Goal: Transaction & Acquisition: Subscribe to service/newsletter

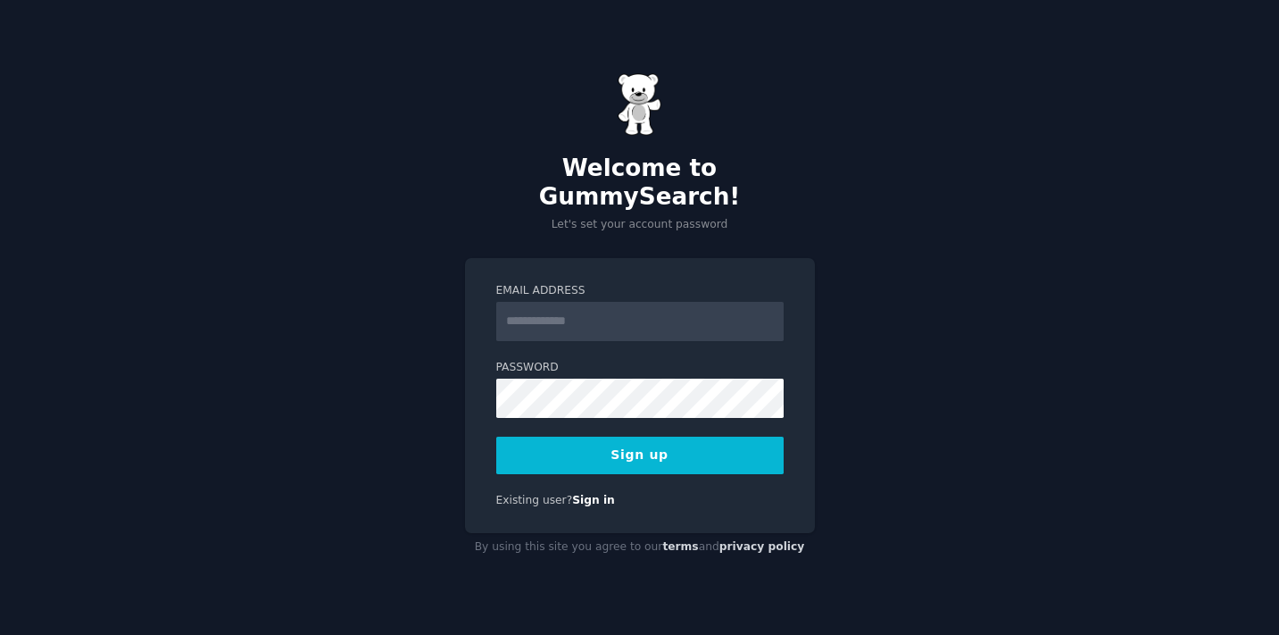
click at [549, 302] on input "Email Address" at bounding box center [639, 321] width 287 height 39
type input "**********"
click at [702, 436] on button "Sign up" at bounding box center [639, 454] width 287 height 37
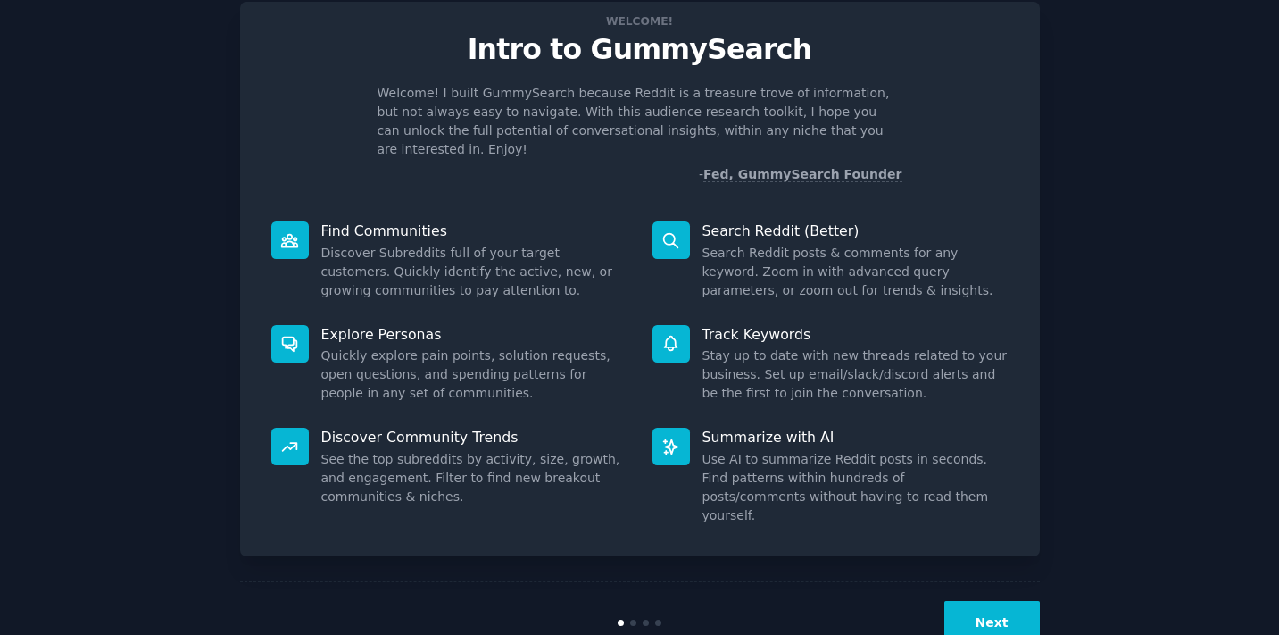
scroll to position [63, 0]
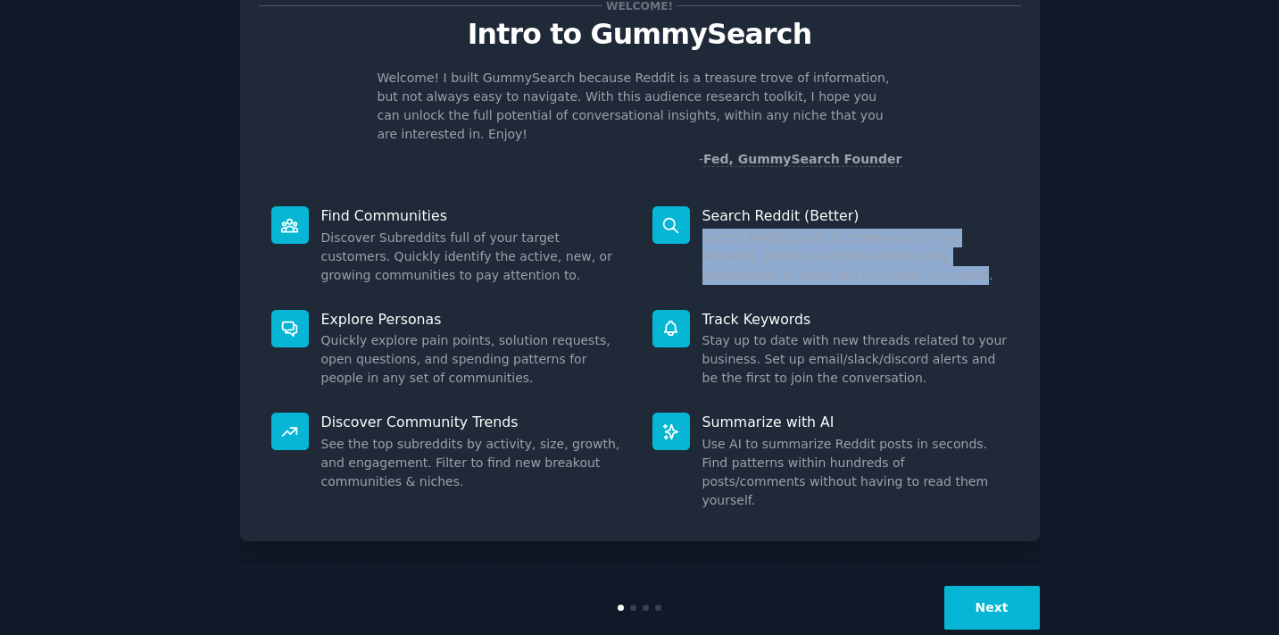
drag, startPoint x: 700, startPoint y: 218, endPoint x: 837, endPoint y: 250, distance: 141.2
click at [837, 250] on dd "Search Reddit posts & comments for any keyword. Zoom in with advanced query par…" at bounding box center [855, 256] width 306 height 56
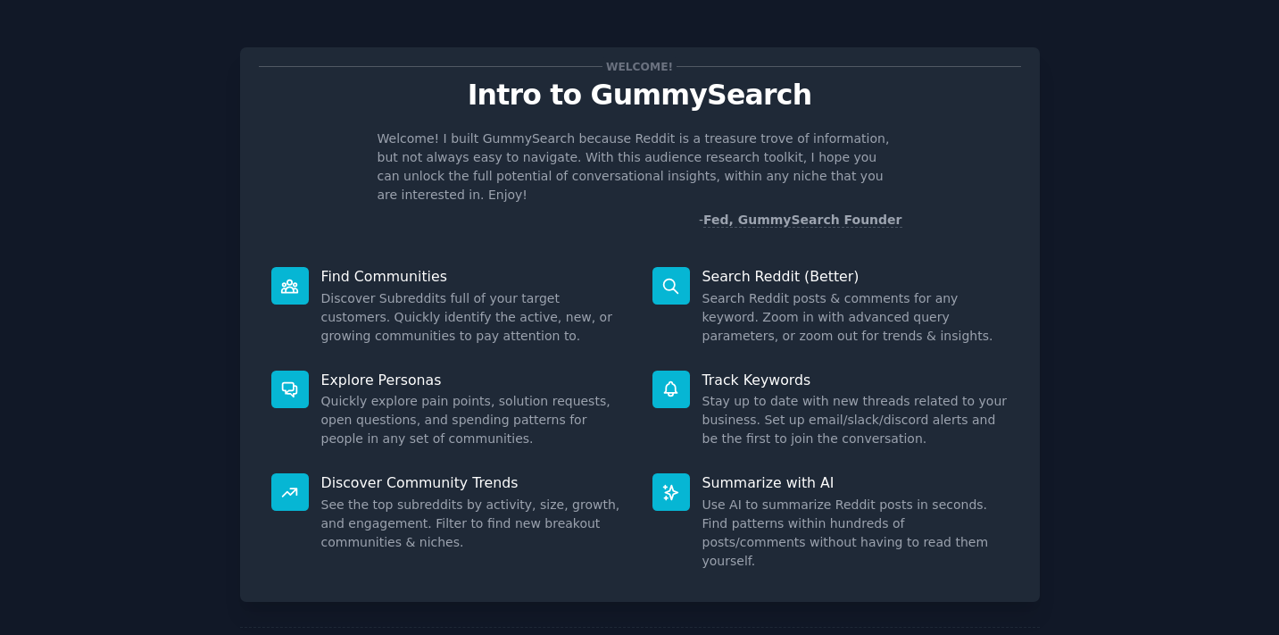
scroll to position [0, 0]
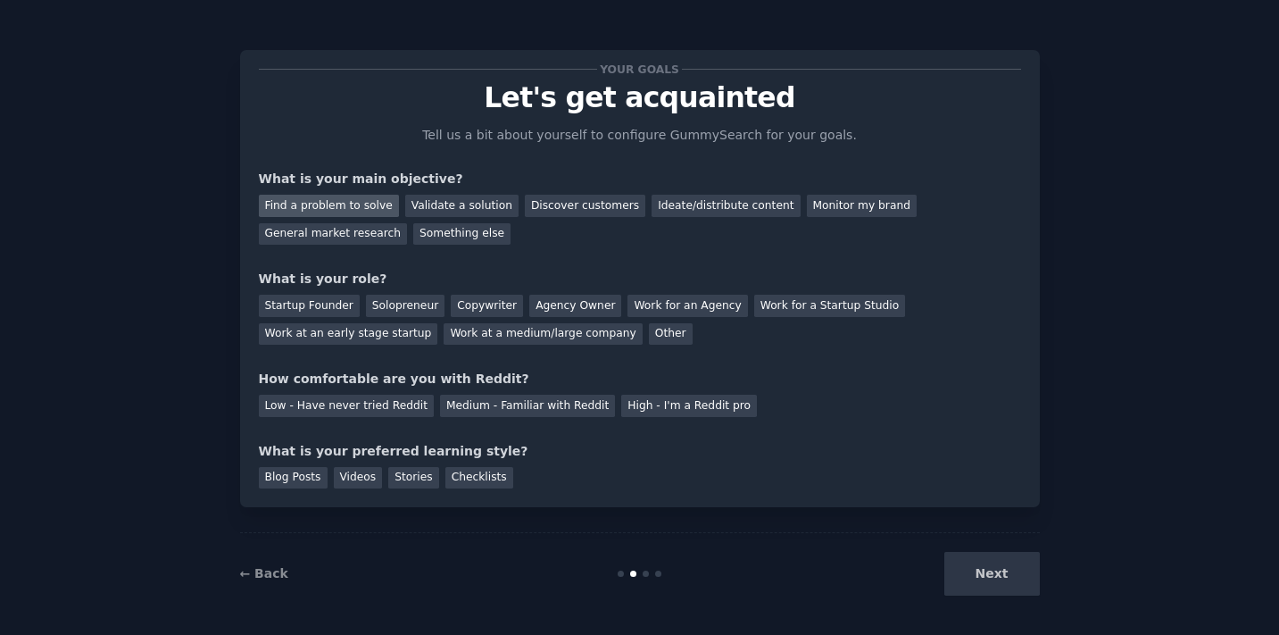
click at [340, 205] on div "Find a problem to solve" at bounding box center [329, 206] width 140 height 22
click at [554, 204] on div "Discover customers" at bounding box center [585, 206] width 120 height 22
click at [469, 202] on div "Validate a solution" at bounding box center [461, 206] width 113 height 22
click at [360, 202] on div "Find a problem to solve" at bounding box center [329, 206] width 140 height 22
click at [654, 327] on div "Other" at bounding box center [671, 334] width 44 height 22
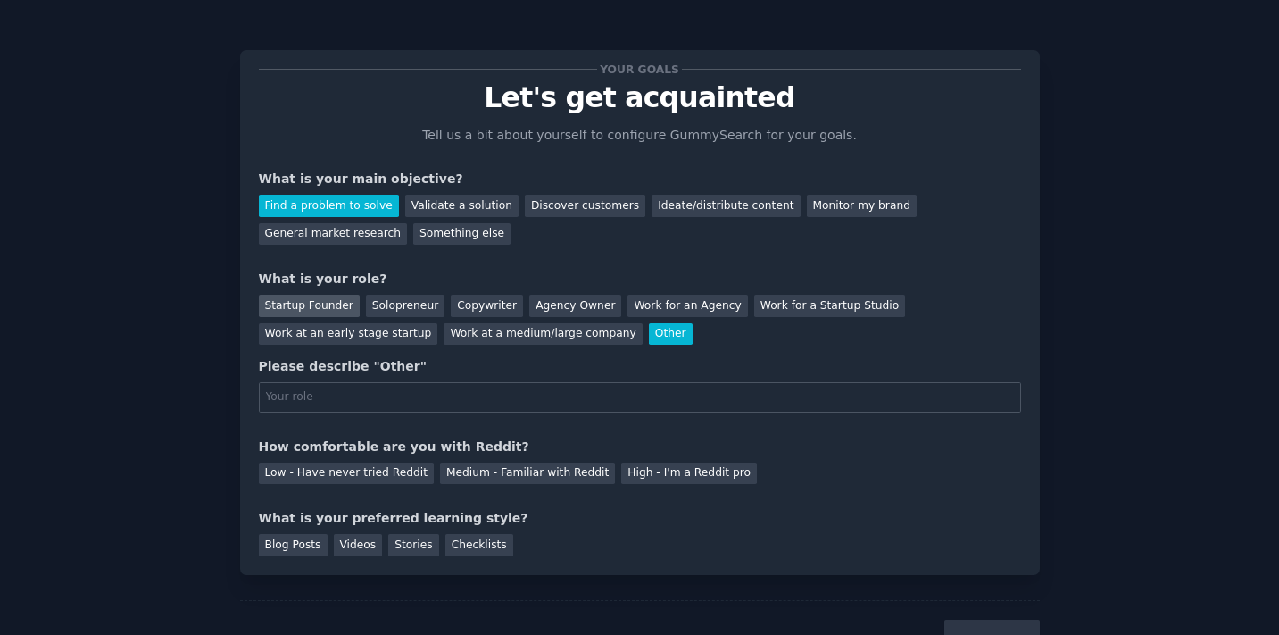
click at [318, 302] on div "Startup Founder" at bounding box center [309, 306] width 101 height 22
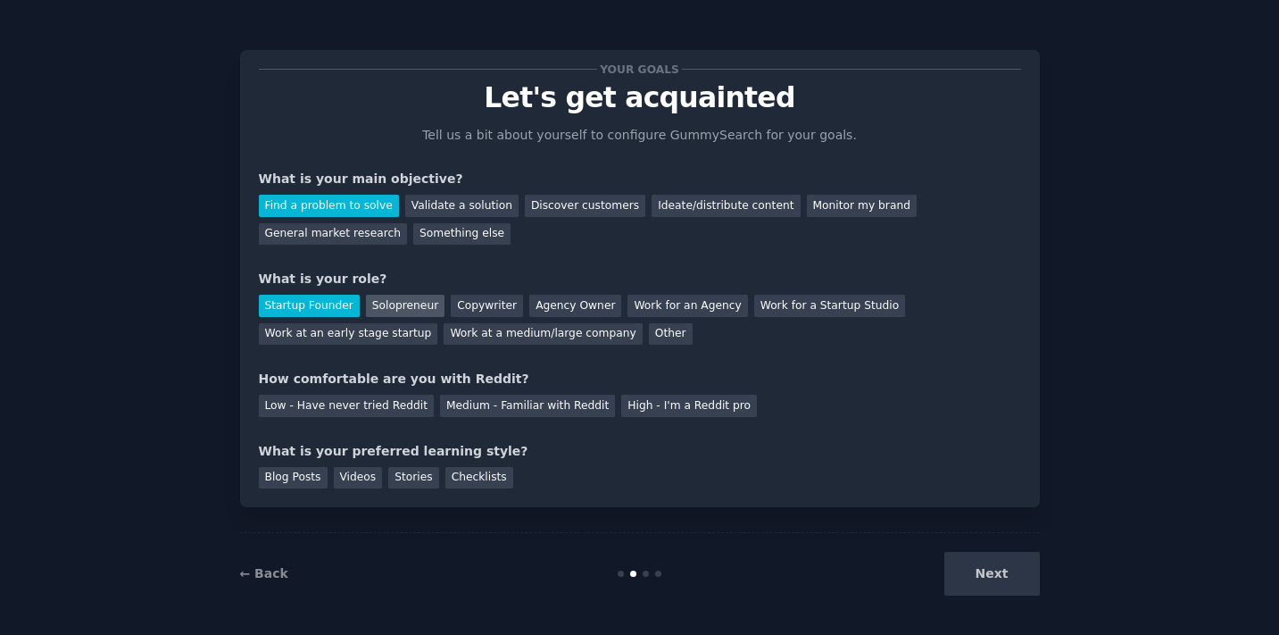
click at [382, 312] on div "Solopreneur" at bounding box center [405, 306] width 79 height 22
click at [568, 410] on div "Medium - Familiar with Reddit" at bounding box center [527, 406] width 175 height 22
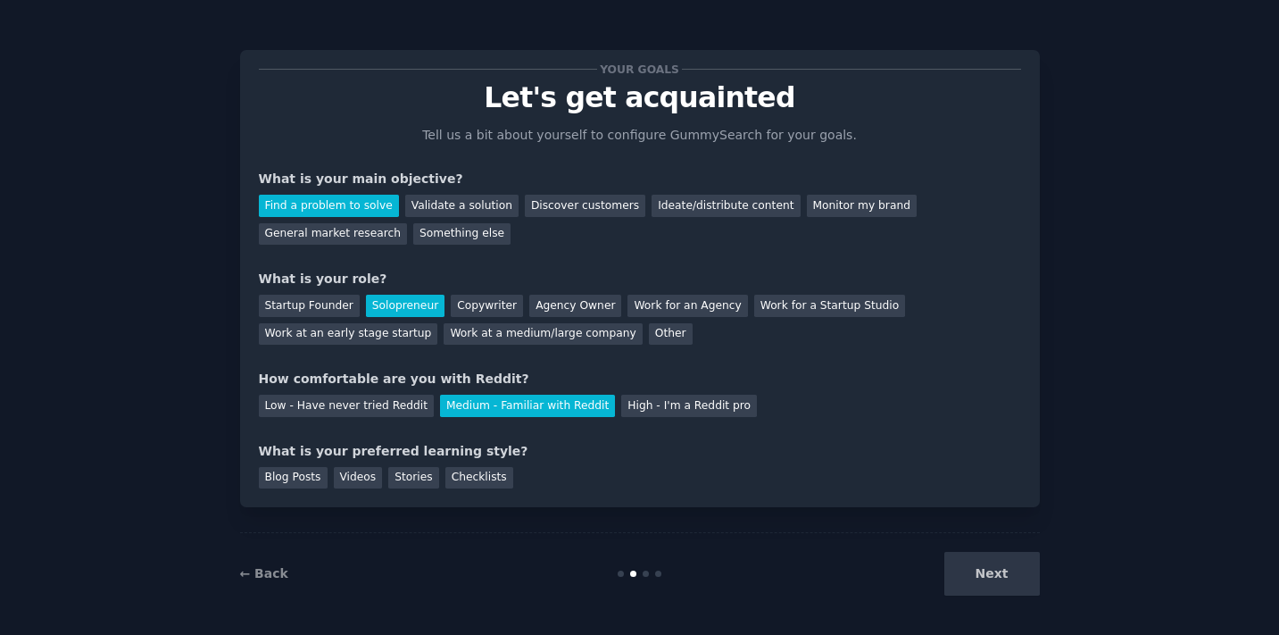
scroll to position [4, 0]
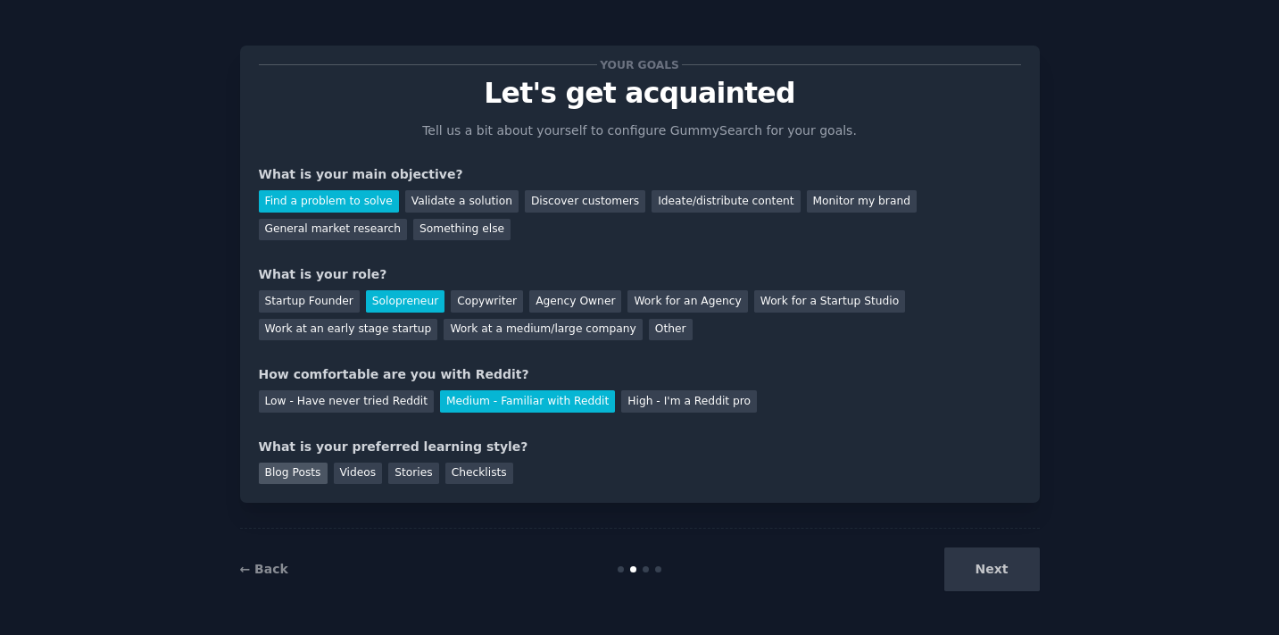
click at [295, 474] on div "Blog Posts" at bounding box center [293, 473] width 69 height 22
click at [334, 478] on div "Videos" at bounding box center [358, 473] width 49 height 22
click at [979, 567] on button "Next" at bounding box center [992, 569] width 96 height 44
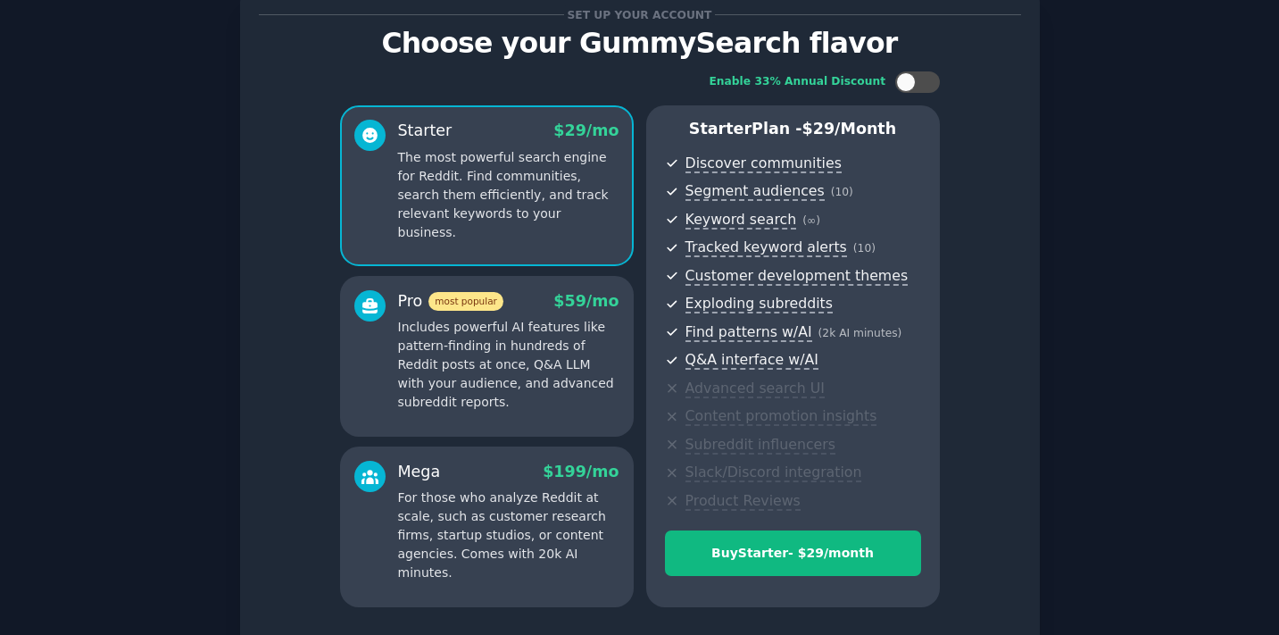
scroll to position [196, 0]
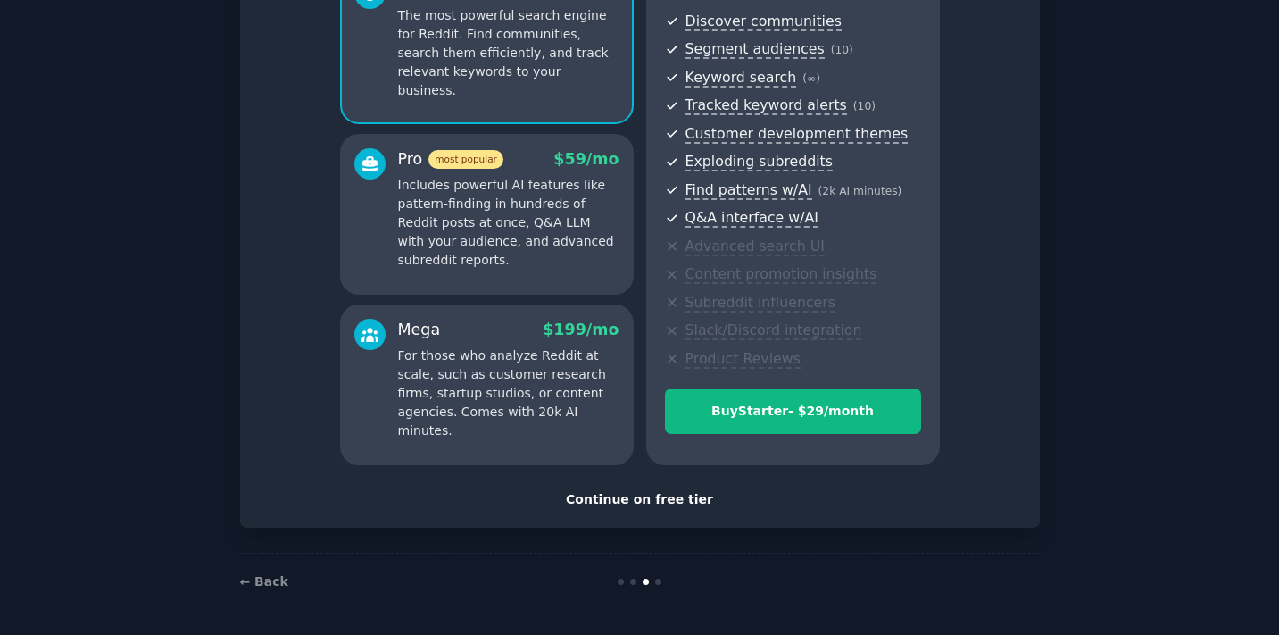
click at [660, 503] on div "Continue on free tier" at bounding box center [640, 499] width 762 height 19
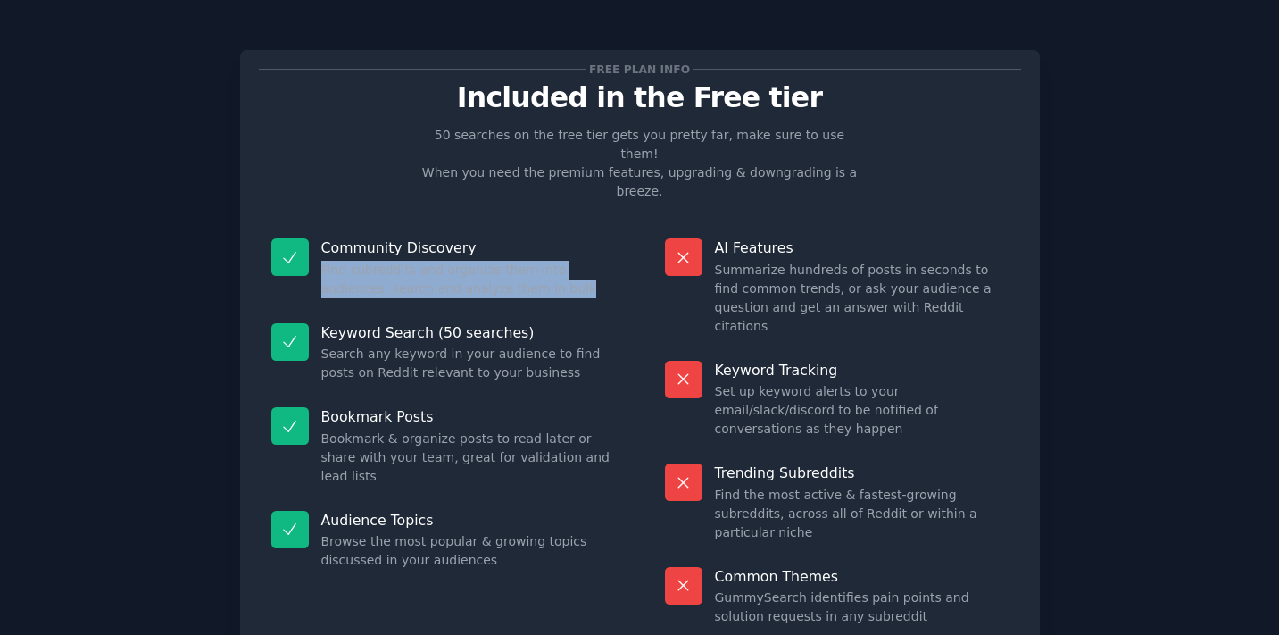
drag, startPoint x: 321, startPoint y: 231, endPoint x: 515, endPoint y: 250, distance: 194.6
click at [515, 261] on dd "Find subreddits and organize them into audiences, search and analyze them in bu…" at bounding box center [468, 279] width 294 height 37
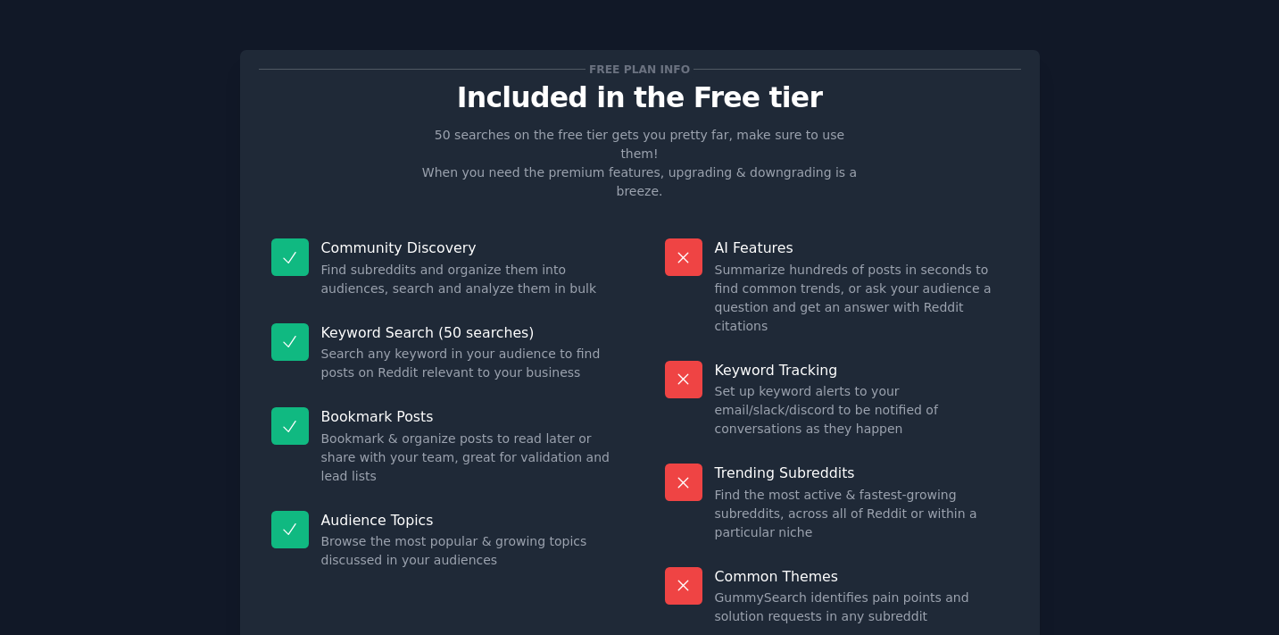
click at [516, 261] on dd "Find subreddits and organize them into audiences, search and analyze them in bu…" at bounding box center [468, 279] width 294 height 37
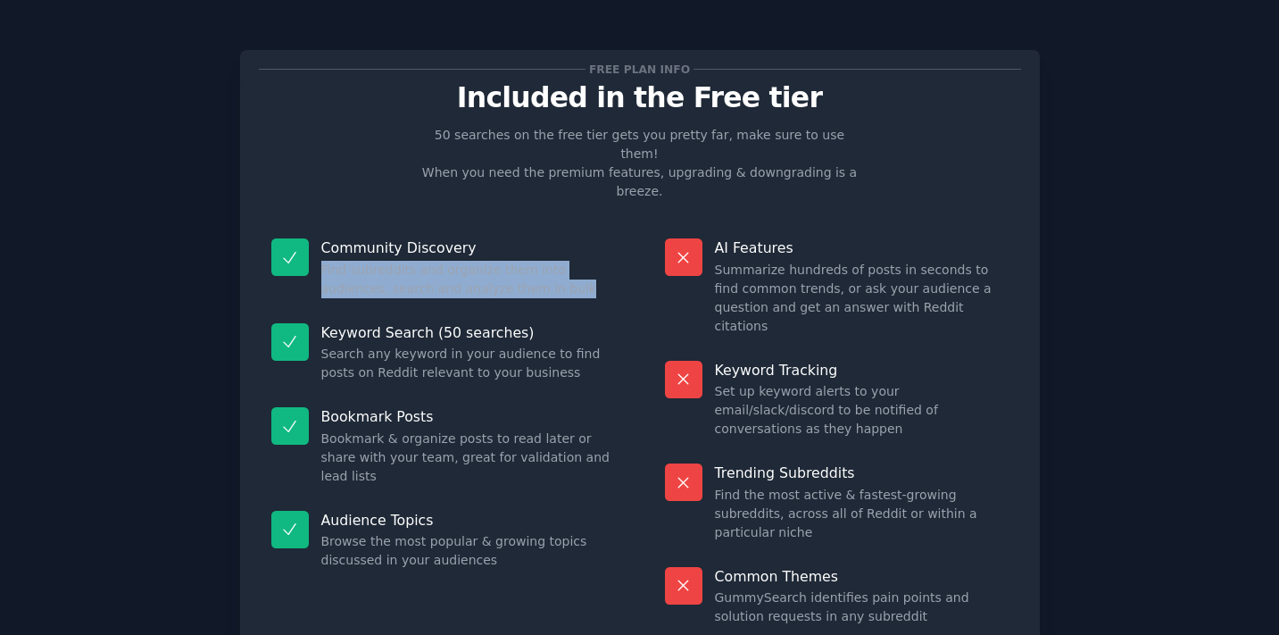
drag, startPoint x: 516, startPoint y: 251, endPoint x: 315, endPoint y: 228, distance: 202.2
click at [315, 228] on div "Community Discovery Find subreddits and organize them into audiences, search an…" at bounding box center [443, 268] width 369 height 85
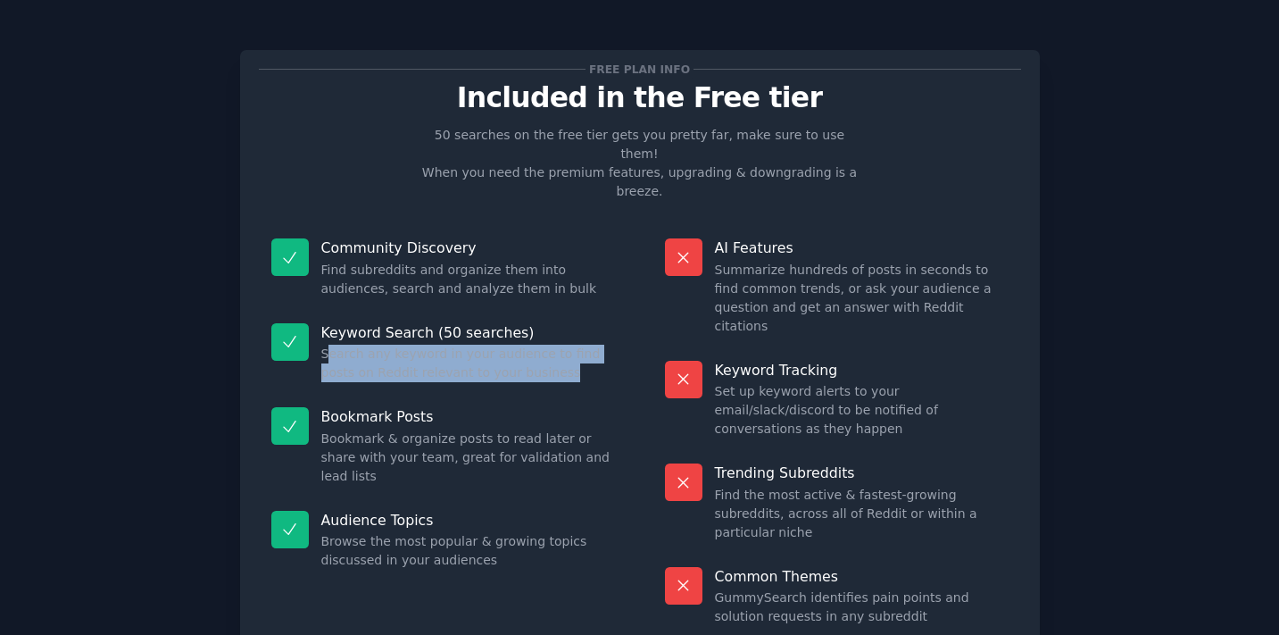
drag, startPoint x: 324, startPoint y: 314, endPoint x: 543, endPoint y: 329, distance: 219.2
click at [543, 345] on dd "Search any keyword in your audience to find posts on Reddit relevant to your bu…" at bounding box center [468, 363] width 294 height 37
drag, startPoint x: 543, startPoint y: 329, endPoint x: 320, endPoint y: 304, distance: 224.5
click at [320, 311] on div "Keyword Search (50 searches) Search any keyword in your audience to find posts …" at bounding box center [443, 353] width 369 height 85
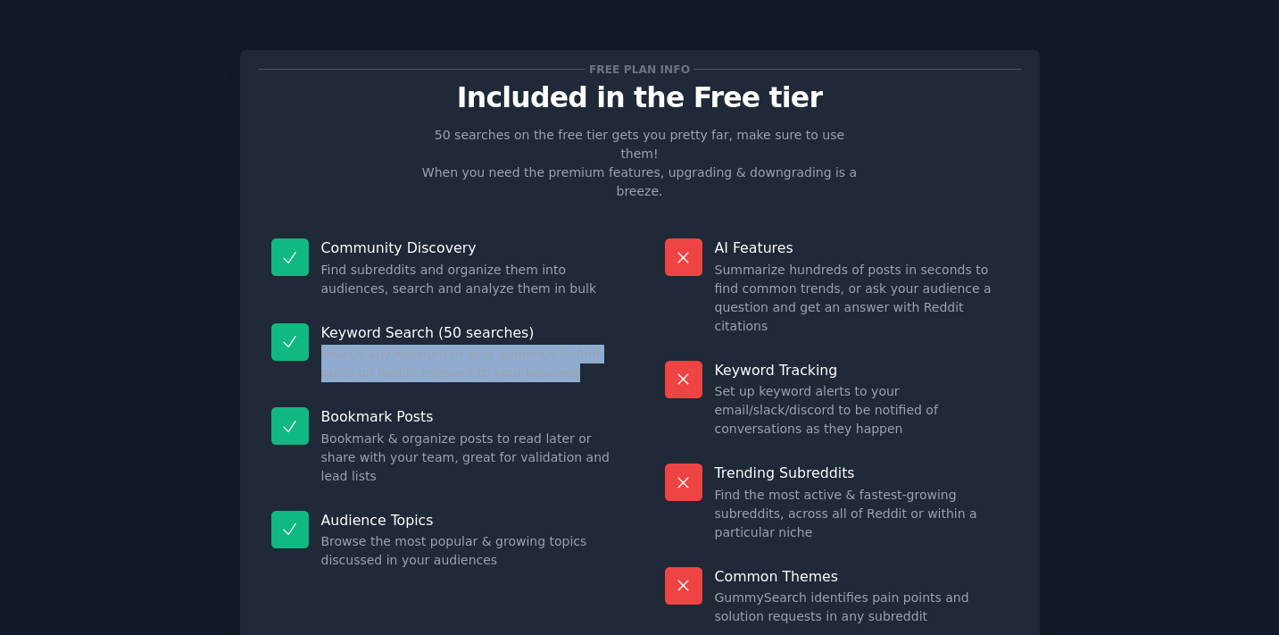
click at [320, 311] on div "Keyword Search (50 searches) Search any keyword in your audience to find posts …" at bounding box center [443, 353] width 369 height 85
drag, startPoint x: 318, startPoint y: 315, endPoint x: 550, endPoint y: 328, distance: 232.4
click at [549, 345] on dd "Search any keyword in your audience to find posts on Reddit relevant to your bu…" at bounding box center [468, 363] width 294 height 37
click at [550, 345] on dd "Search any keyword in your audience to find posts on Reddit relevant to your bu…" at bounding box center [468, 363] width 294 height 37
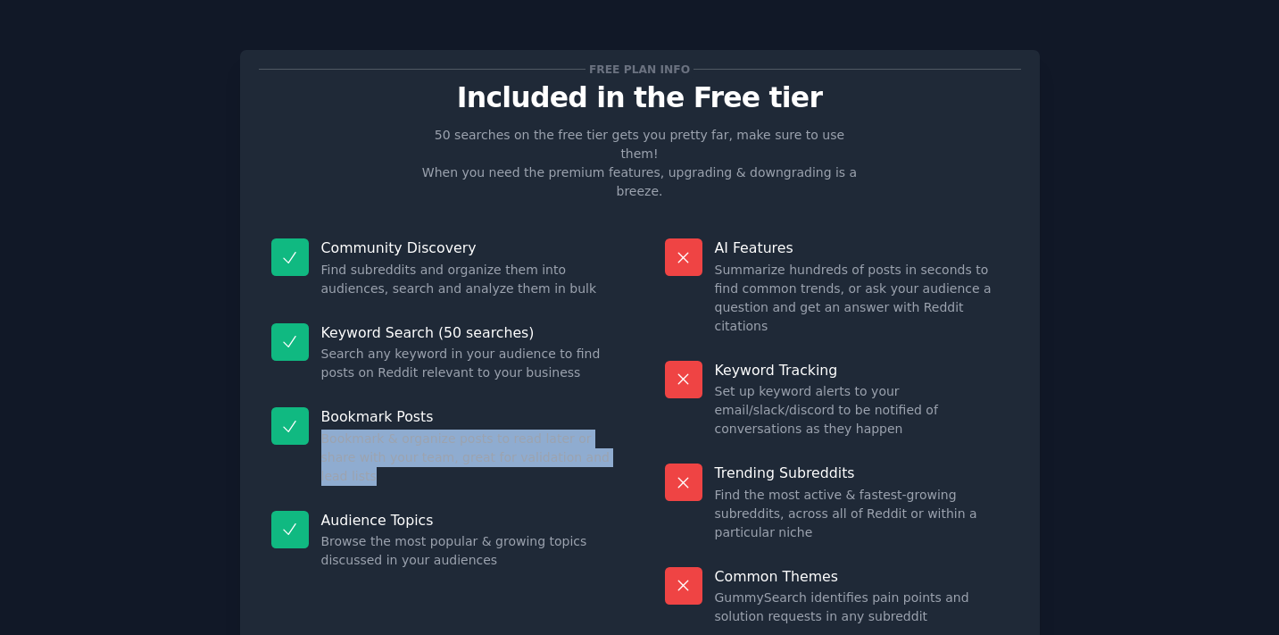
drag, startPoint x: 320, startPoint y: 403, endPoint x: 603, endPoint y: 437, distance: 285.9
click at [603, 437] on div "Bookmark Posts Bookmark & organize posts to read later or share with your team,…" at bounding box center [443, 447] width 369 height 104
click at [604, 439] on div "Bookmark Posts Bookmark & organize posts to read later or share with your team,…" at bounding box center [443, 447] width 369 height 104
drag, startPoint x: 603, startPoint y: 439, endPoint x: 318, endPoint y: 402, distance: 288.1
click at [318, 402] on div "Bookmark Posts Bookmark & organize posts to read later or share with your team,…" at bounding box center [443, 447] width 369 height 104
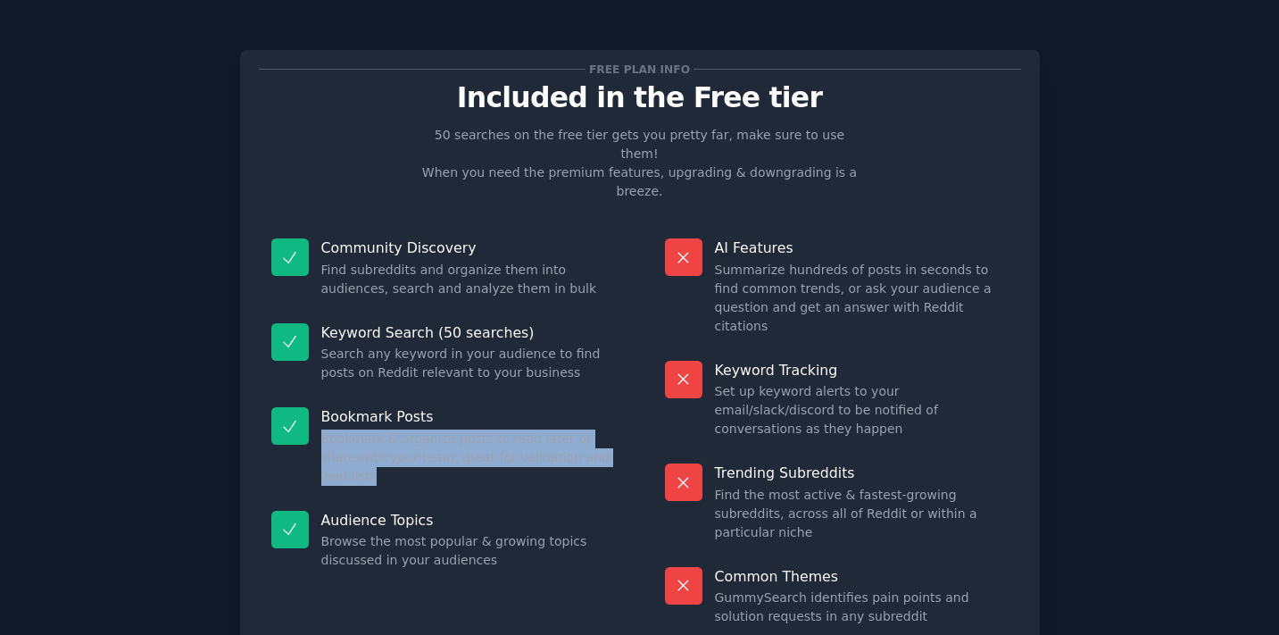
click at [318, 402] on div "Bookmark Posts Bookmark & organize posts to read later or share with your team,…" at bounding box center [443, 447] width 369 height 104
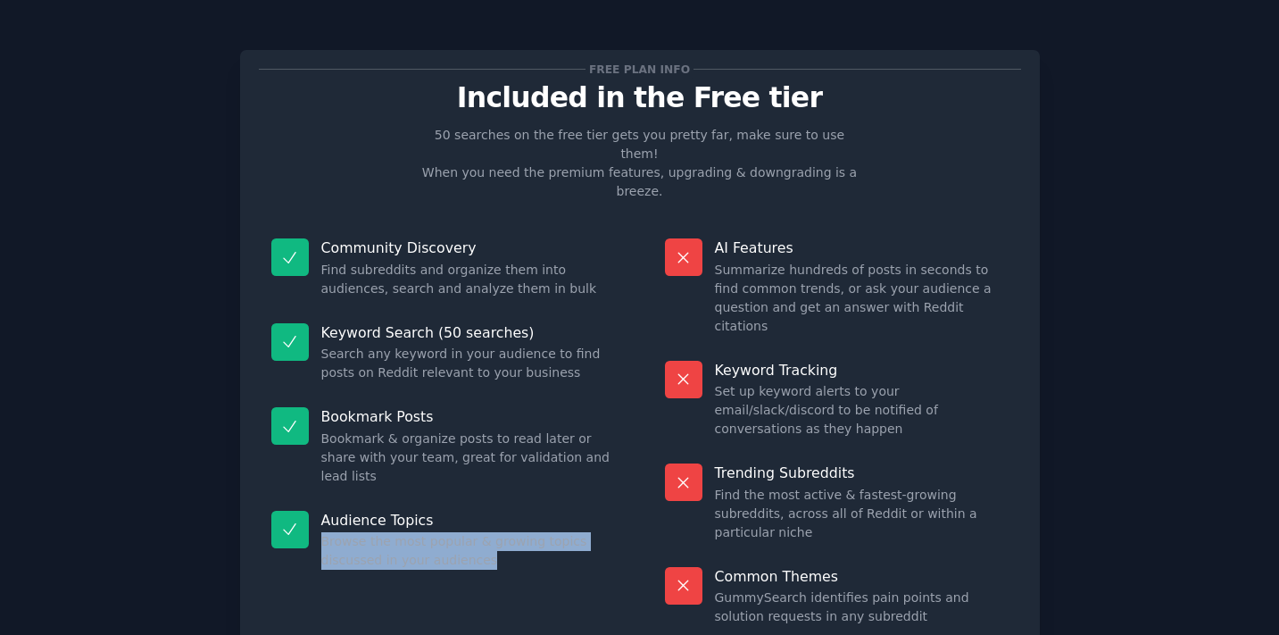
drag, startPoint x: 320, startPoint y: 484, endPoint x: 508, endPoint y: 506, distance: 189.6
click at [508, 532] on dd "Browse the most popular & growing topics discussed in your audiences" at bounding box center [468, 550] width 294 height 37
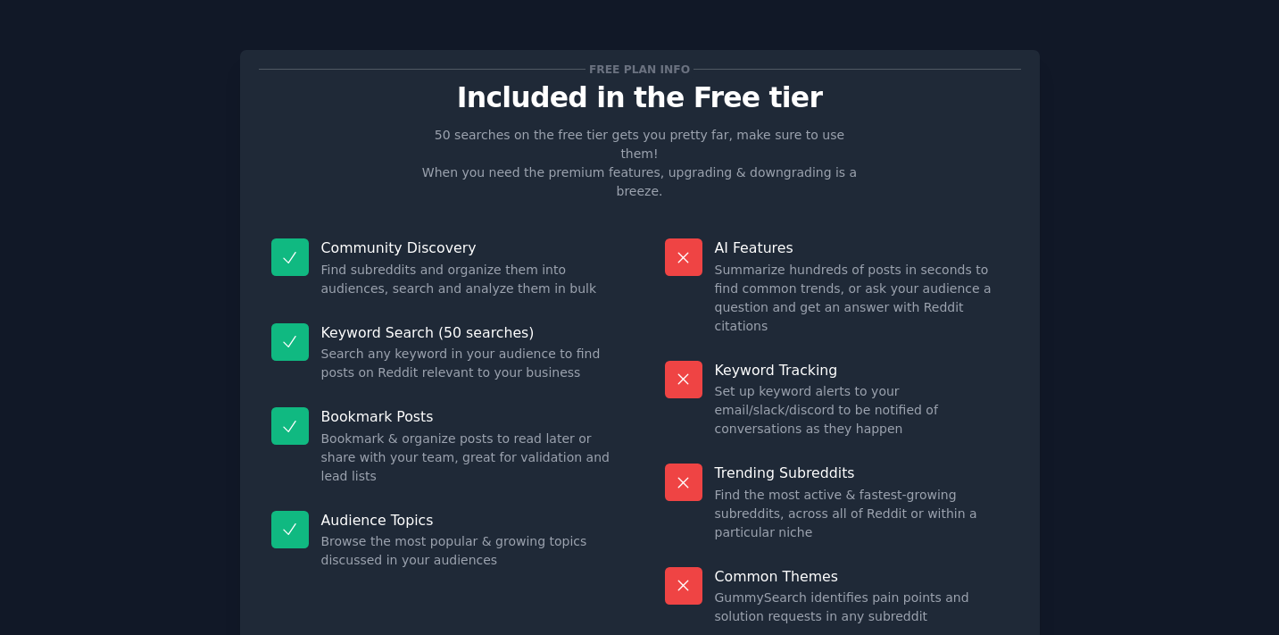
scroll to position [61, 0]
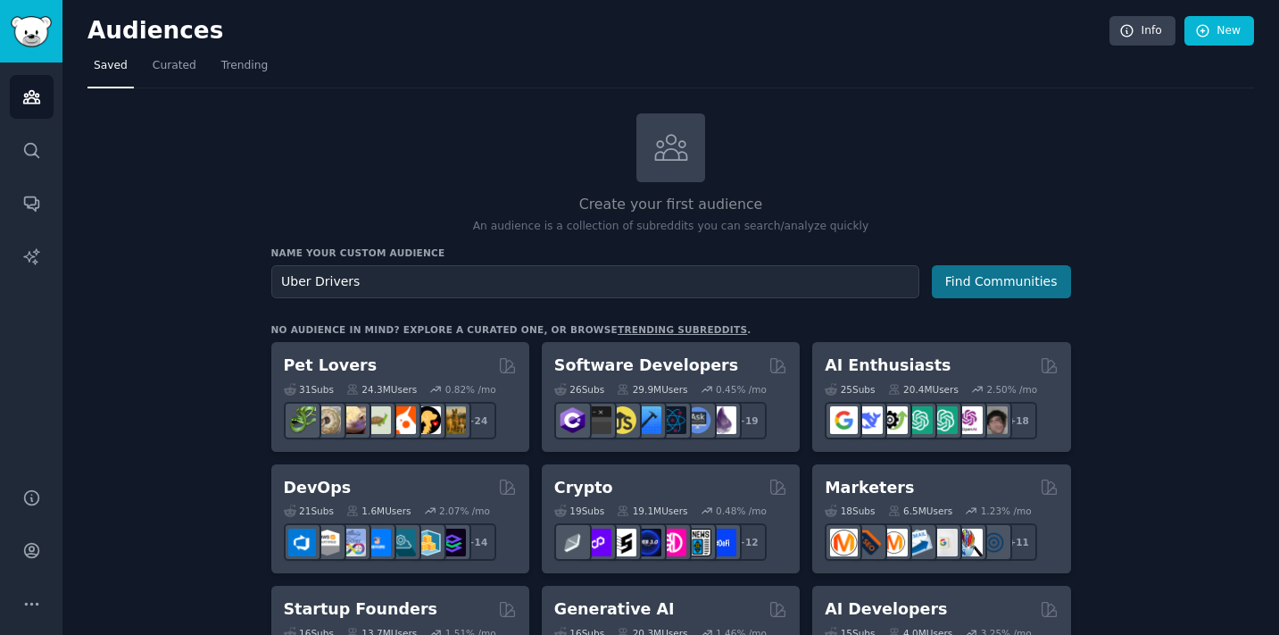
type input "Uber Drivers"
click at [1022, 277] on button "Find Communities" at bounding box center [1001, 281] width 139 height 33
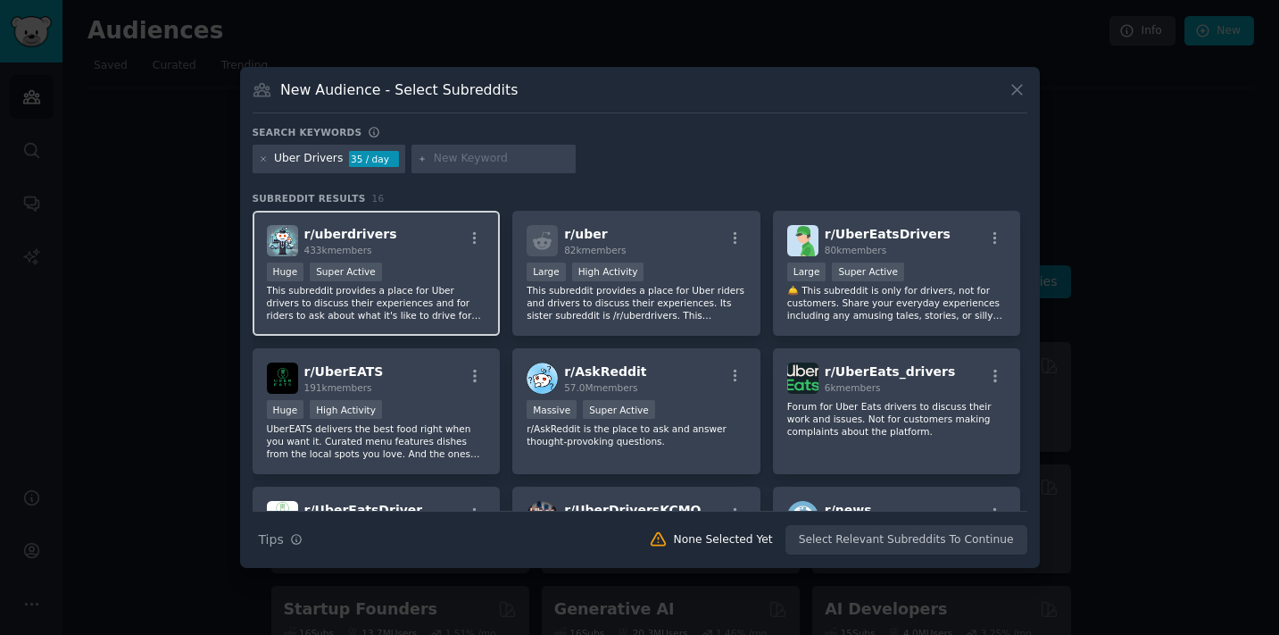
click at [386, 243] on div "r/ uberdrivers 433k members" at bounding box center [377, 240] width 220 height 31
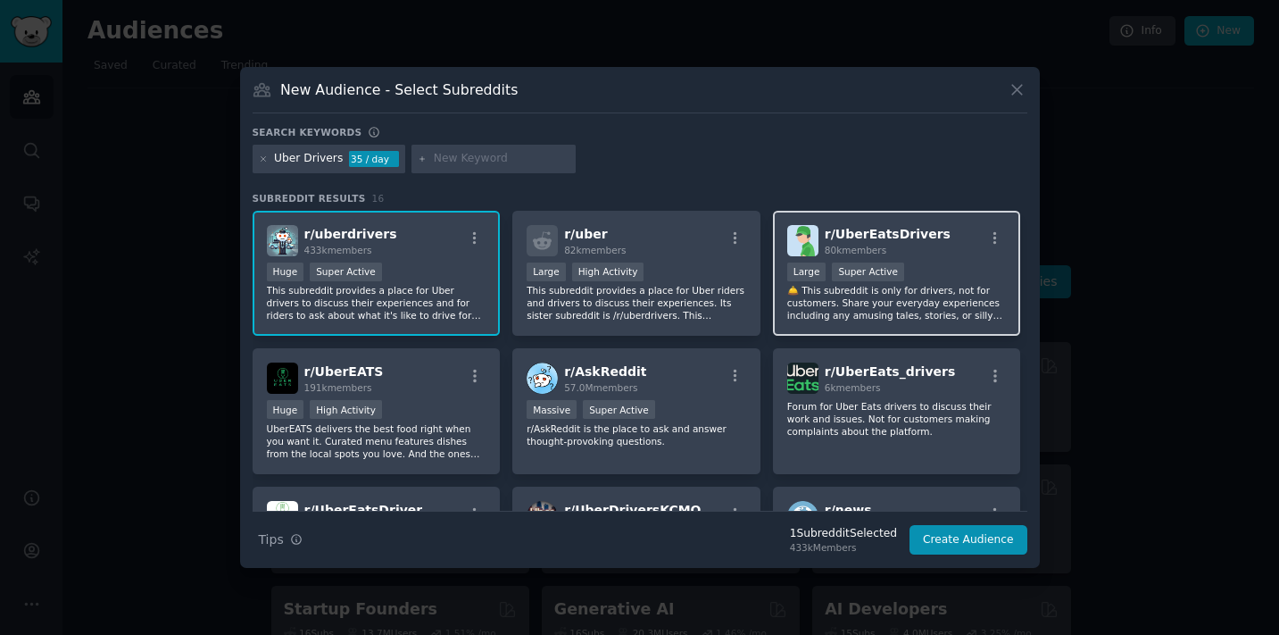
click at [803, 241] on img at bounding box center [802, 240] width 31 height 31
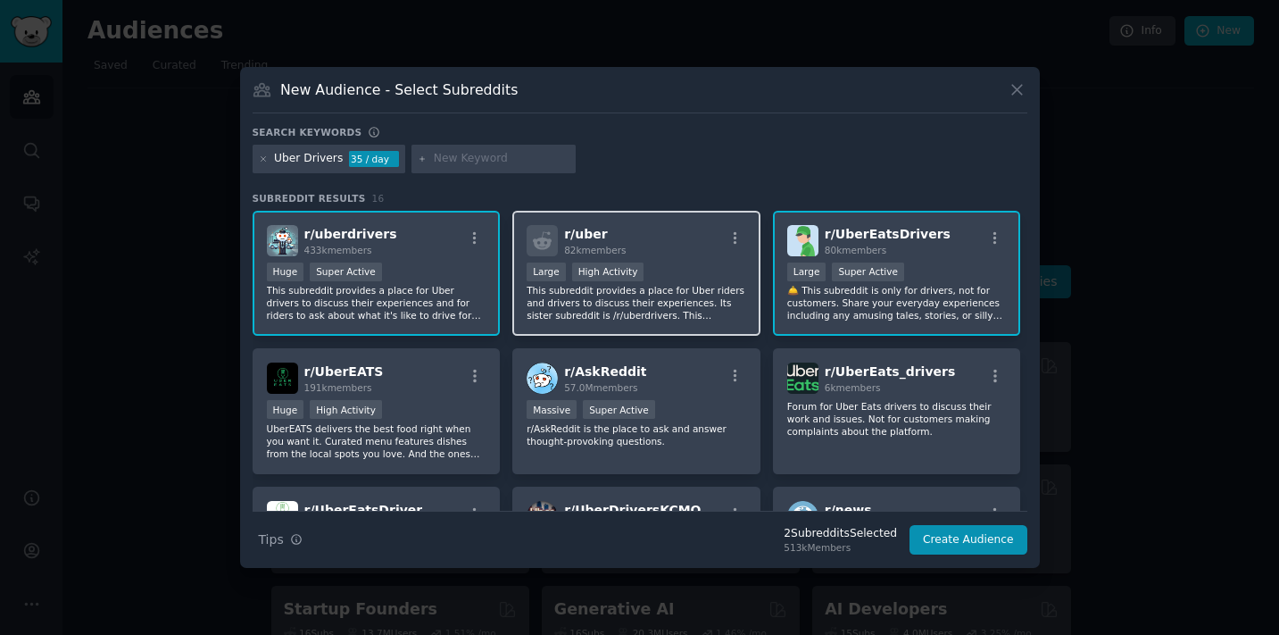
click at [660, 261] on div "r/ uber 82k members Large High Activity This subreddit provides a place for Ube…" at bounding box center [636, 274] width 248 height 126
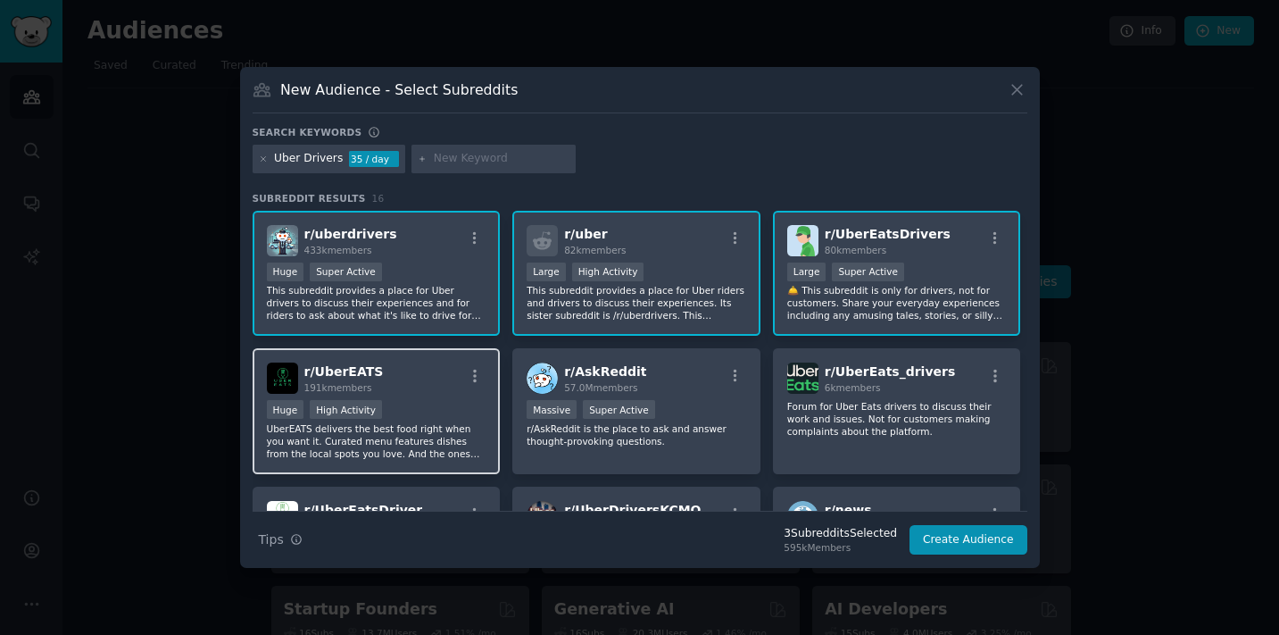
click at [446, 378] on div "r/ UberEATS 191k members" at bounding box center [377, 377] width 220 height 31
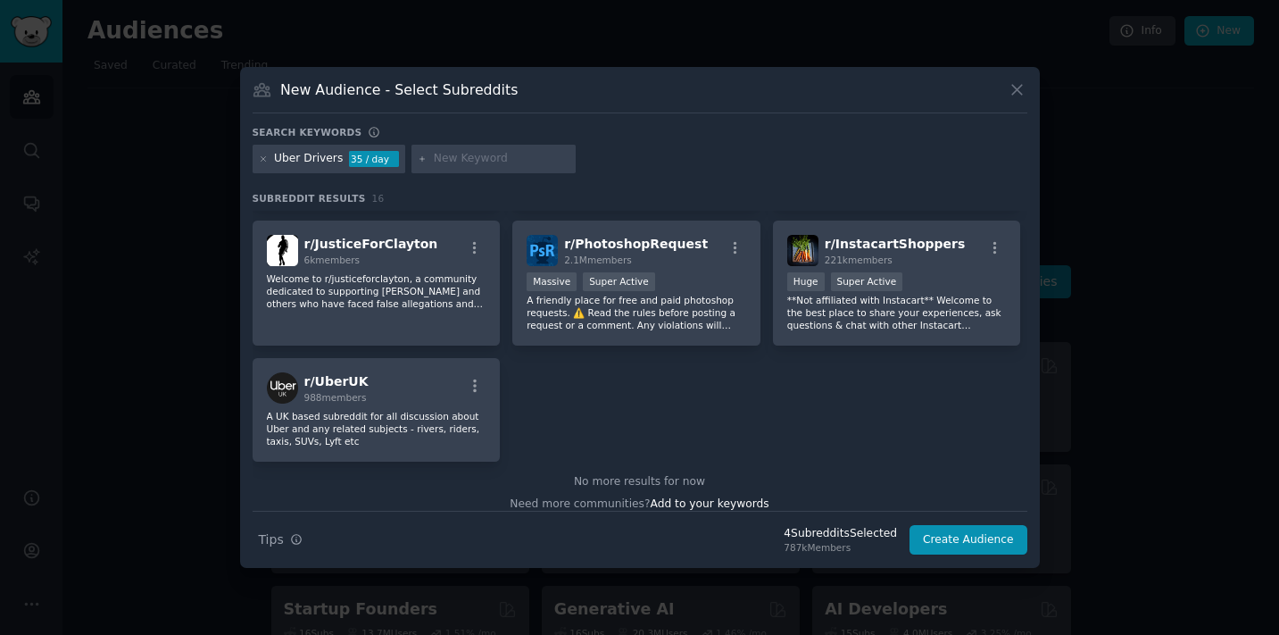
scroll to position [555, 0]
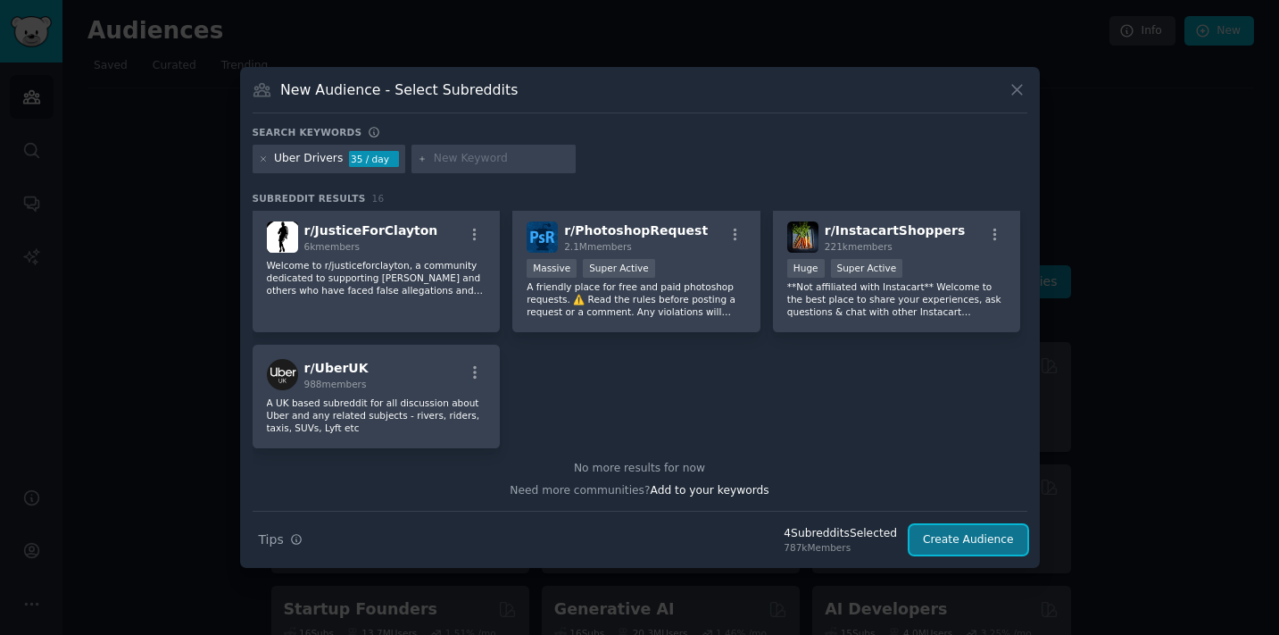
click at [979, 548] on button "Create Audience" at bounding box center [969, 540] width 118 height 30
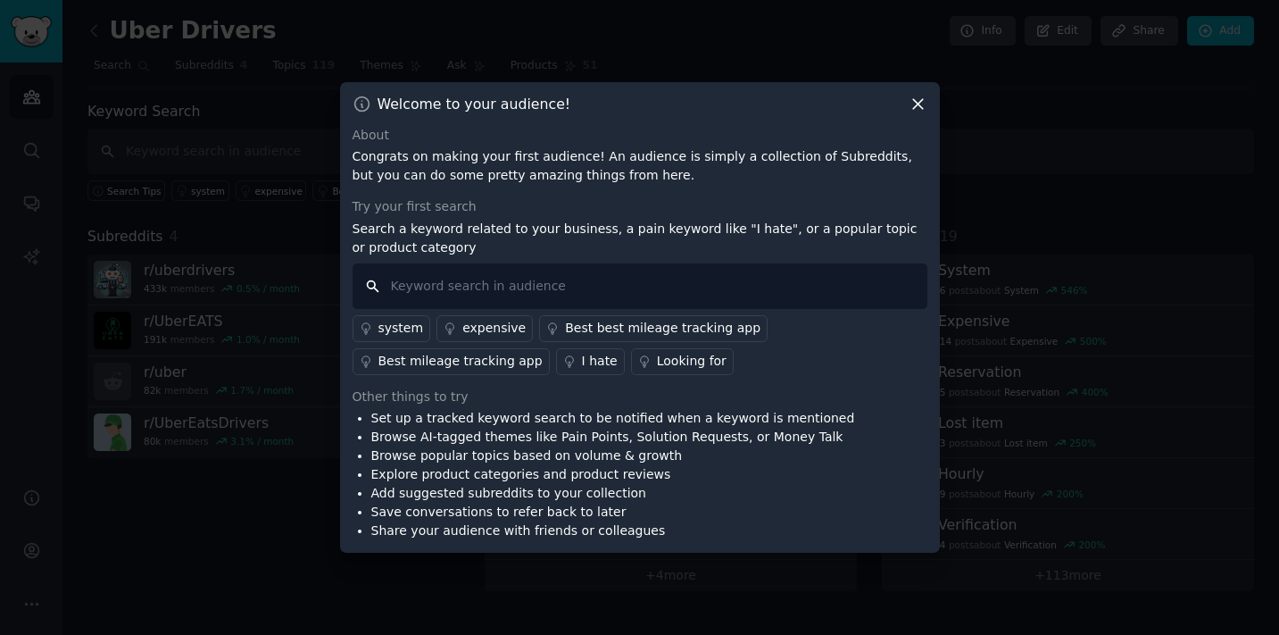
click at [498, 291] on input "text" at bounding box center [640, 286] width 575 height 46
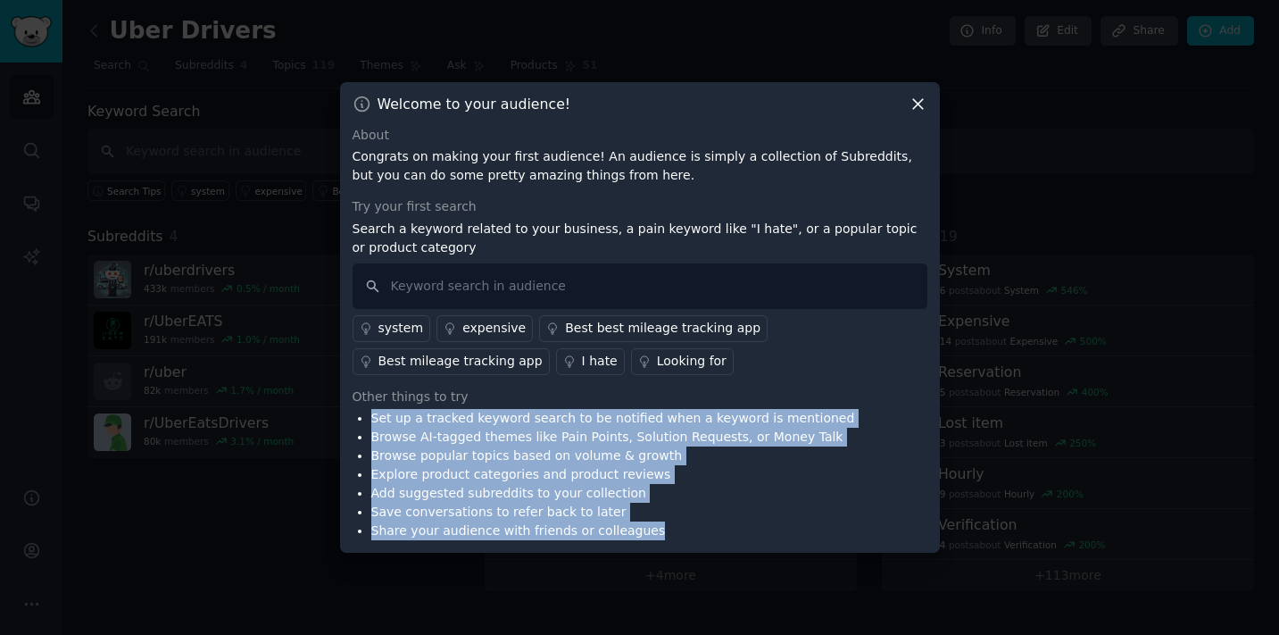
drag, startPoint x: 369, startPoint y: 419, endPoint x: 685, endPoint y: 540, distance: 339.3
click at [685, 540] on div "Welcome to your audience! About Congrats on making your first audience! An audi…" at bounding box center [640, 317] width 600 height 471
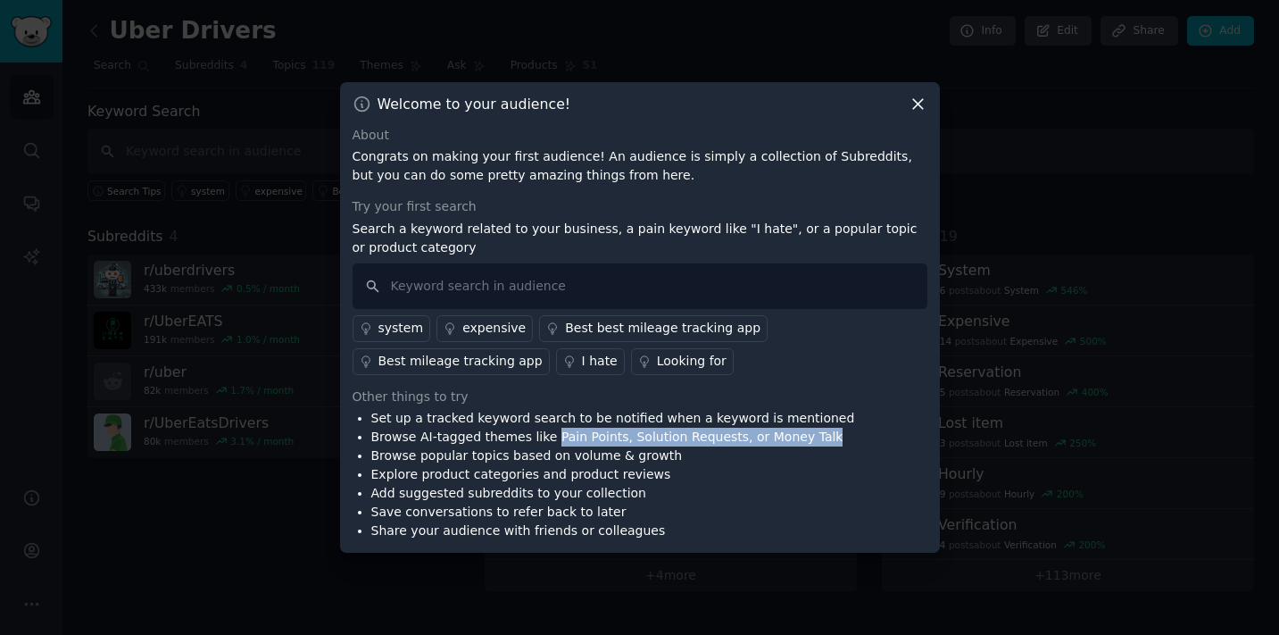
drag, startPoint x: 547, startPoint y: 437, endPoint x: 815, endPoint y: 440, distance: 267.8
click at [815, 440] on div "Set up a tracked keyword search to be notified when a keyword is mentioned Brow…" at bounding box center [640, 474] width 575 height 131
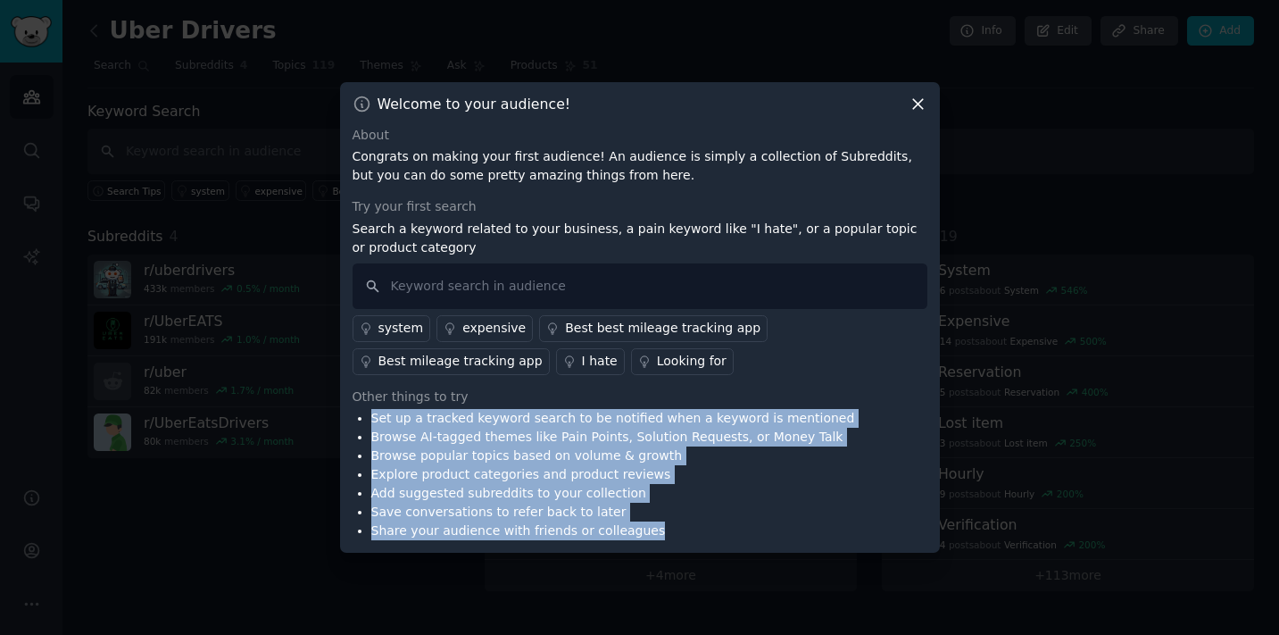
drag, startPoint x: 671, startPoint y: 536, endPoint x: 358, endPoint y: 409, distance: 338.0
click at [358, 409] on ul "Set up a tracked keyword search to be notified when a keyword is mentioned Brow…" at bounding box center [604, 474] width 503 height 131
drag, startPoint x: 358, startPoint y: 409, endPoint x: 651, endPoint y: 526, distance: 315.2
click at [651, 526] on ul "Set up a tracked keyword search to be notified when a keyword is mentioned Brow…" at bounding box center [604, 474] width 503 height 131
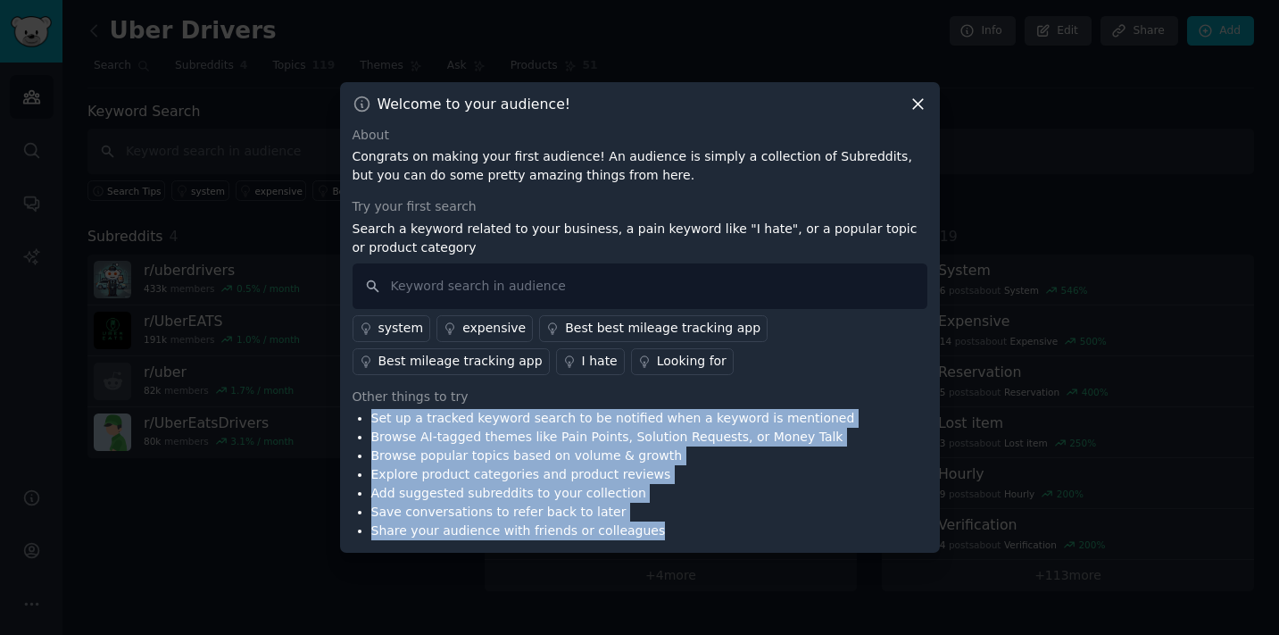
click at [651, 526] on li "Share your audience with friends or colleagues" at bounding box center [613, 530] width 484 height 19
drag, startPoint x: 651, startPoint y: 526, endPoint x: 373, endPoint y: 417, distance: 298.2
click at [373, 417] on ul "Set up a tracked keyword search to be notified when a keyword is mentioned Brow…" at bounding box center [604, 474] width 503 height 131
click at [373, 417] on li "Set up a tracked keyword search to be notified when a keyword is mentioned" at bounding box center [613, 418] width 484 height 19
drag, startPoint x: 373, startPoint y: 417, endPoint x: 724, endPoint y: 536, distance: 370.3
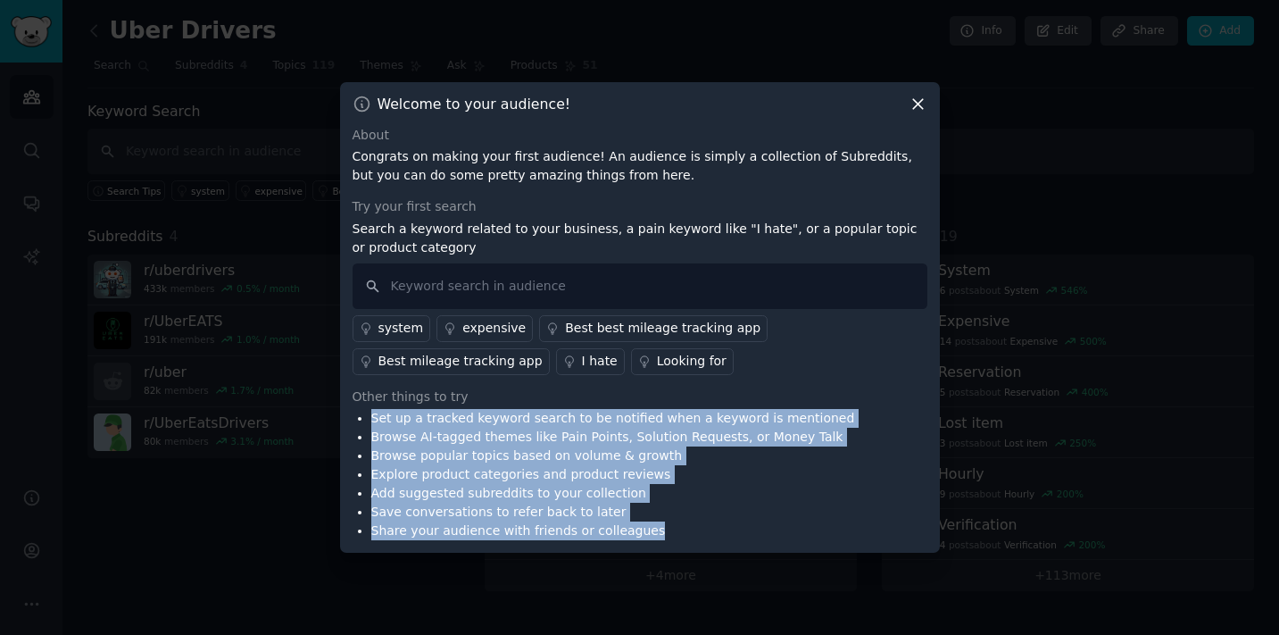
click at [724, 536] on ul "Set up a tracked keyword search to be notified when a keyword is mentioned Brow…" at bounding box center [604, 474] width 503 height 131
click at [724, 536] on li "Share your audience with friends or colleagues" at bounding box center [613, 530] width 484 height 19
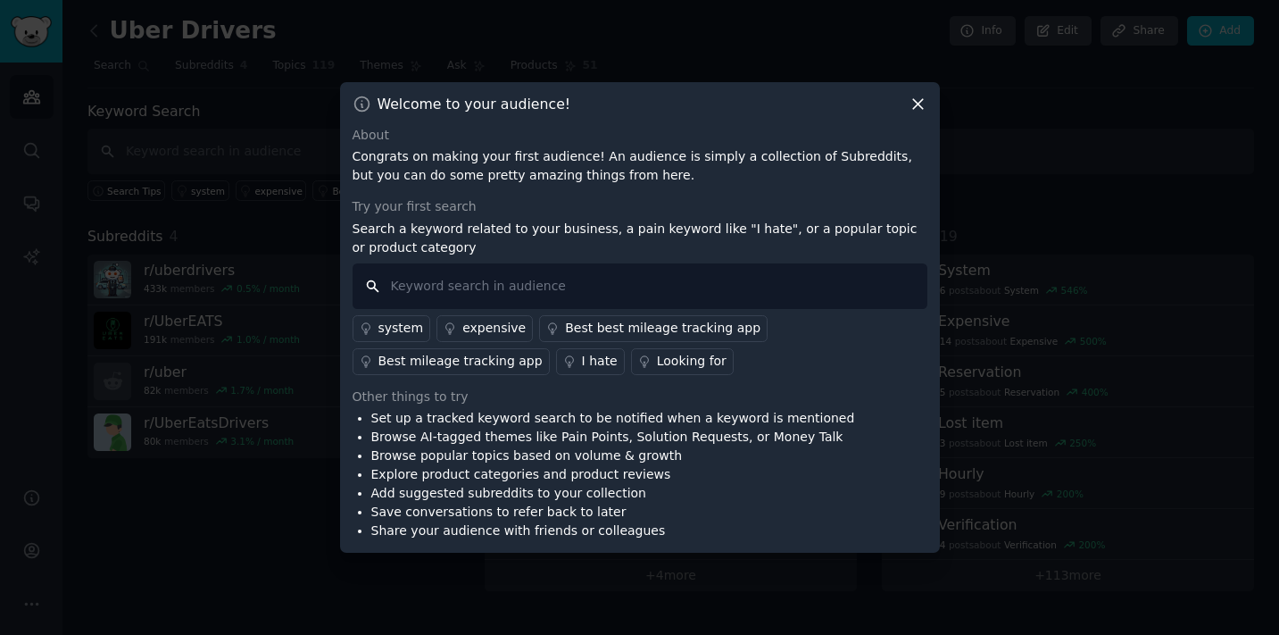
click at [534, 289] on input "text" at bounding box center [640, 286] width 575 height 46
type input "maps"
click at [780, 379] on div "About Congrats on making your first audience! An audience is simply a collectio…" at bounding box center [640, 333] width 575 height 415
click at [590, 288] on input "maps" at bounding box center [640, 286] width 575 height 46
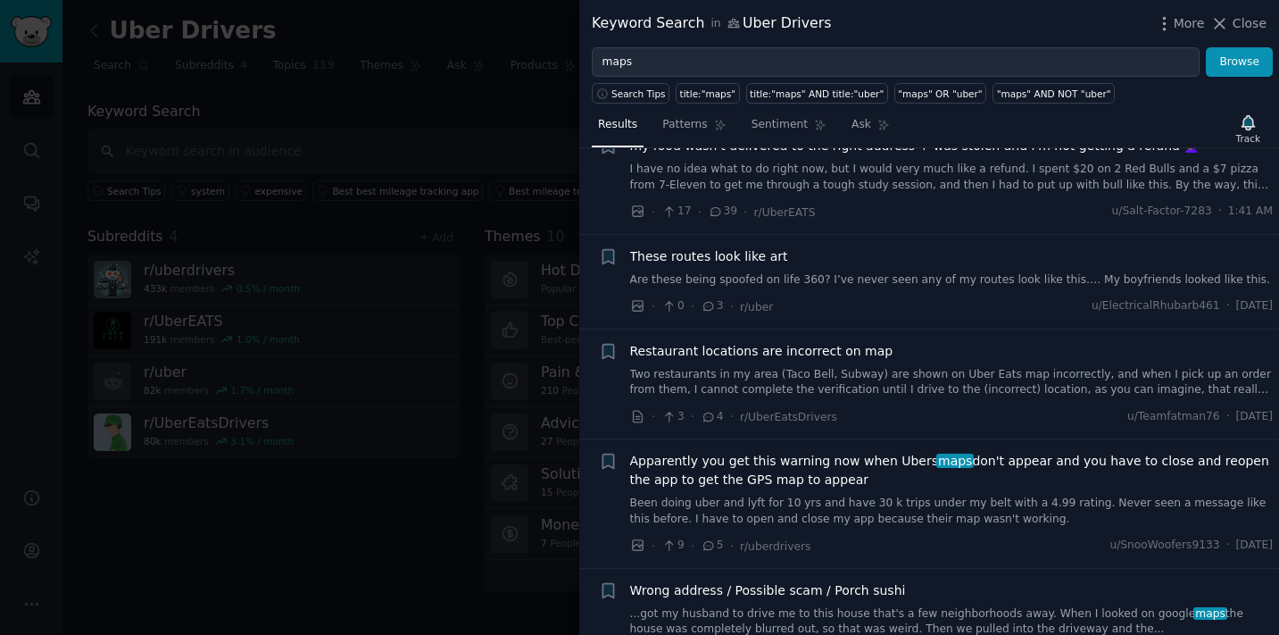
scroll to position [353, 0]
click at [882, 277] on link "Are these being spoofed on life 360? I’ve never seen any of my routes look like…" at bounding box center [952, 279] width 644 height 16
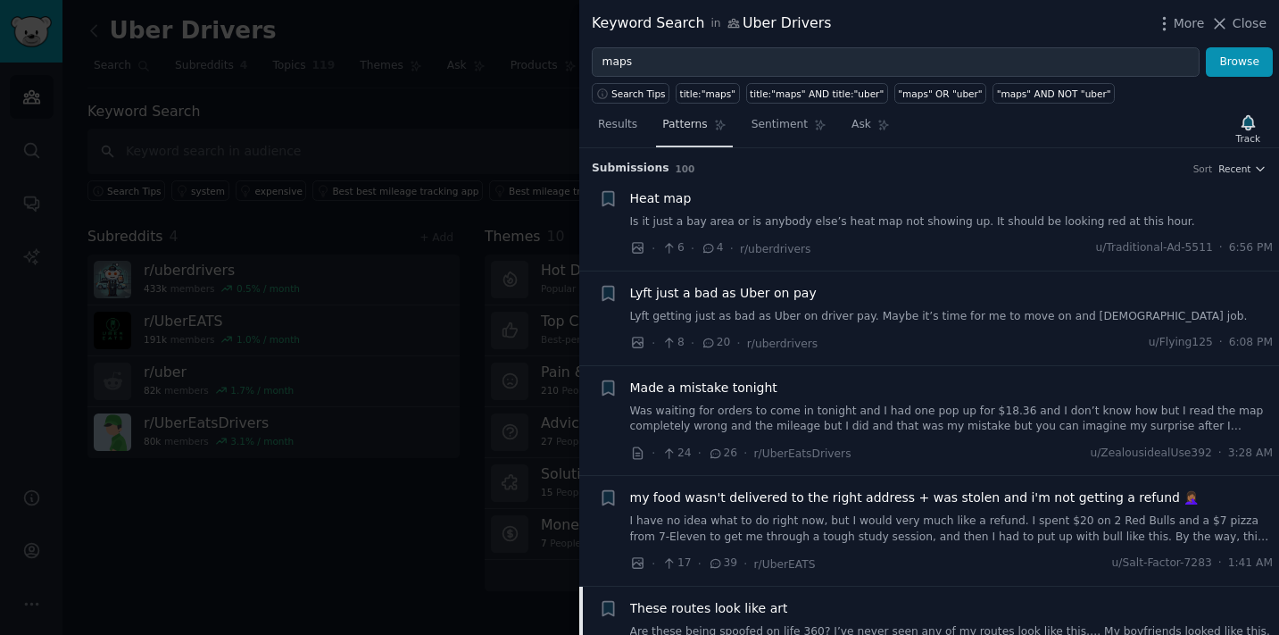
click at [696, 132] on span "Patterns" at bounding box center [684, 125] width 45 height 16
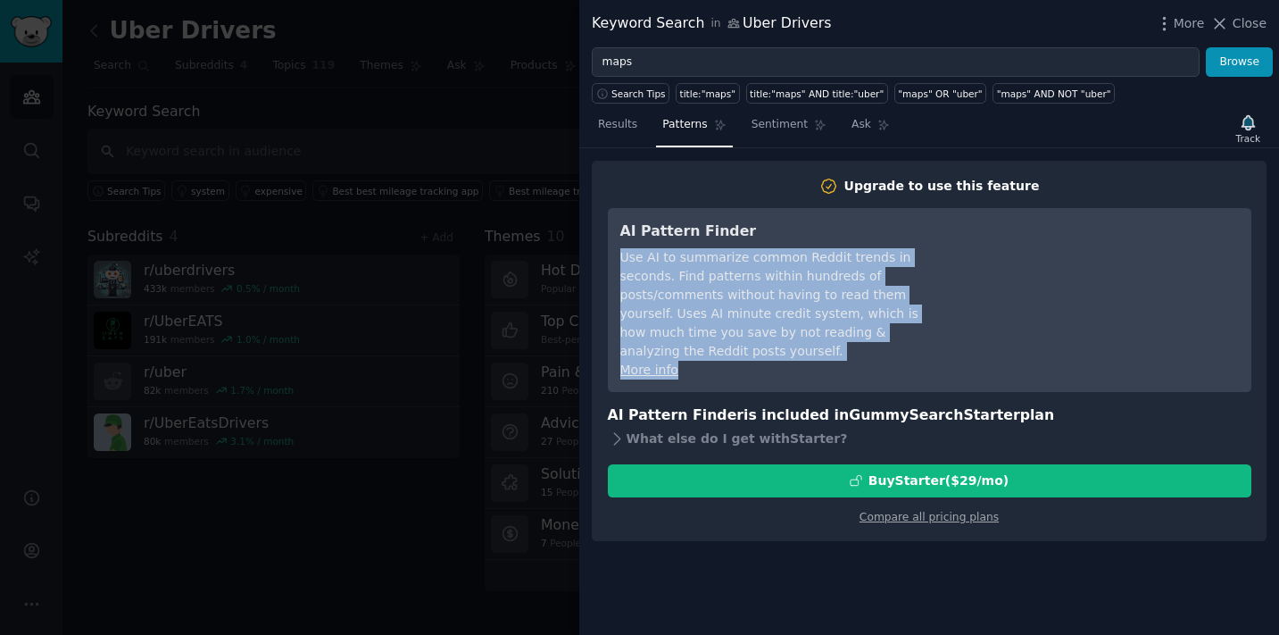
drag, startPoint x: 621, startPoint y: 258, endPoint x: 853, endPoint y: 344, distance: 247.4
click at [854, 345] on div "AI Pattern Finder Use AI to summarize common Reddit trends in seconds. Find pat…" at bounding box center [783, 300] width 326 height 160
click at [853, 361] on div "More info" at bounding box center [783, 370] width 326 height 19
drag, startPoint x: 853, startPoint y: 344, endPoint x: 639, endPoint y: 257, distance: 231.0
click at [639, 257] on div "AI Pattern Finder Use AI to summarize common Reddit trends in seconds. Find pat…" at bounding box center [783, 300] width 326 height 160
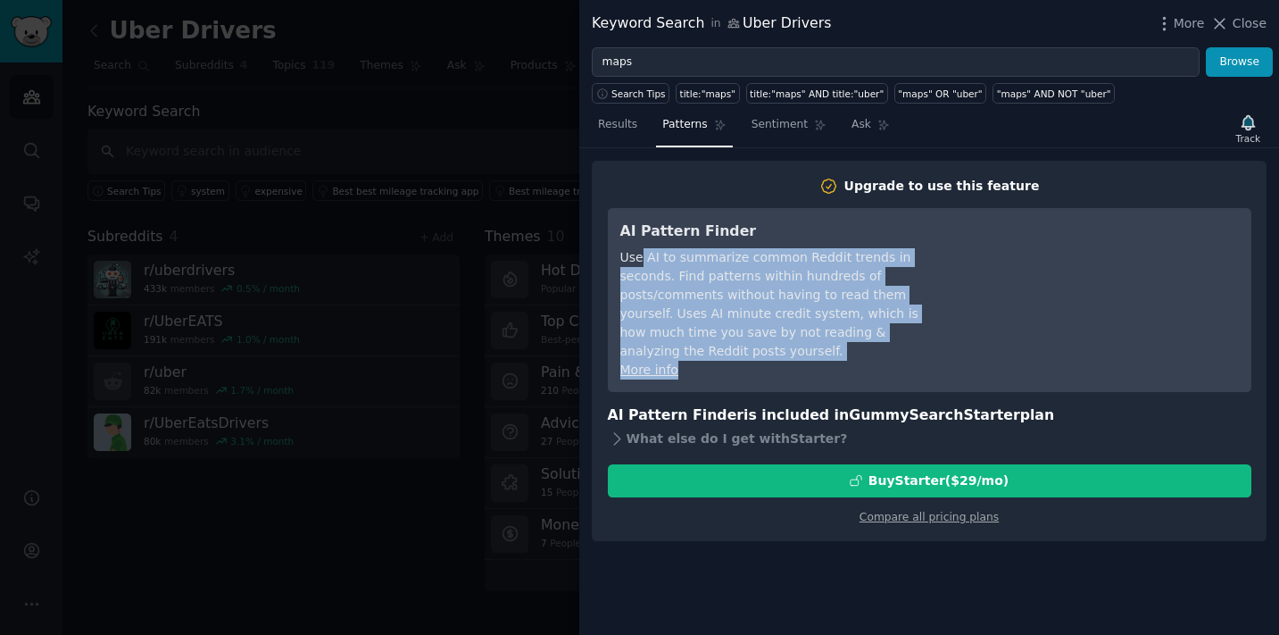
click at [639, 257] on div "Use AI to summarize common Reddit trends in seconds. Find patterns within hundr…" at bounding box center [783, 304] width 326 height 112
drag, startPoint x: 639, startPoint y: 257, endPoint x: 838, endPoint y: 334, distance: 213.3
click at [838, 334] on div "Use AI to summarize common Reddit trends in seconds. Find patterns within hundr…" at bounding box center [783, 304] width 326 height 112
click at [783, 128] on span "Sentiment" at bounding box center [780, 125] width 56 height 16
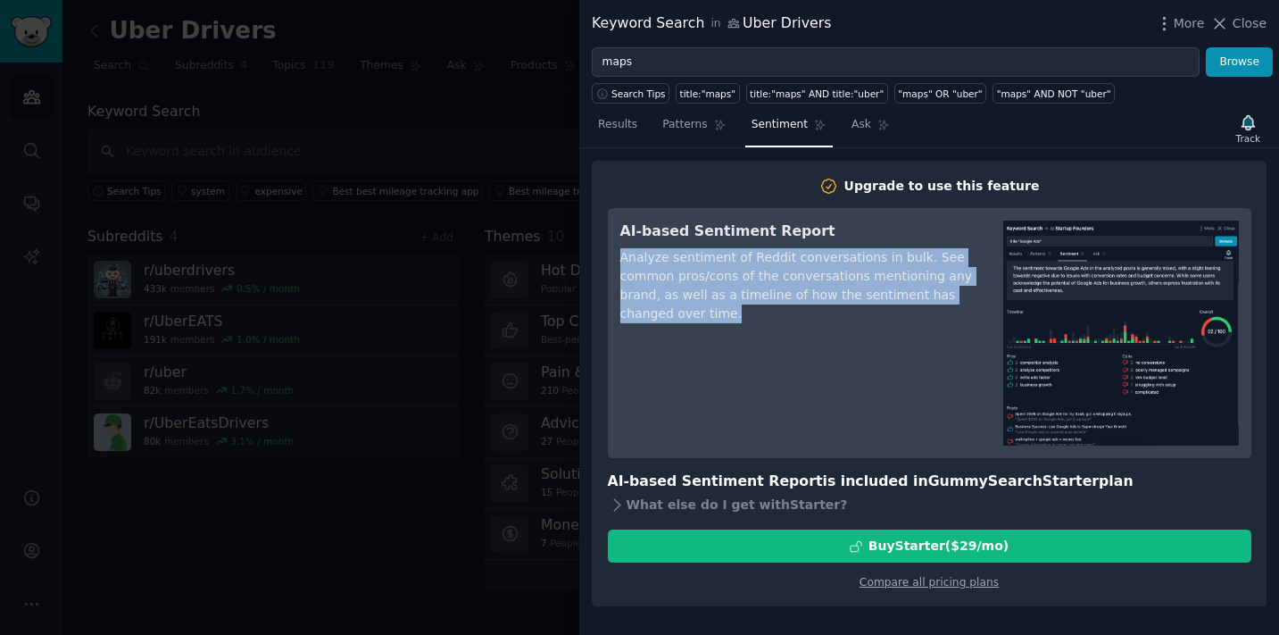
drag, startPoint x: 622, startPoint y: 259, endPoint x: 734, endPoint y: 319, distance: 126.6
click at [734, 319] on div "Analyze sentiment of Reddit conversations in bulk. See common pros/cons of the …" at bounding box center [799, 285] width 358 height 75
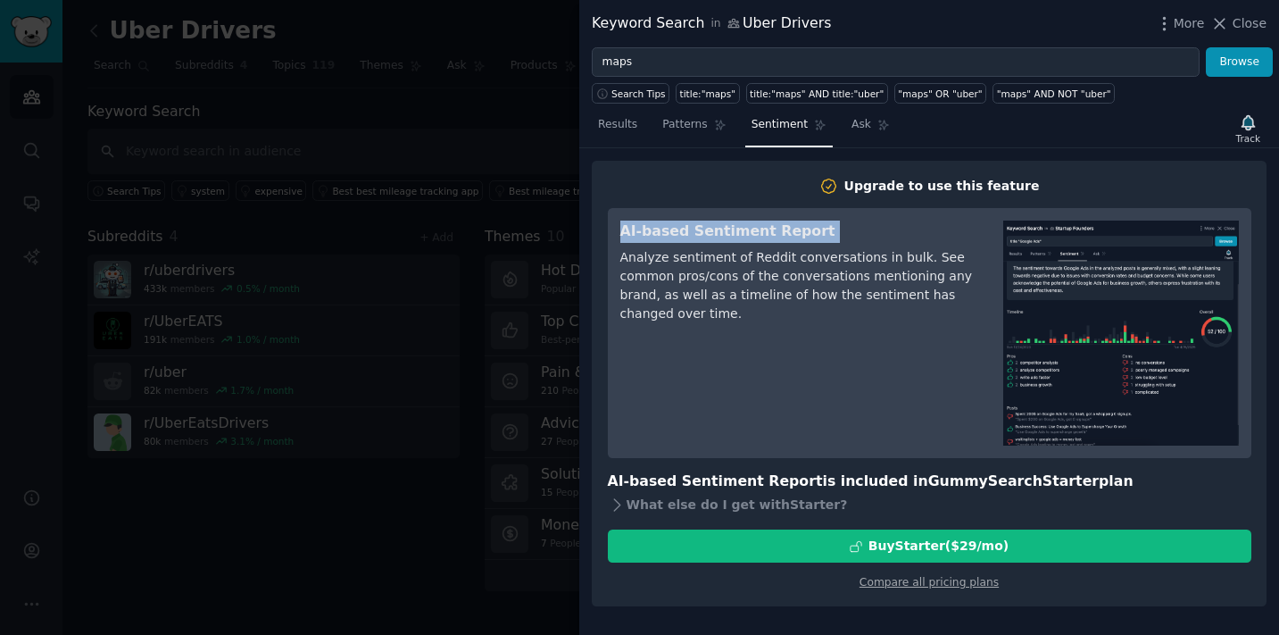
drag, startPoint x: 734, startPoint y: 319, endPoint x: 617, endPoint y: 260, distance: 130.9
click at [617, 260] on div "AI-based Sentiment Report Analyze sentiment of Reddit conversations in bulk. Se…" at bounding box center [930, 333] width 644 height 250
drag, startPoint x: 617, startPoint y: 260, endPoint x: 701, endPoint y: 322, distance: 104.6
click at [701, 322] on div "AI-based Sentiment Report Analyze sentiment of Reddit conversations in bulk. Se…" at bounding box center [930, 333] width 644 height 250
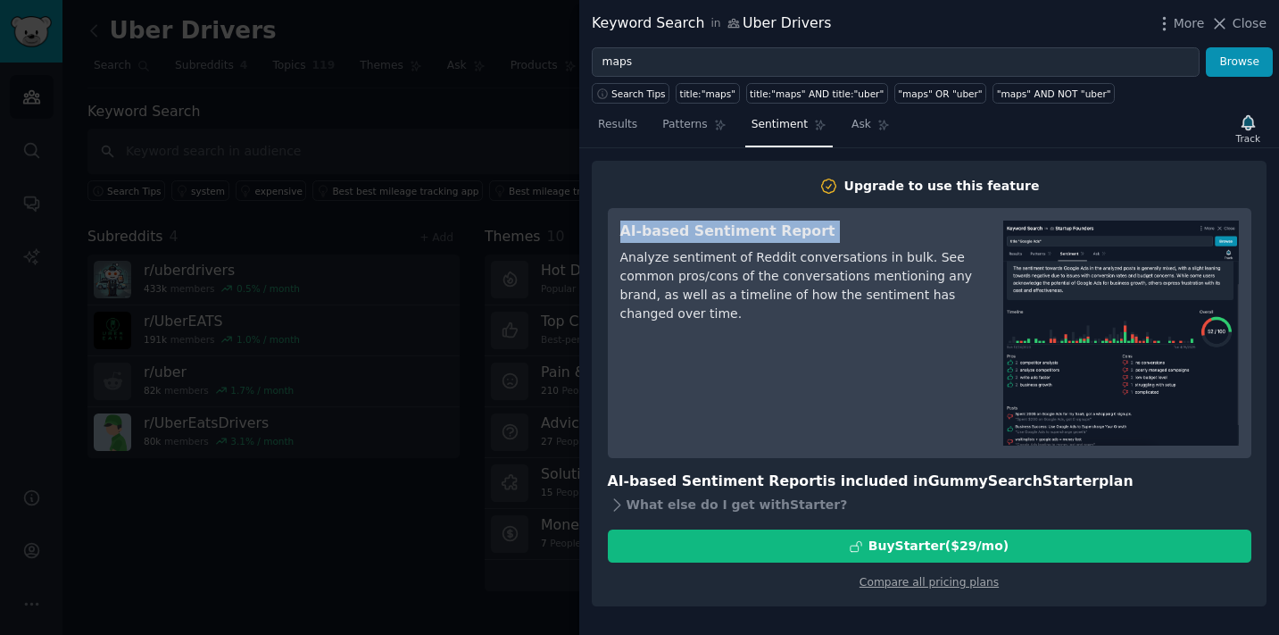
click at [701, 322] on div "Analyze sentiment of Reddit conversations in bulk. See common pros/cons of the …" at bounding box center [799, 285] width 358 height 75
drag, startPoint x: 701, startPoint y: 322, endPoint x: 619, endPoint y: 265, distance: 99.3
click at [620, 265] on div "Analyze sentiment of Reddit conversations in bulk. See common pros/cons of the …" at bounding box center [799, 285] width 358 height 75
click at [868, 130] on link "Ask" at bounding box center [870, 129] width 51 height 37
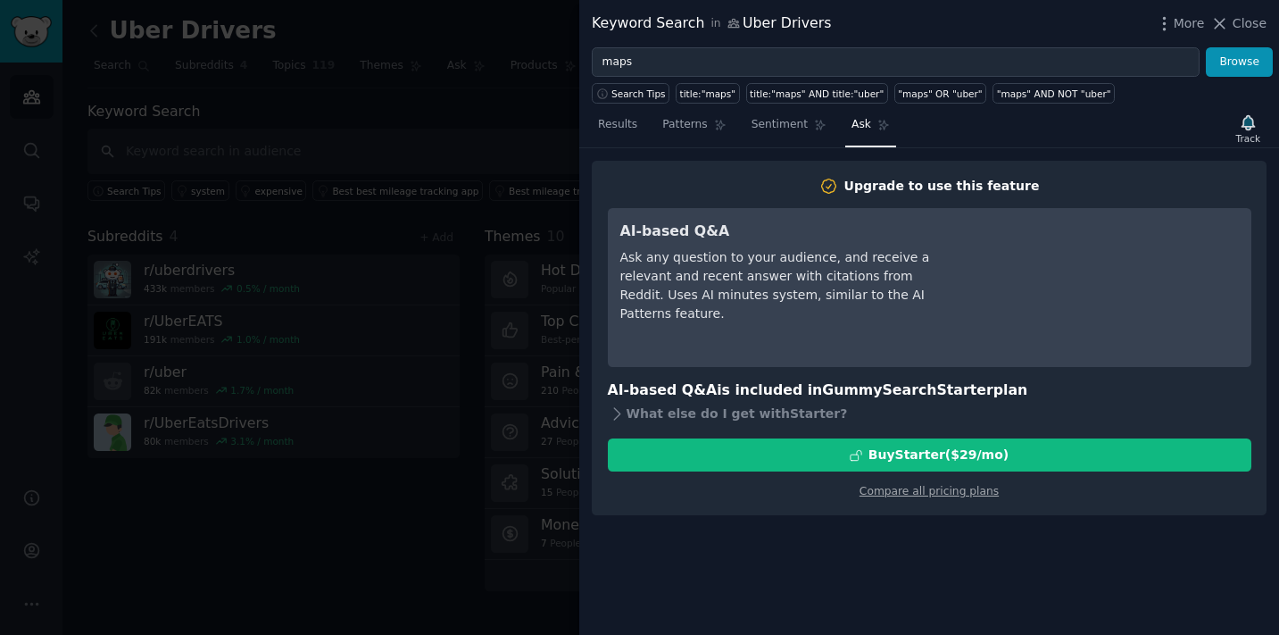
drag, startPoint x: 631, startPoint y: 254, endPoint x: 676, endPoint y: 332, distance: 89.6
click at [677, 333] on div "AI-based Q&A Ask any question to your audience, and receive a relevant and rece…" at bounding box center [783, 287] width 326 height 134
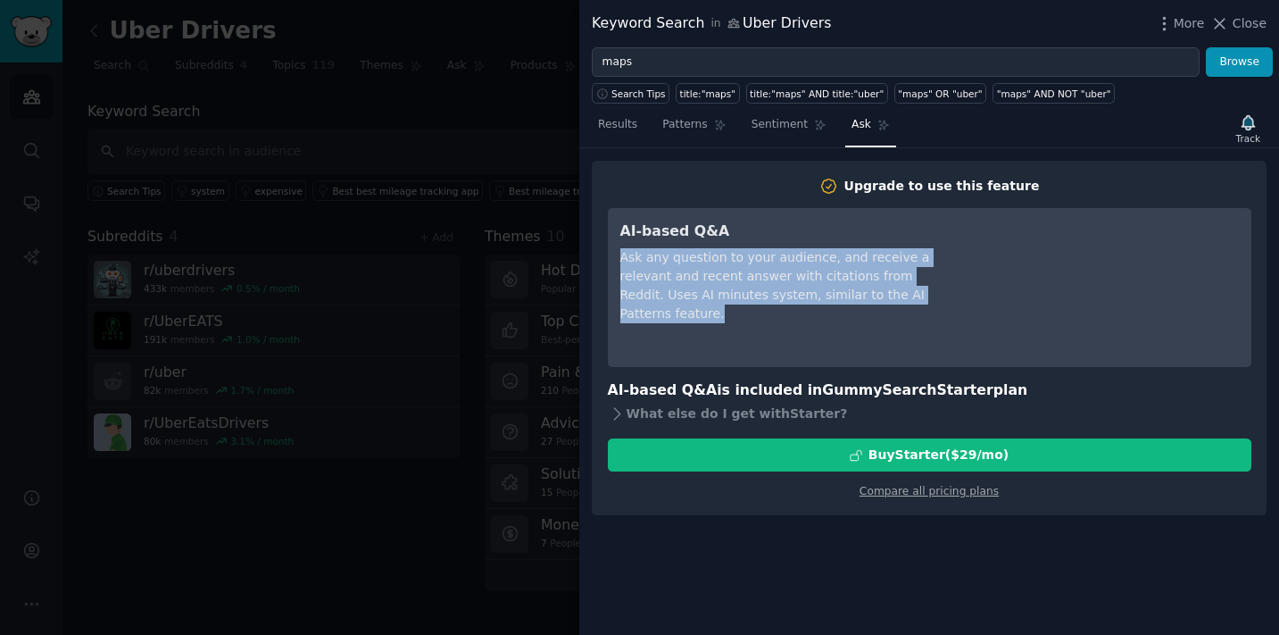
drag, startPoint x: 676, startPoint y: 332, endPoint x: 622, endPoint y: 262, distance: 87.8
click at [622, 262] on div "AI-based Q&A Ask any question to your audience, and receive a relevant and rece…" at bounding box center [783, 287] width 326 height 134
click at [779, 120] on span "Sentiment" at bounding box center [780, 125] width 56 height 16
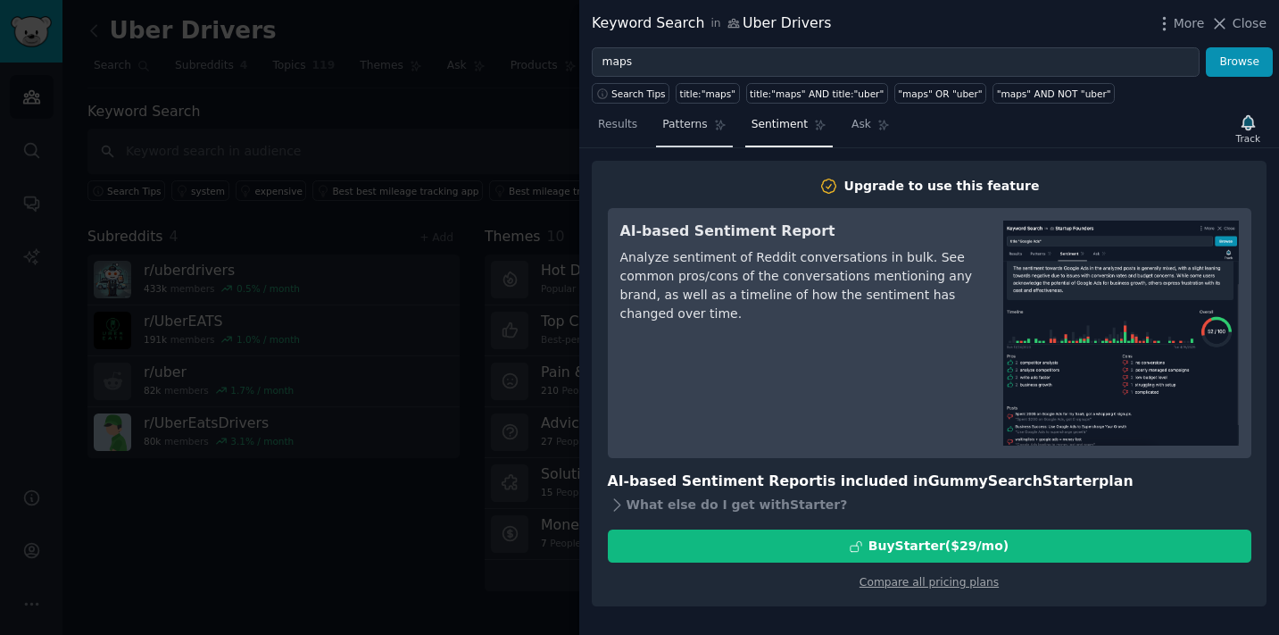
click at [704, 127] on span "Patterns" at bounding box center [684, 125] width 45 height 16
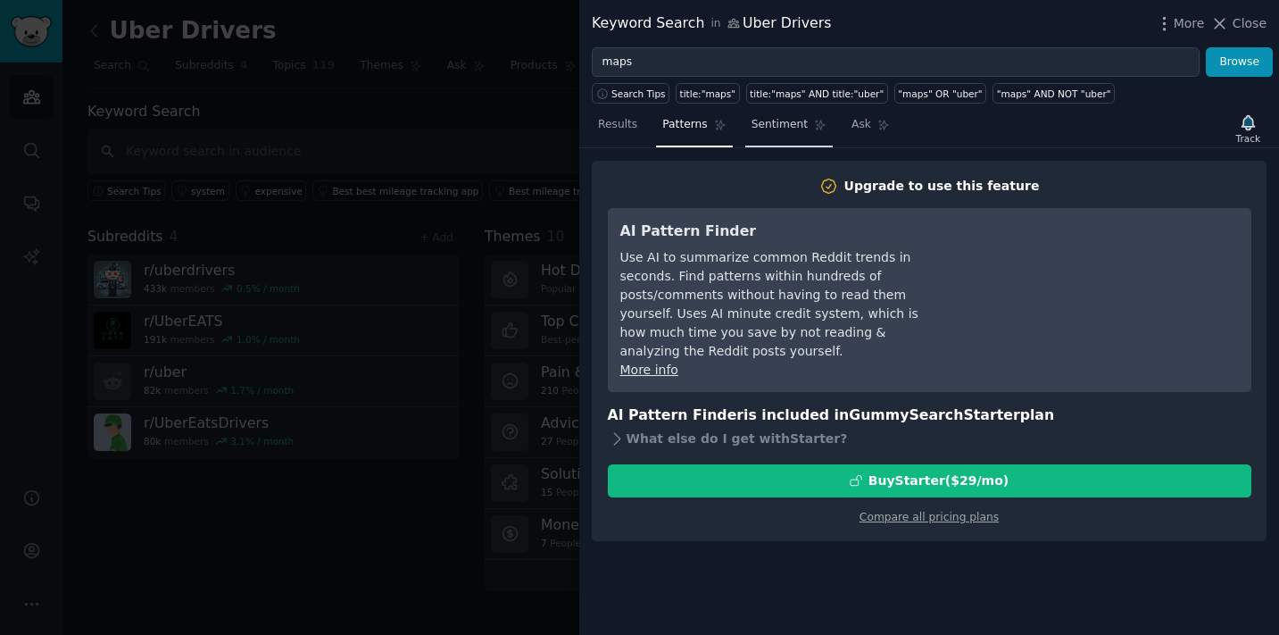
click at [783, 141] on link "Sentiment" at bounding box center [788, 129] width 87 height 37
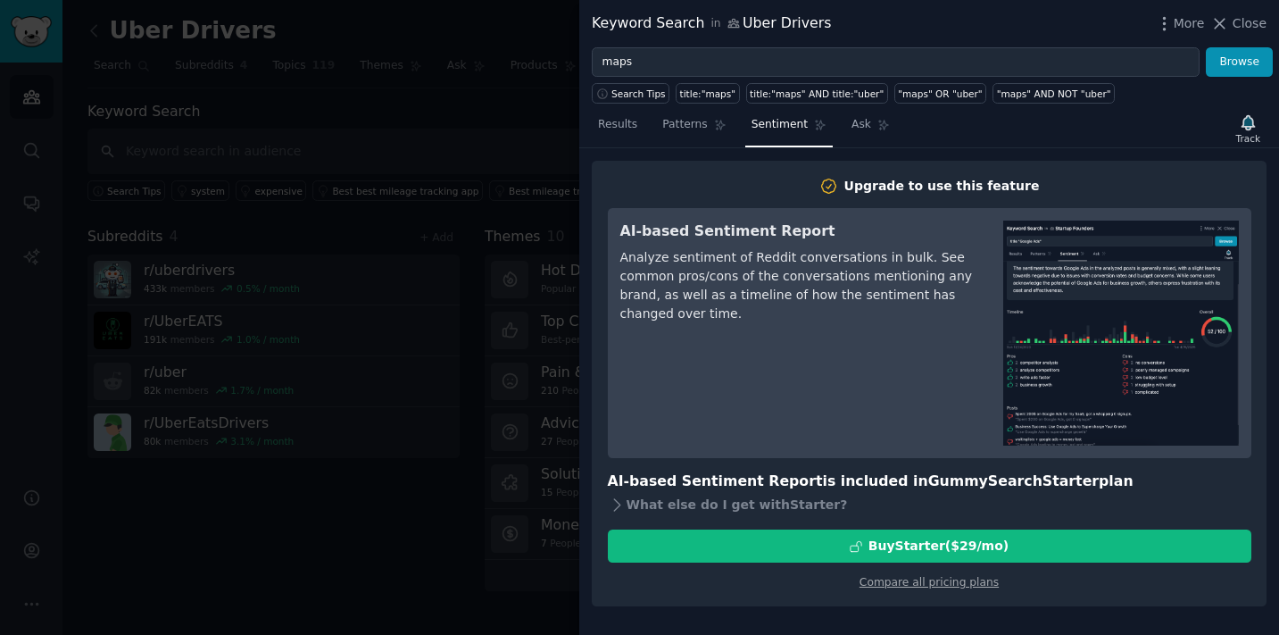
click at [1106, 327] on img at bounding box center [1121, 332] width 236 height 225
click at [864, 128] on span "Ask" at bounding box center [861, 125] width 20 height 16
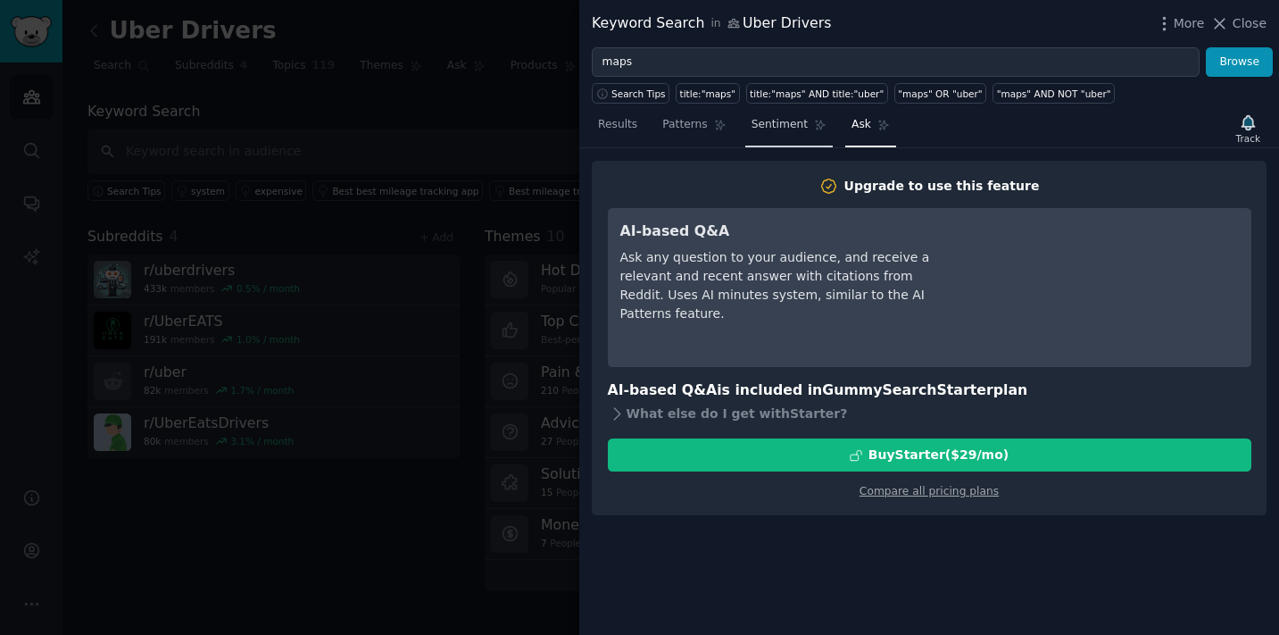
click at [767, 136] on link "Sentiment" at bounding box center [788, 129] width 87 height 37
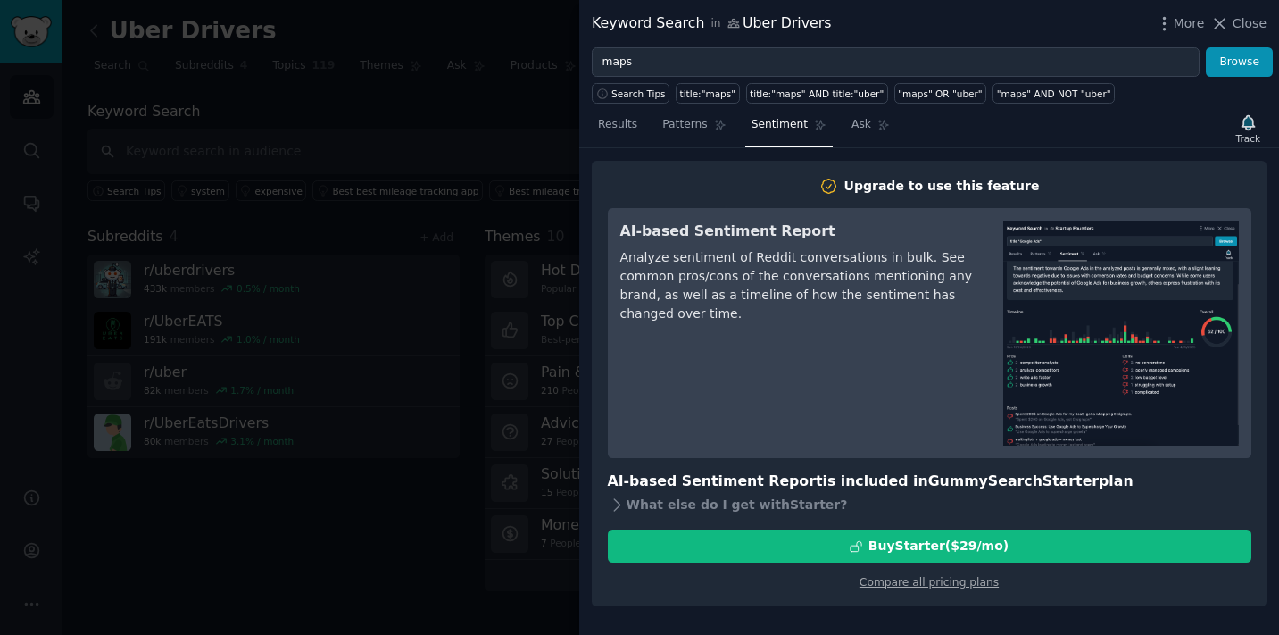
click at [1088, 287] on img at bounding box center [1121, 332] width 236 height 225
click at [1222, 245] on img at bounding box center [1121, 332] width 236 height 225
click at [685, 122] on span "Patterns" at bounding box center [684, 125] width 45 height 16
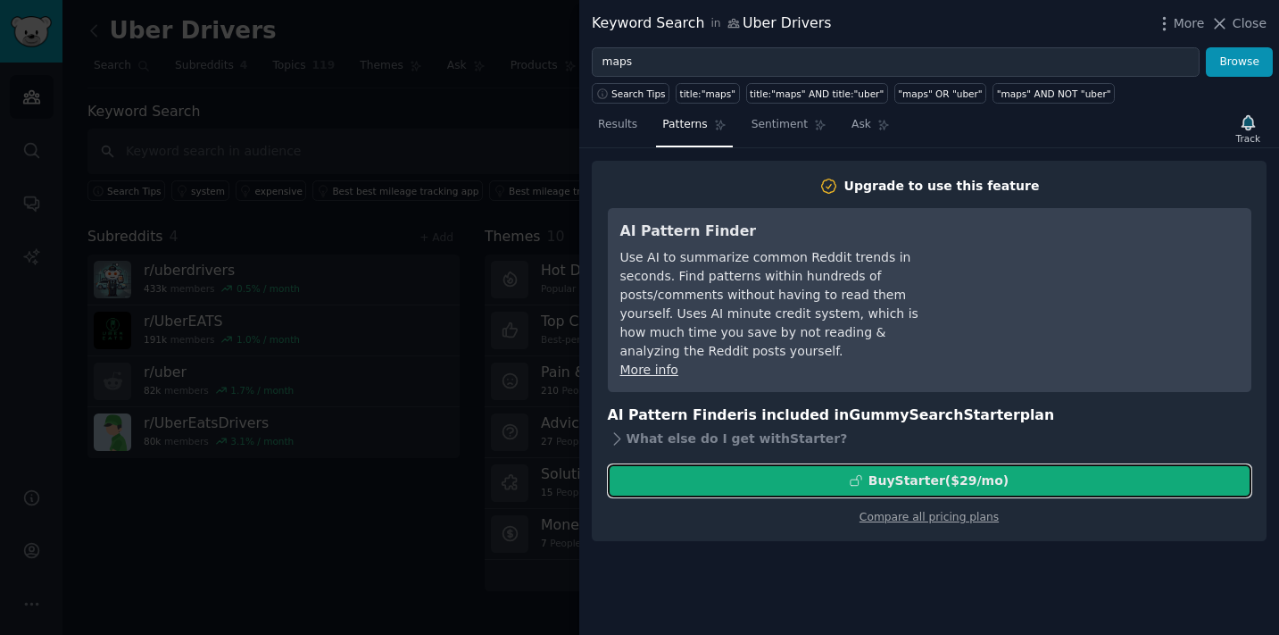
click at [977, 472] on button "Buy Starter ($ 29 /mo )" at bounding box center [930, 480] width 644 height 33
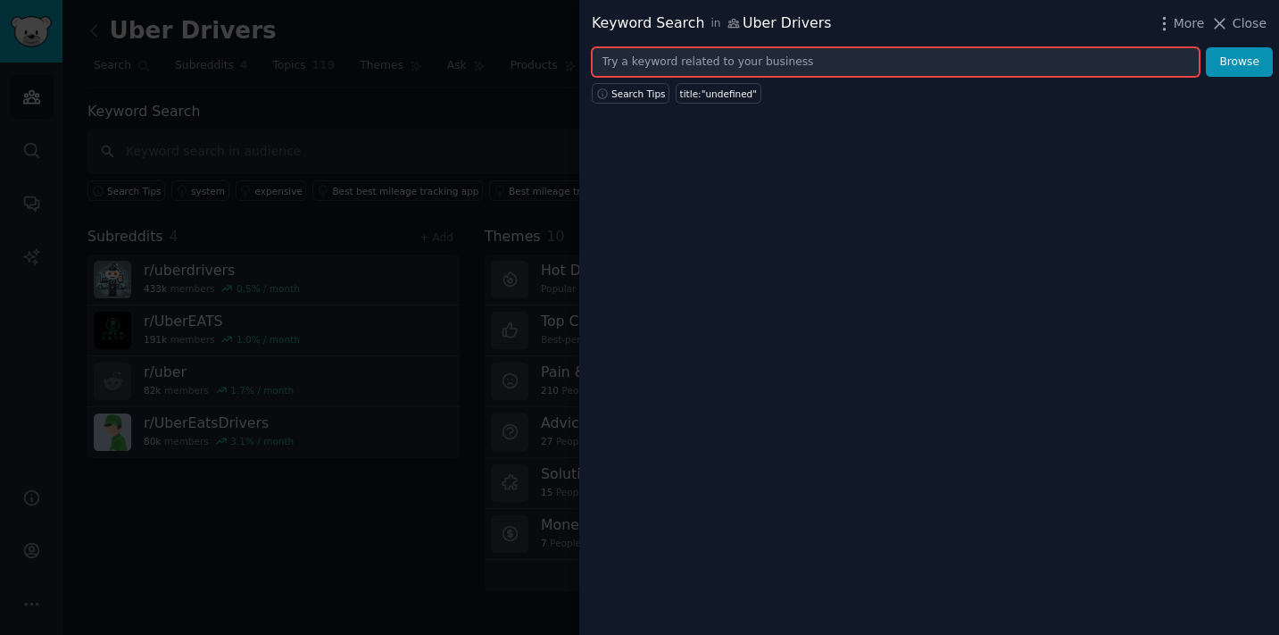
click at [669, 69] on input "text" at bounding box center [896, 62] width 608 height 30
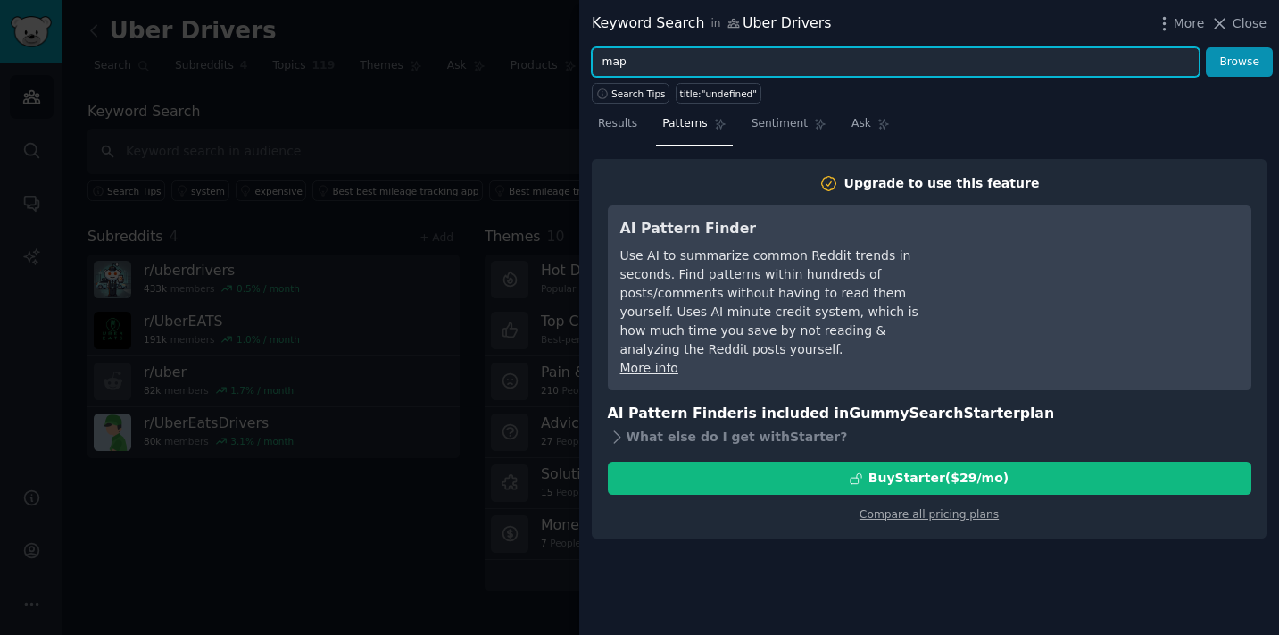
type input "map"
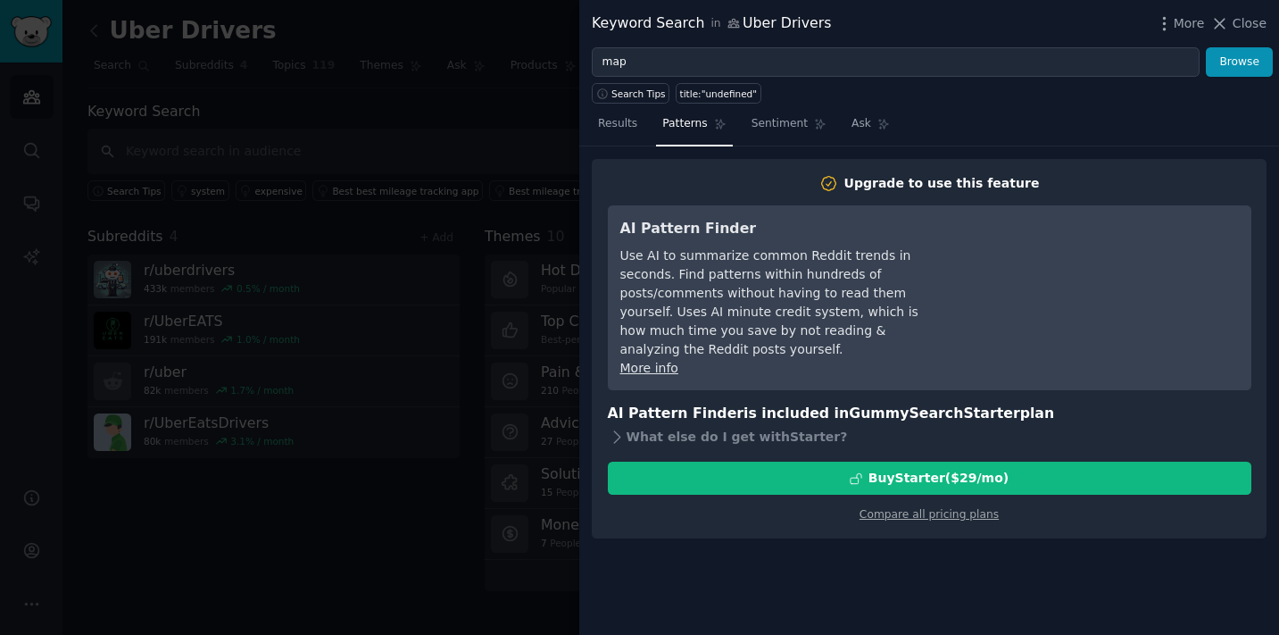
click at [940, 503] on div "Compare all pricing plans" at bounding box center [930, 508] width 644 height 29
click at [941, 508] on link "Compare all pricing plans" at bounding box center [929, 514] width 139 height 12
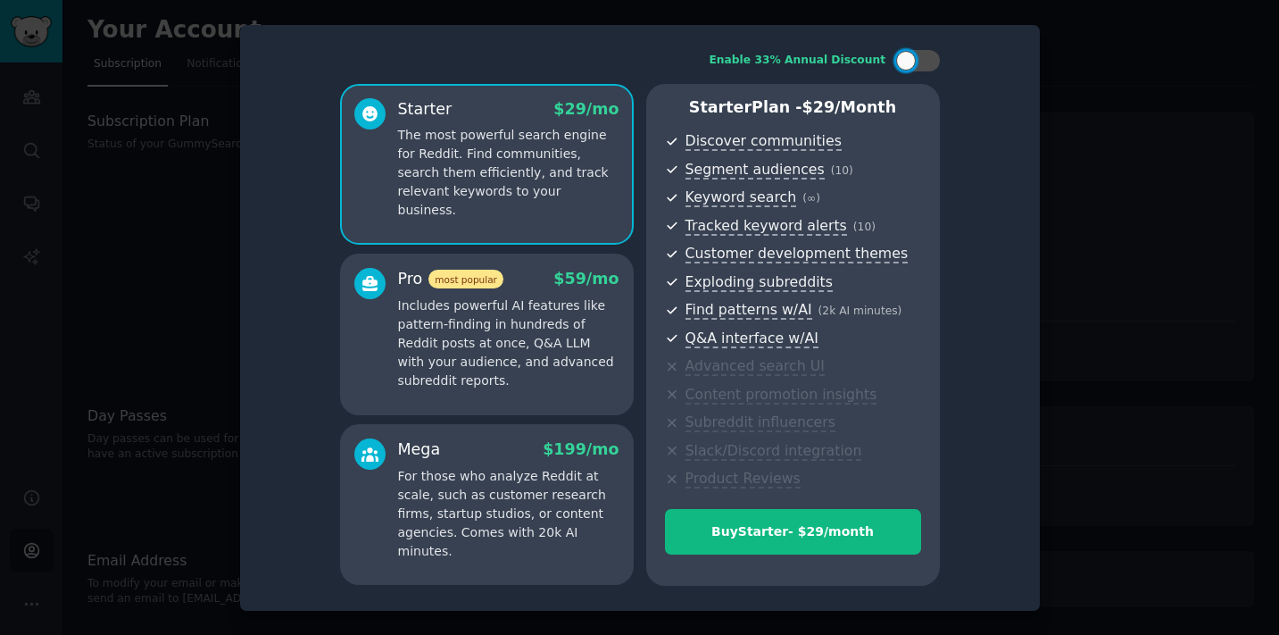
click at [509, 213] on div "Starter $ 29 /mo The most powerful search engine for Reddit. Find communities, …" at bounding box center [487, 164] width 294 height 161
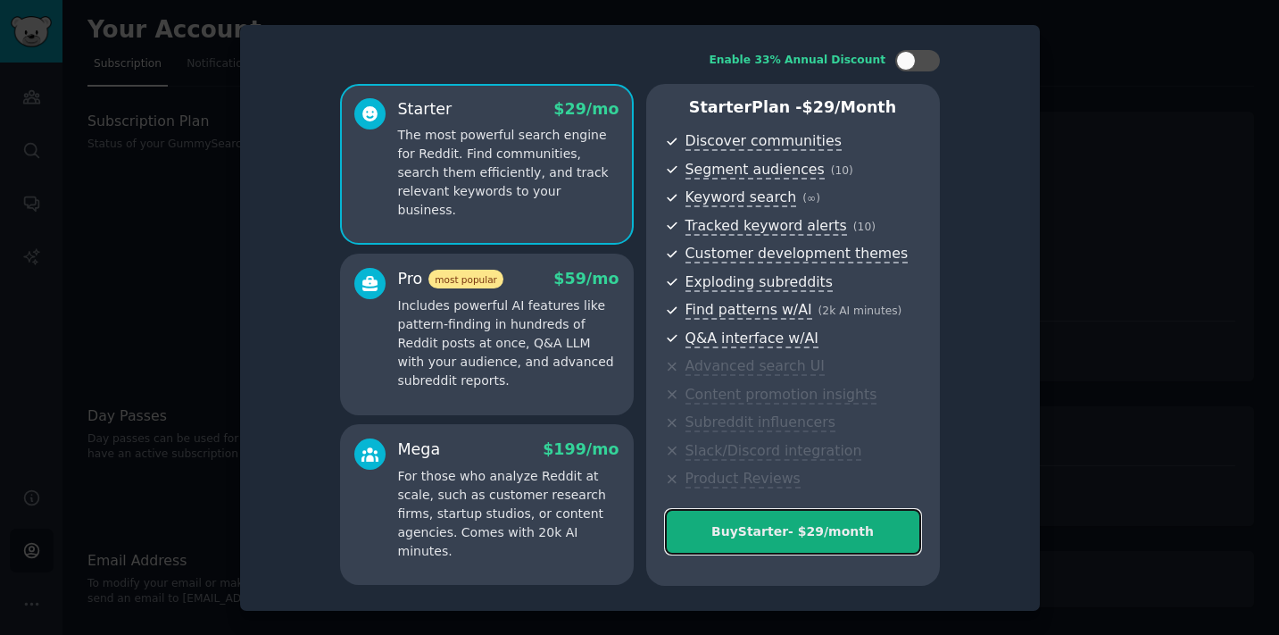
click at [789, 536] on div "Buy Starter - $ 29 /month" at bounding box center [793, 531] width 254 height 19
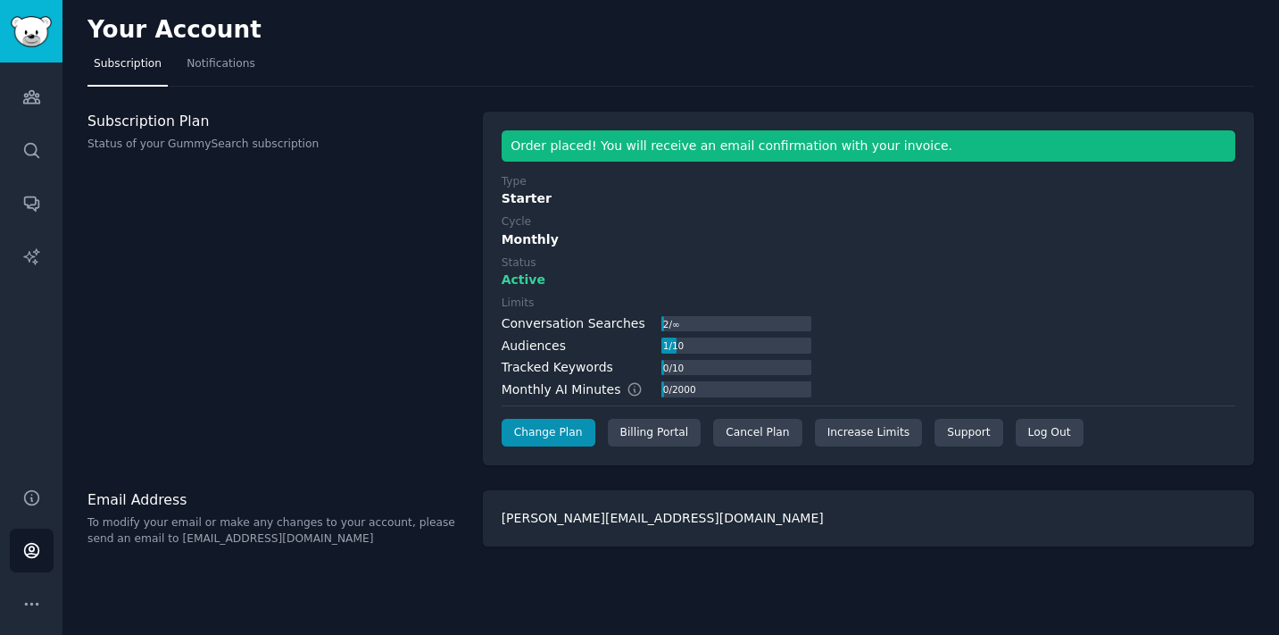
click at [171, 466] on div "Your Account Subscription Notifications Subscription Plan Status of your GummyS…" at bounding box center [670, 317] width 1217 height 635
click at [30, 100] on icon "Sidebar" at bounding box center [31, 96] width 19 height 19
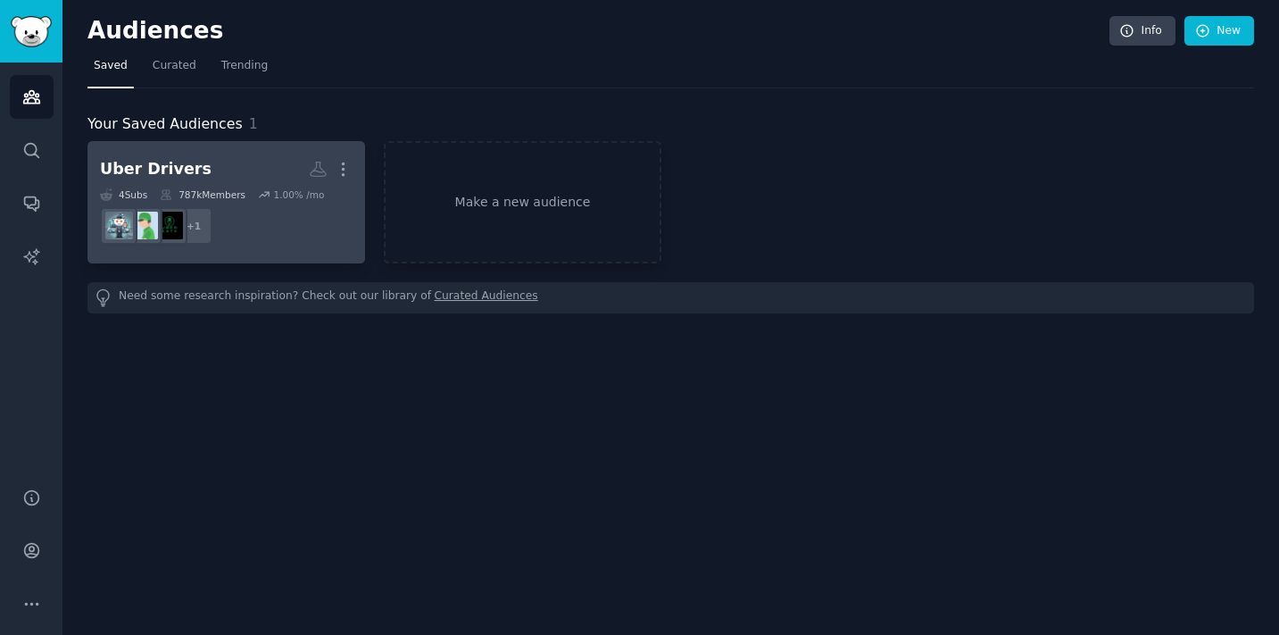
click at [223, 168] on h2 "Uber Drivers More" at bounding box center [226, 169] width 253 height 31
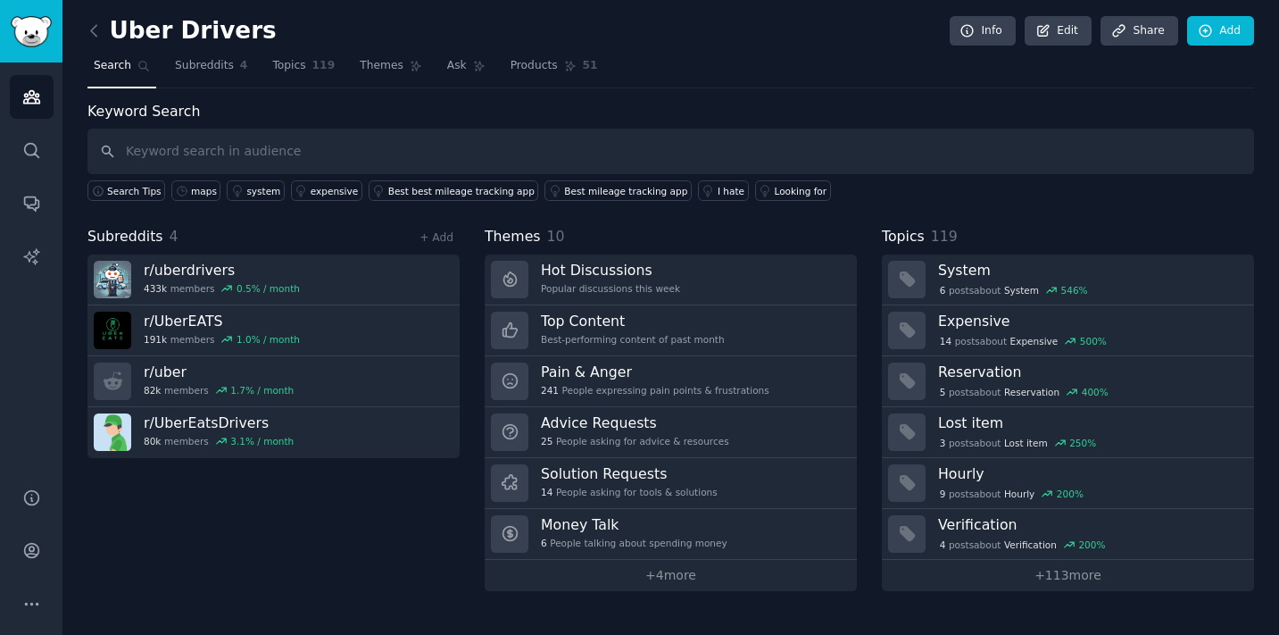
click at [223, 157] on input "text" at bounding box center [670, 152] width 1167 height 46
click at [37, 95] on icon "Sidebar" at bounding box center [31, 96] width 19 height 19
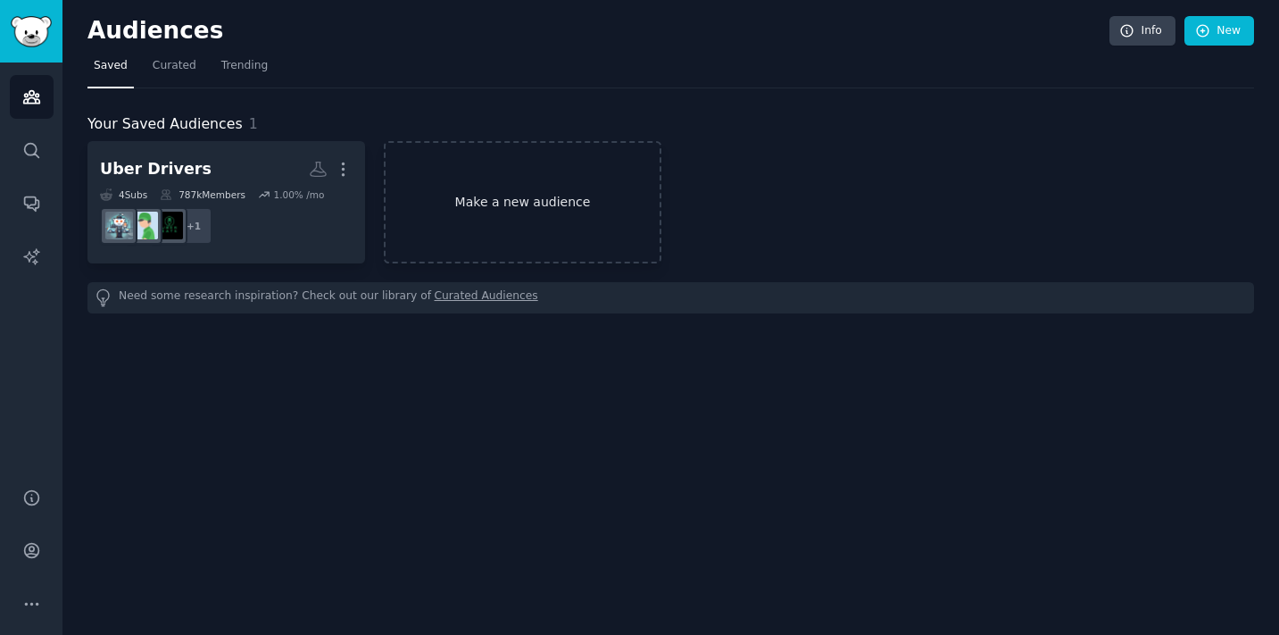
click at [446, 171] on link "Make a new audience" at bounding box center [523, 202] width 278 height 122
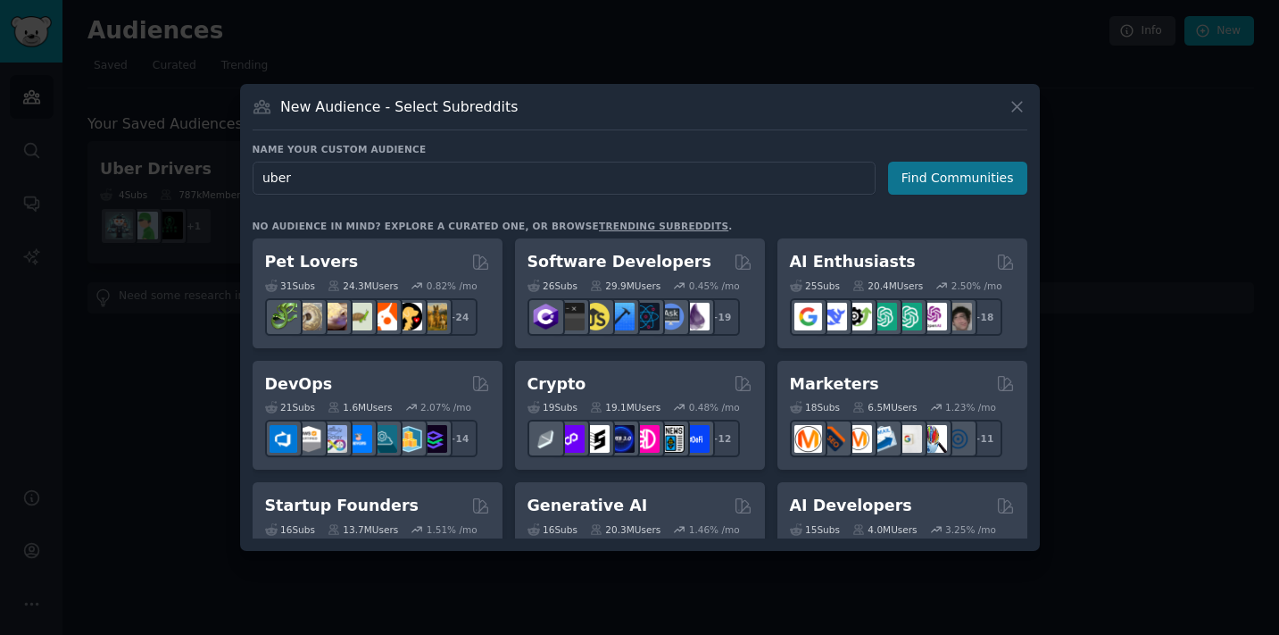
type input "uber"
click at [977, 171] on button "Find Communities" at bounding box center [957, 178] width 139 height 33
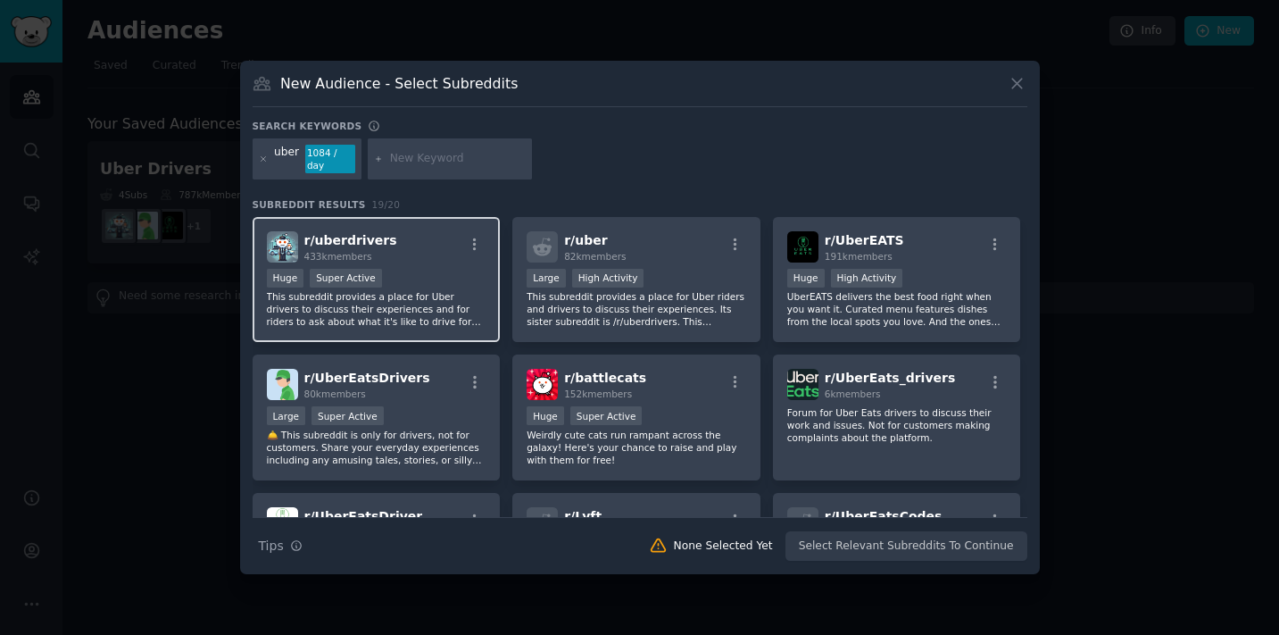
click at [408, 289] on div ">= 95th percentile for submissions / day Huge Super Active" at bounding box center [377, 280] width 220 height 22
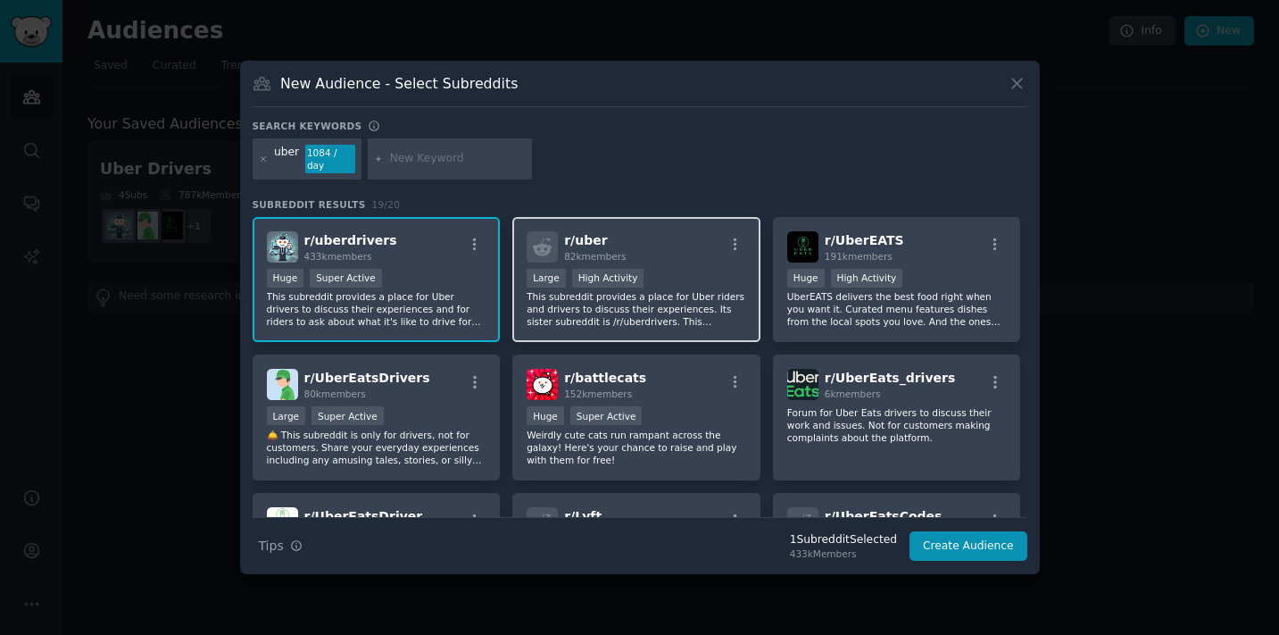
click at [678, 269] on div ">= 80th percentile for submissions / day Large High Activity" at bounding box center [637, 280] width 220 height 22
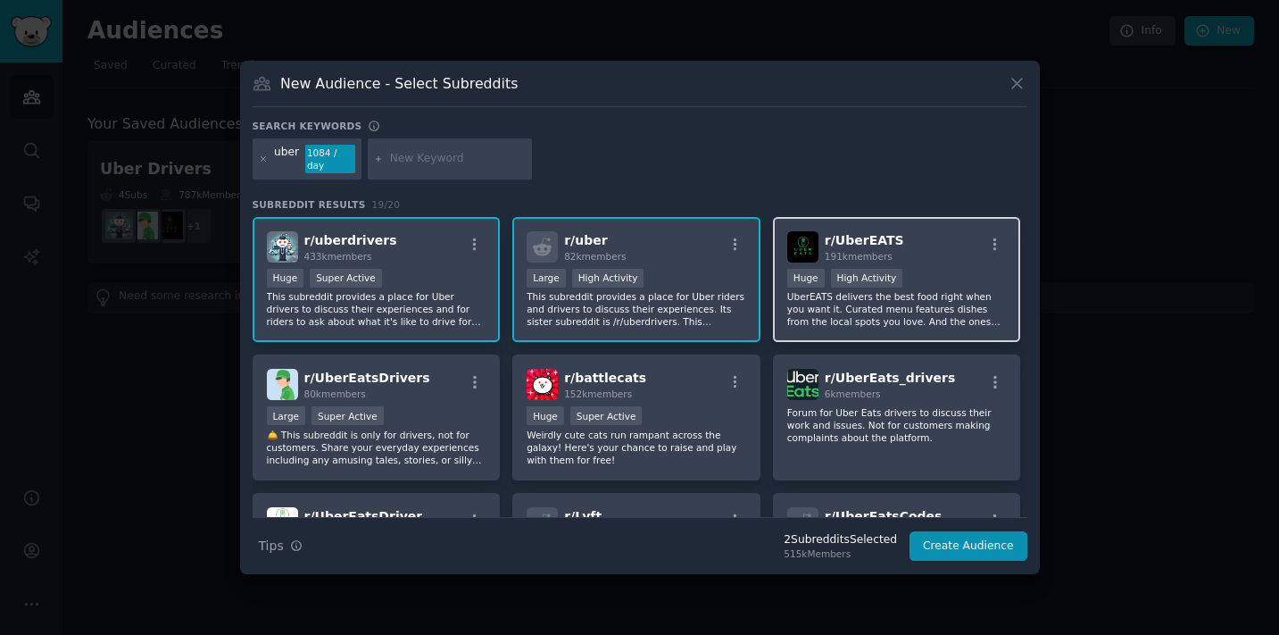
click at [907, 248] on div "r/ UberEATS 191k members" at bounding box center [897, 246] width 220 height 31
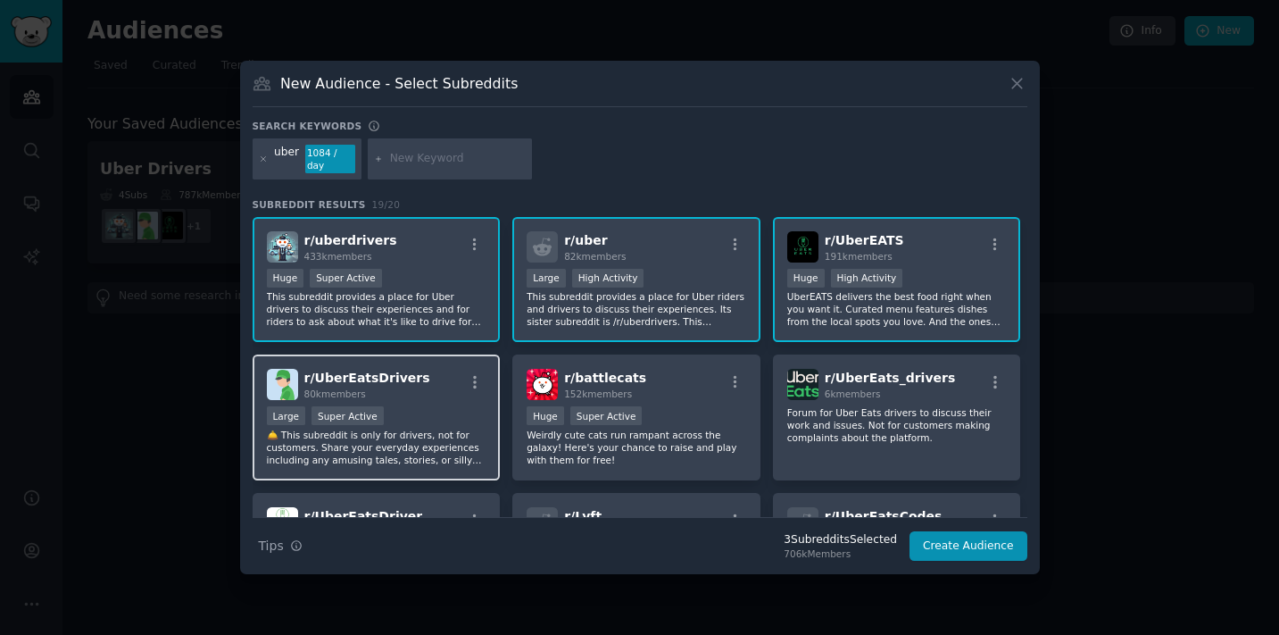
click at [417, 416] on div "Large Super Active" at bounding box center [377, 417] width 220 height 22
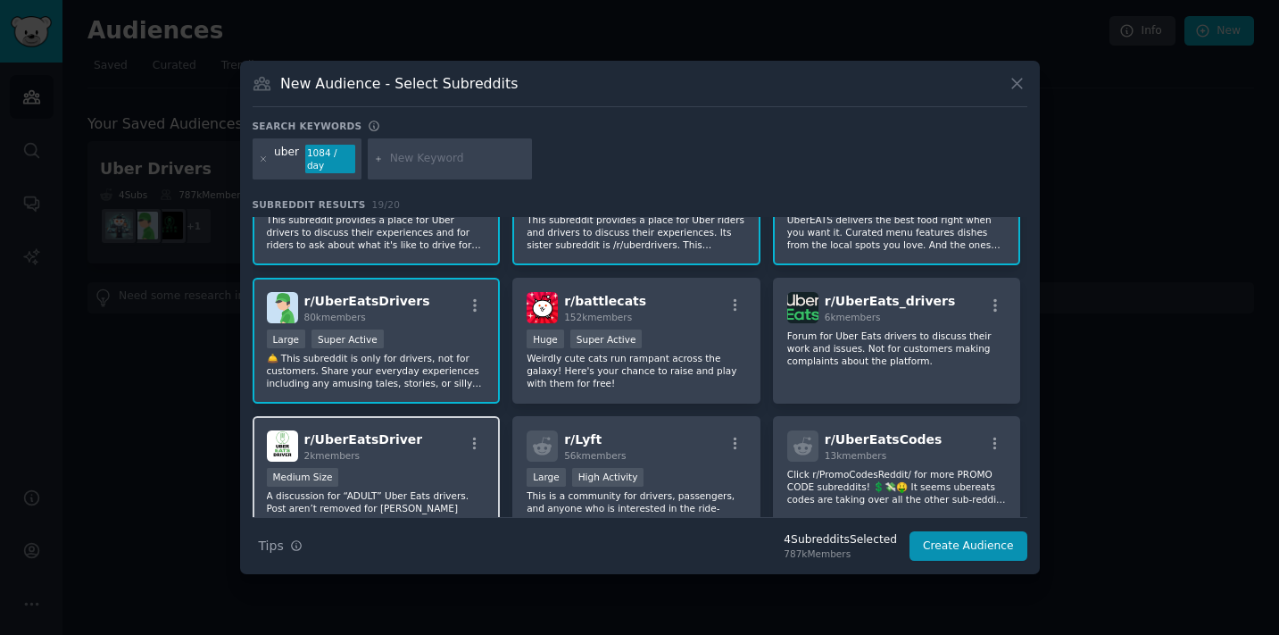
scroll to position [75, 0]
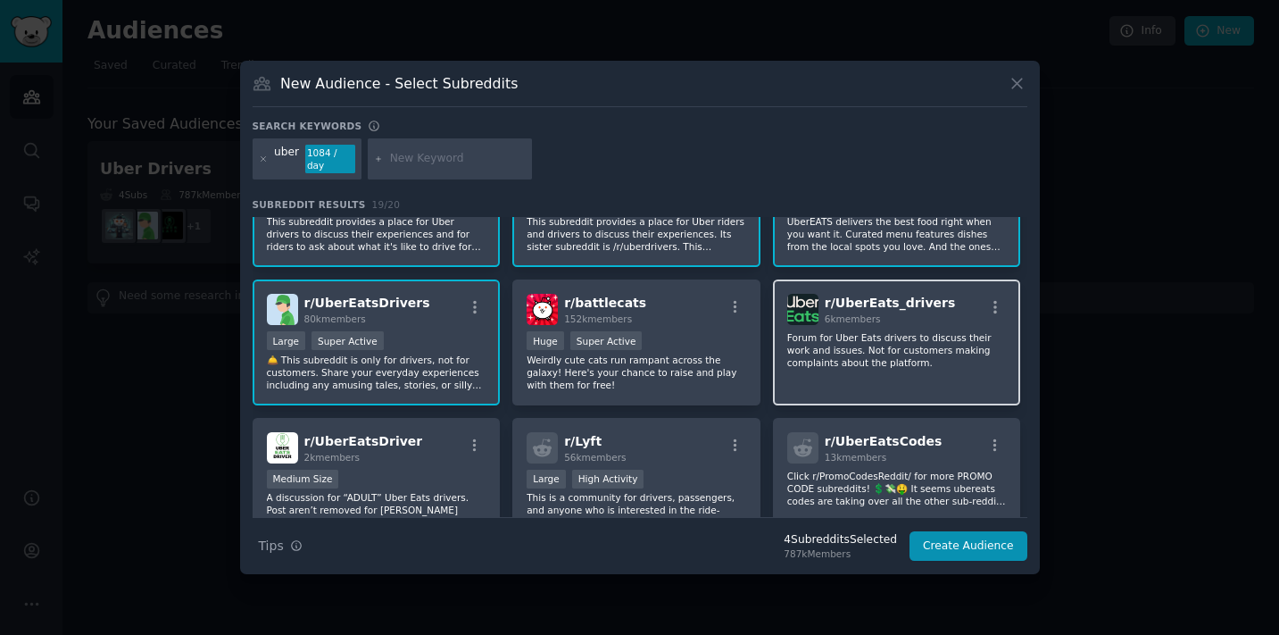
click at [911, 383] on div "r/ UberEats_drivers 6k members Forum for Uber Eats drivers to discuss their wor…" at bounding box center [897, 342] width 248 height 126
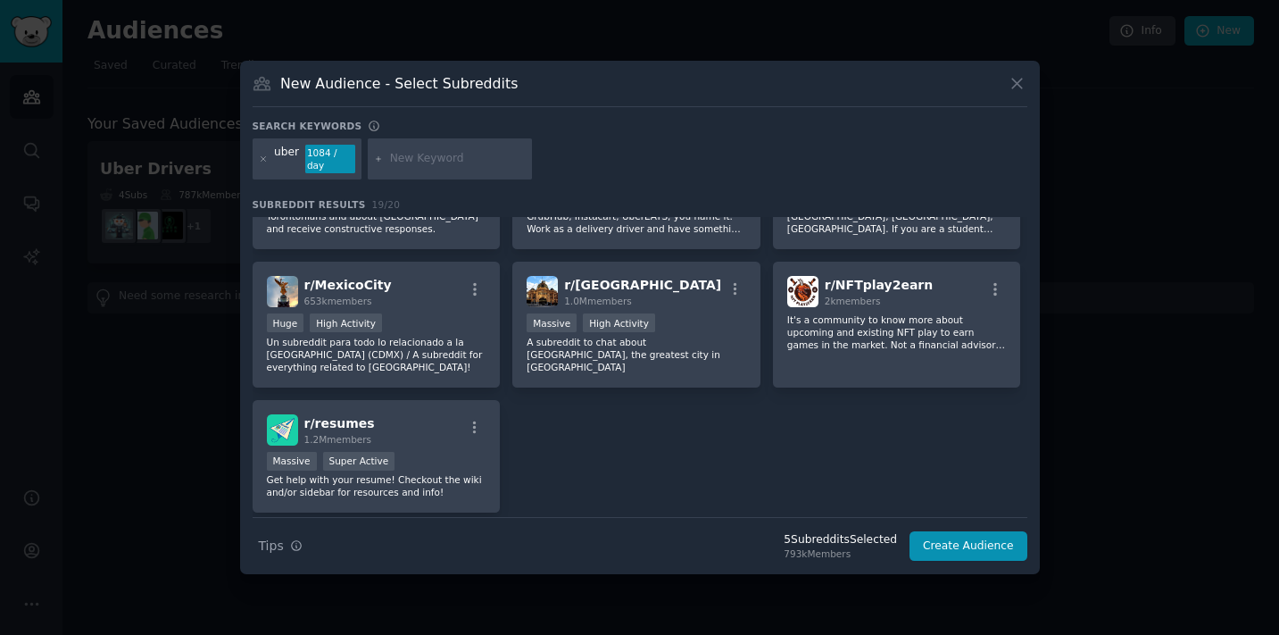
scroll to position [690, 0]
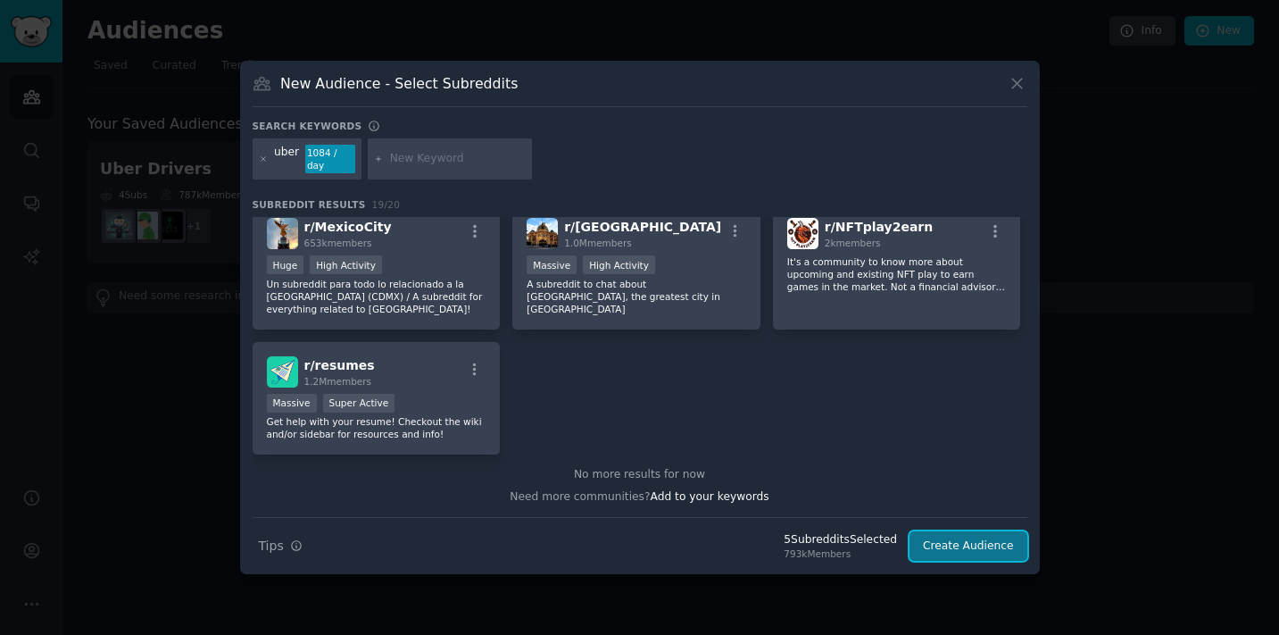
click at [976, 555] on button "Create Audience" at bounding box center [969, 546] width 118 height 30
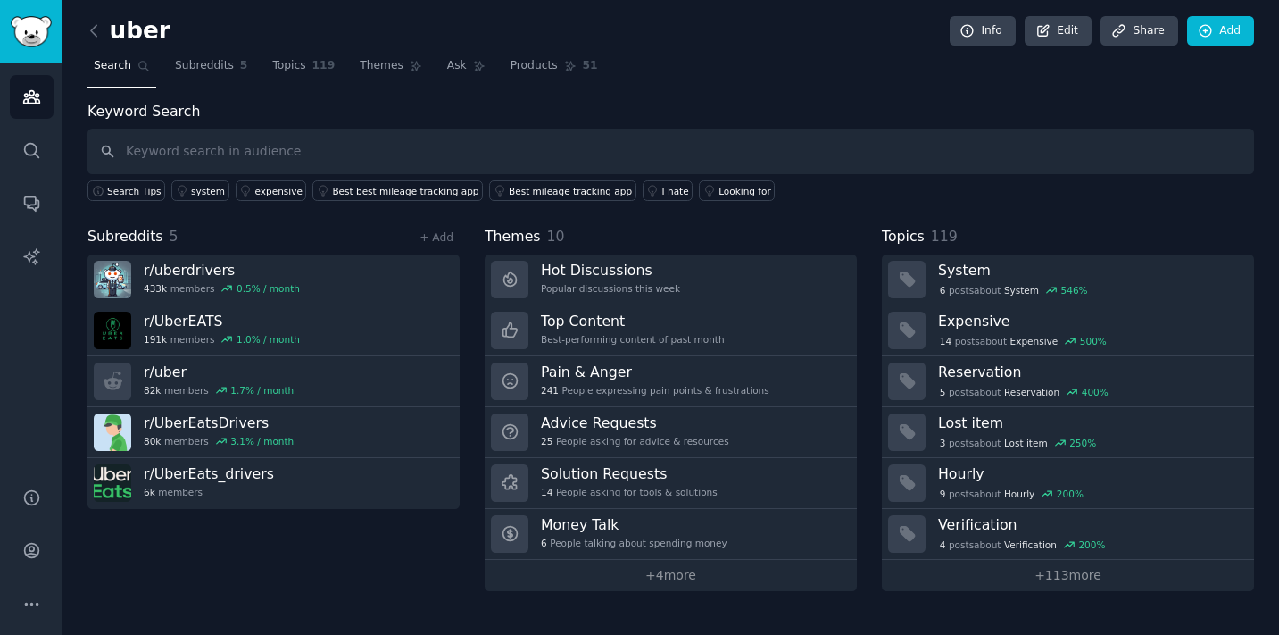
click at [233, 154] on input "text" at bounding box center [670, 152] width 1167 height 46
click at [364, 69] on span "Themes" at bounding box center [382, 66] width 44 height 16
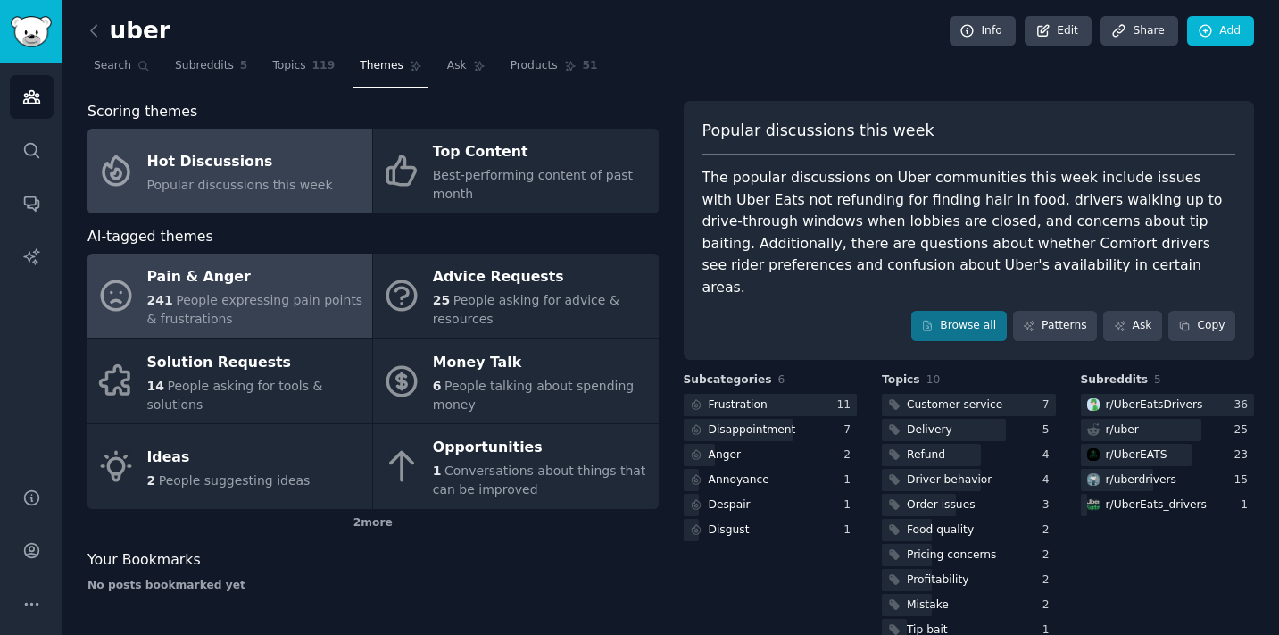
click at [265, 298] on span "People expressing pain points & frustrations" at bounding box center [255, 309] width 216 height 33
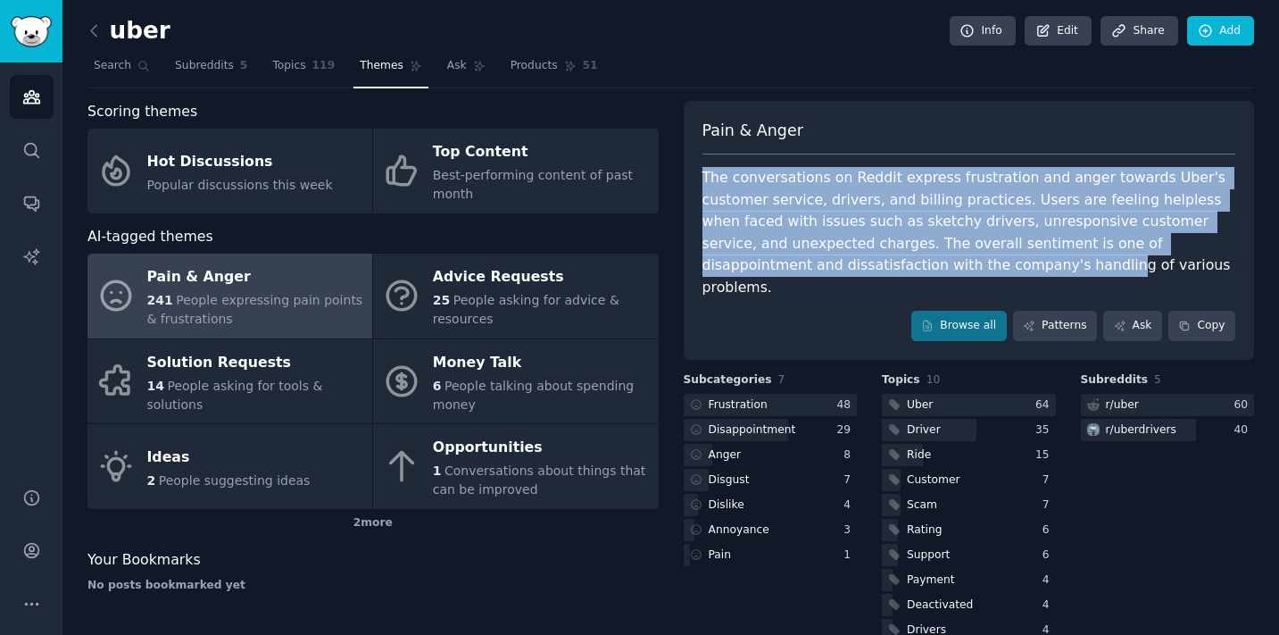
drag, startPoint x: 702, startPoint y: 177, endPoint x: 971, endPoint y: 275, distance: 286.0
click at [971, 275] on div "The conversations on Reddit express frustration and anger towards Uber's custom…" at bounding box center [969, 232] width 534 height 131
drag, startPoint x: 971, startPoint y: 275, endPoint x: 850, endPoint y: 177, distance: 156.1
click at [850, 177] on div "The conversations on Reddit express frustration and anger towards Uber's custom…" at bounding box center [969, 232] width 534 height 131
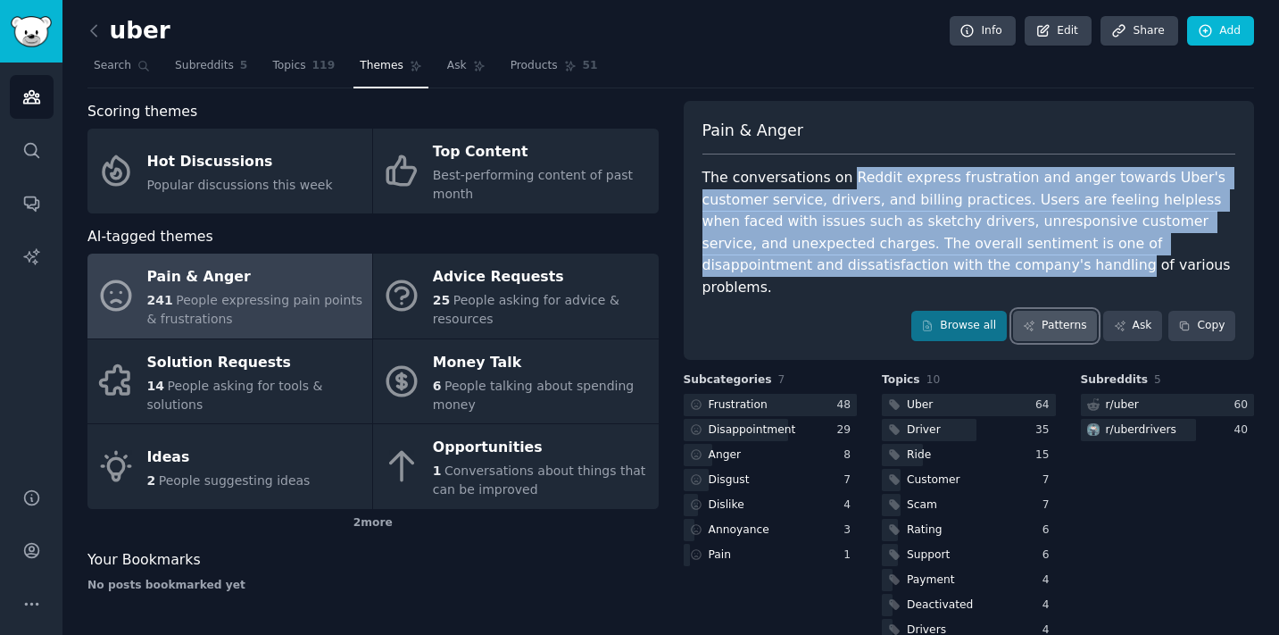
click at [1065, 312] on link "Patterns" at bounding box center [1055, 326] width 84 height 30
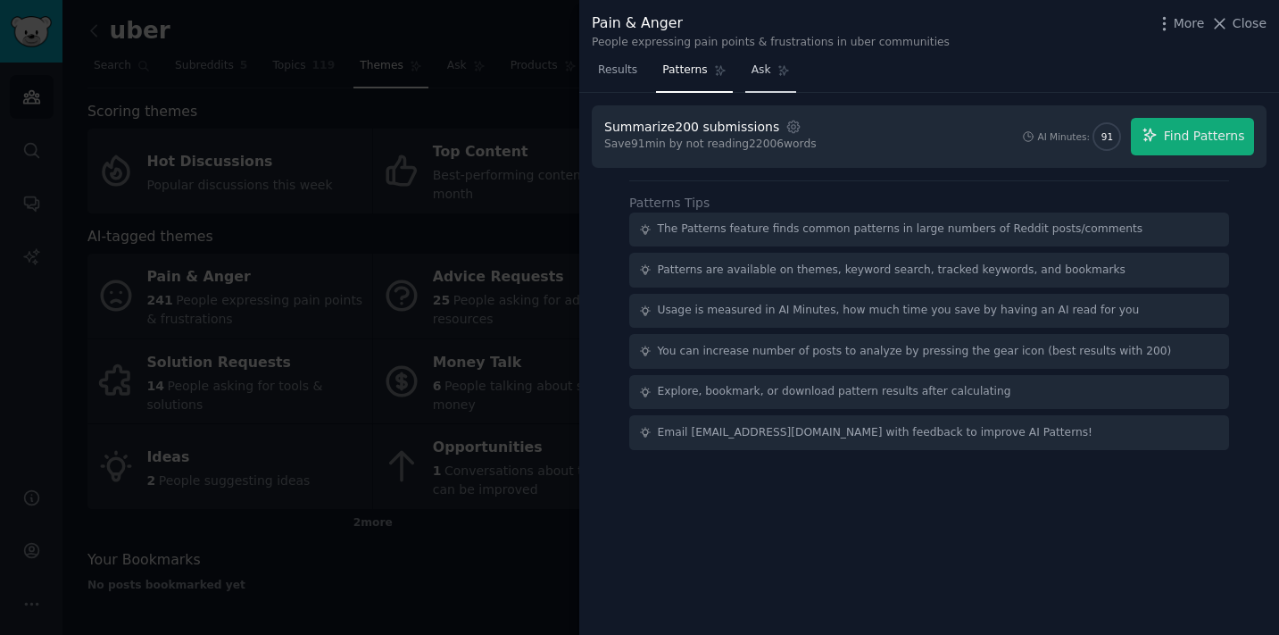
click at [777, 78] on link "Ask" at bounding box center [770, 74] width 51 height 37
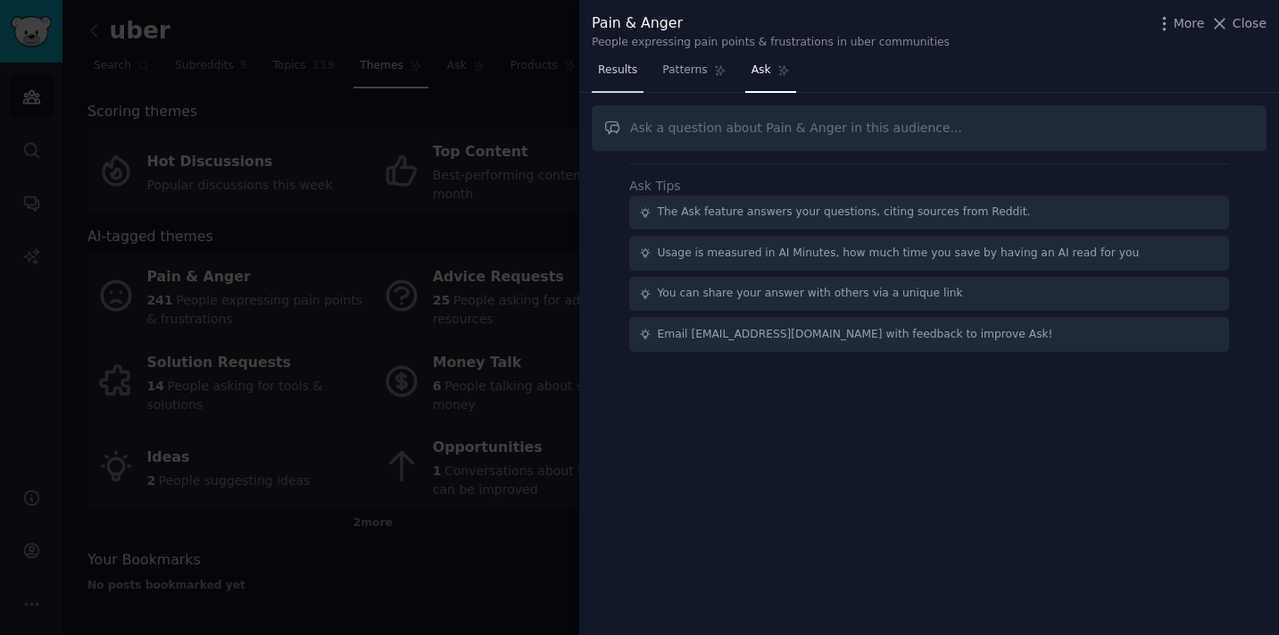
click at [627, 66] on span "Results" at bounding box center [617, 70] width 39 height 16
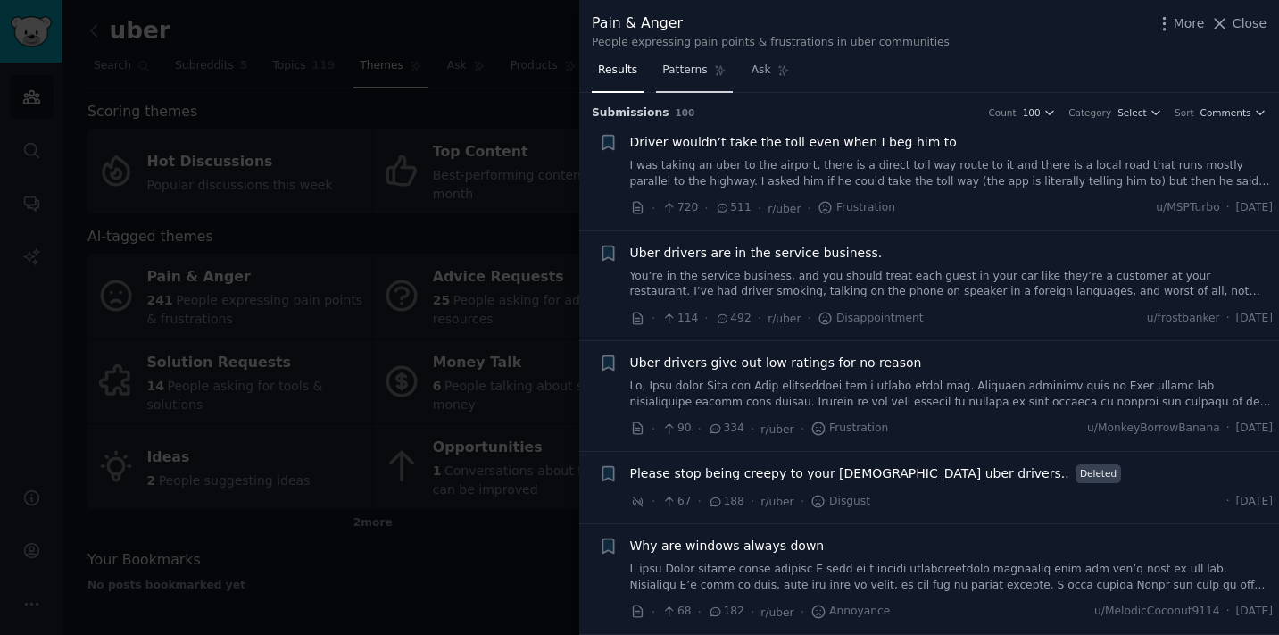
click at [683, 78] on span "Patterns" at bounding box center [684, 70] width 45 height 16
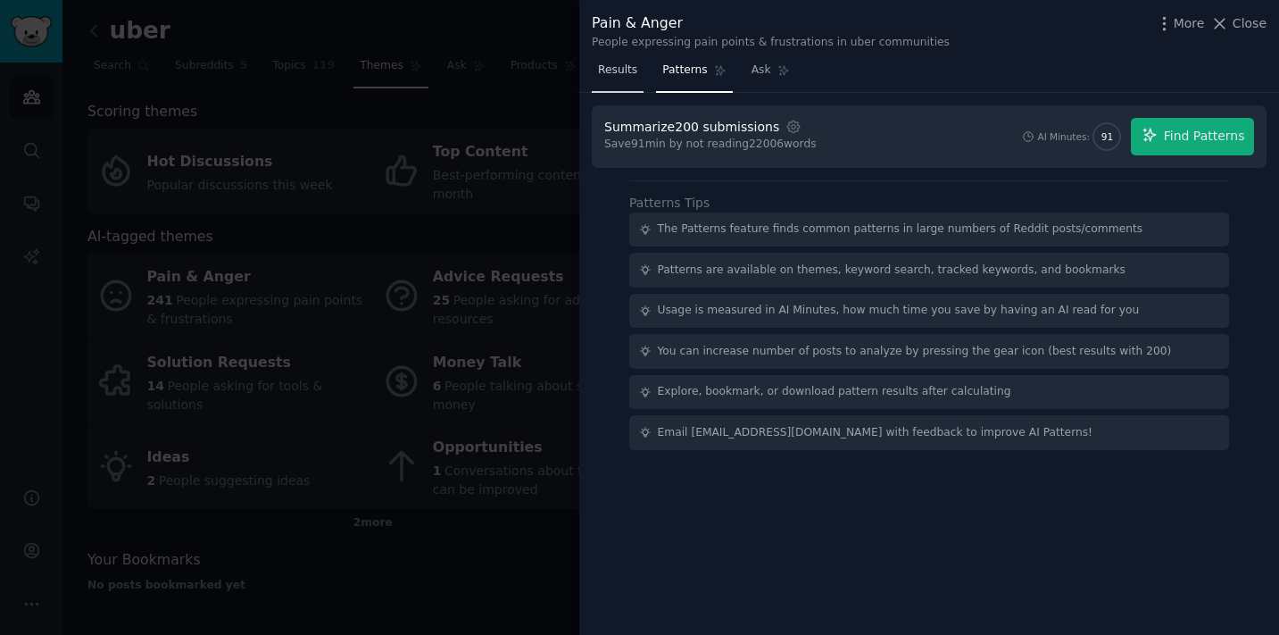
click at [630, 71] on span "Results" at bounding box center [617, 70] width 39 height 16
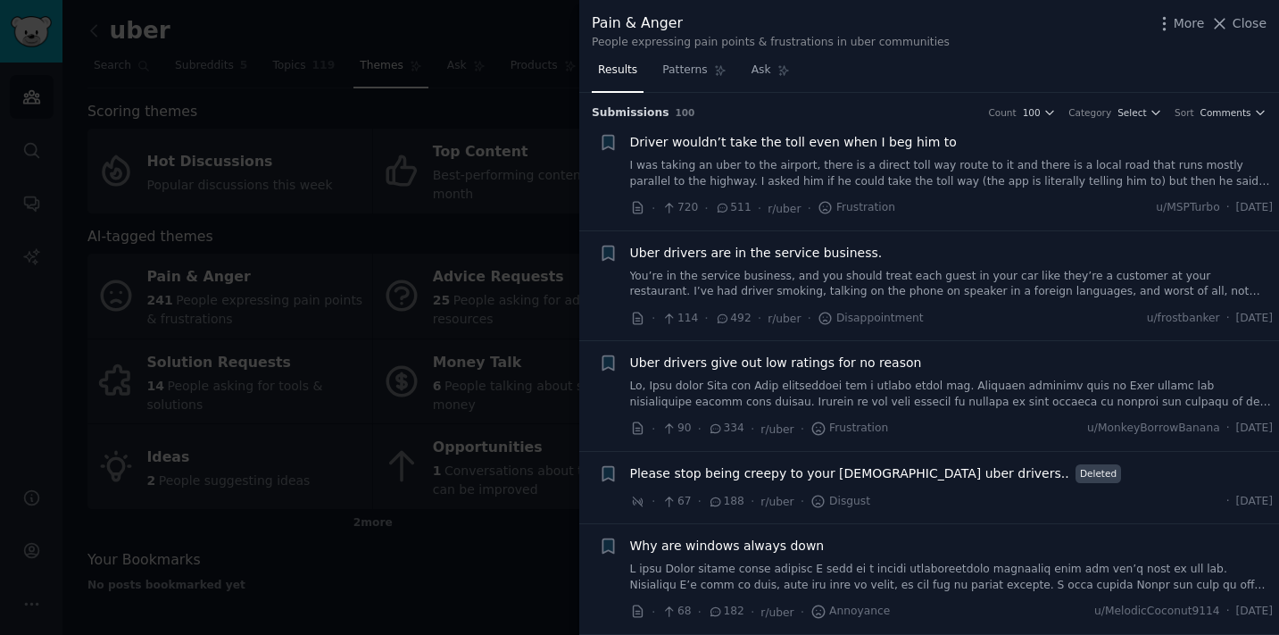
click at [882, 145] on span "Driver wouldn’t take the toll even when I beg him to" at bounding box center [793, 142] width 327 height 19
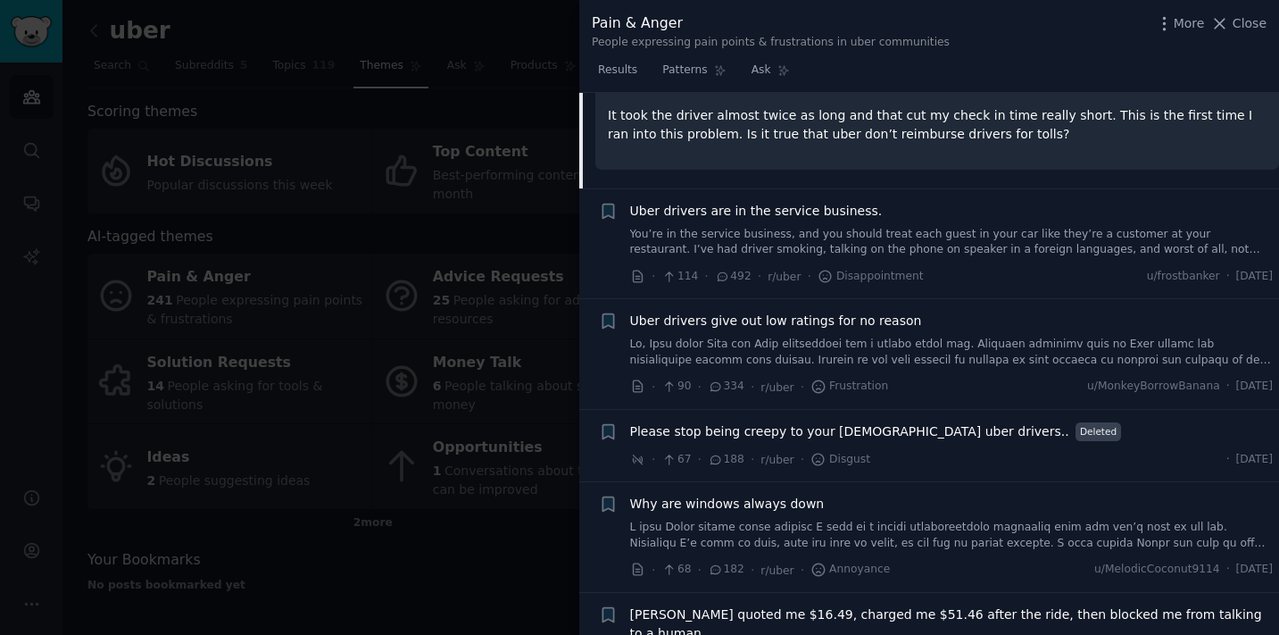
scroll to position [321, 0]
click at [708, 75] on link "Patterns" at bounding box center [694, 74] width 76 height 37
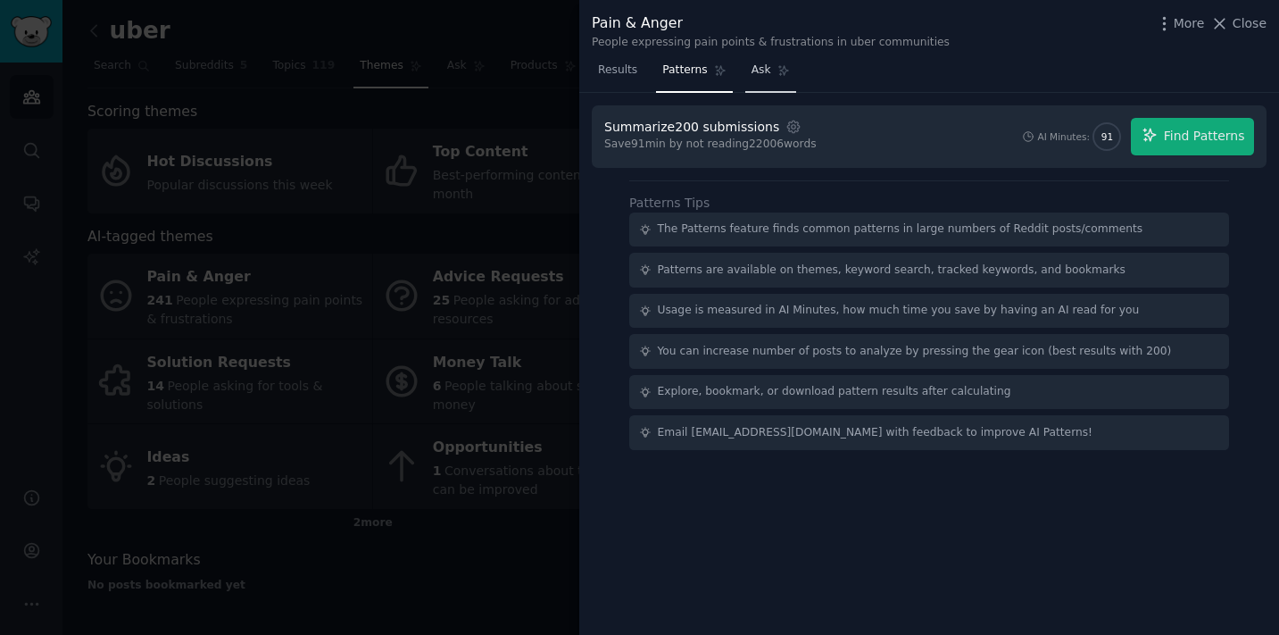
click at [753, 67] on span "Ask" at bounding box center [762, 70] width 20 height 16
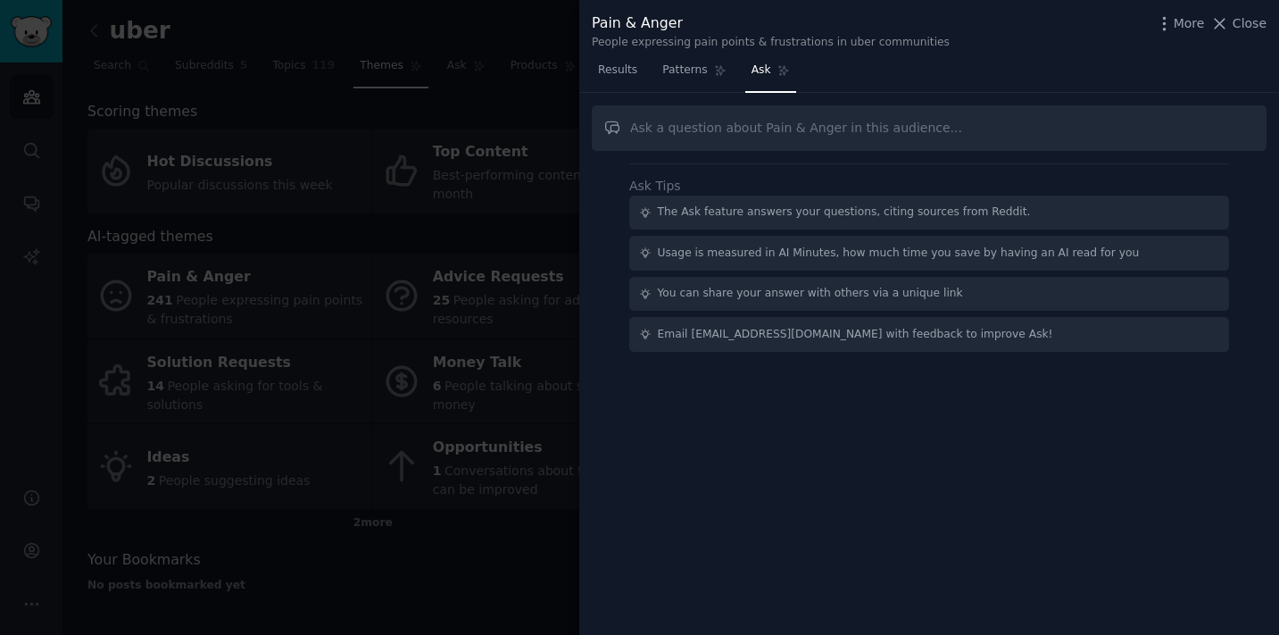
click at [734, 136] on input "text" at bounding box center [929, 128] width 675 height 46
type input "m"
type input "what are the pain points related to maps?"
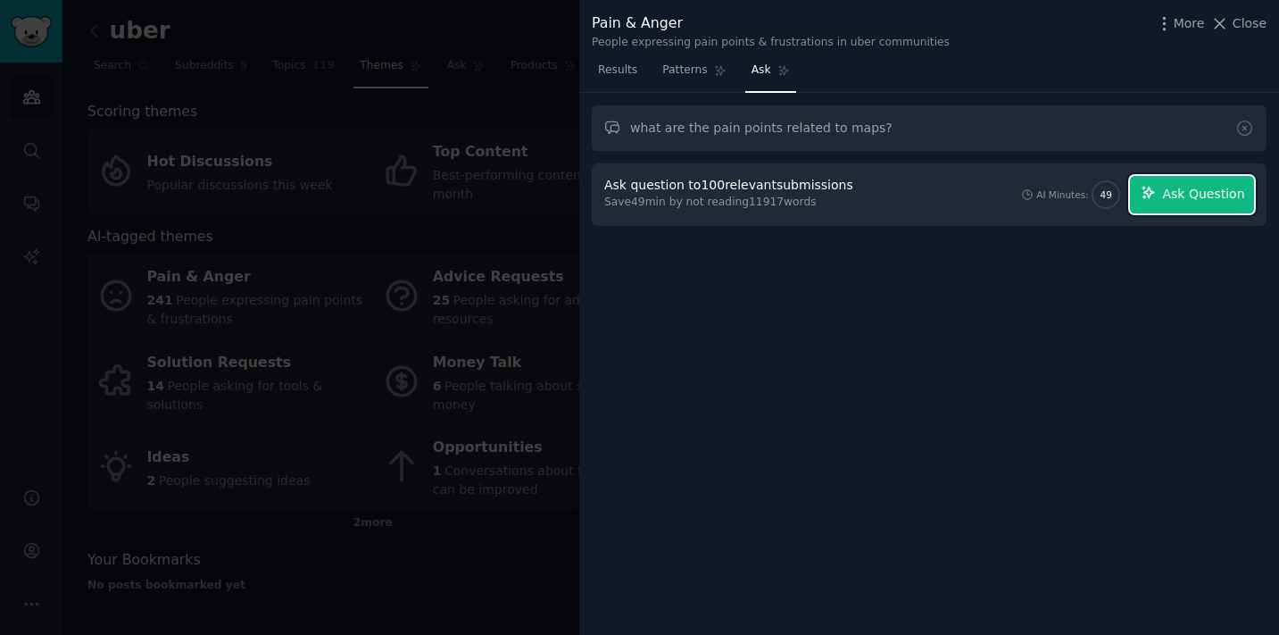
click at [1174, 195] on span "Ask Question" at bounding box center [1203, 194] width 82 height 19
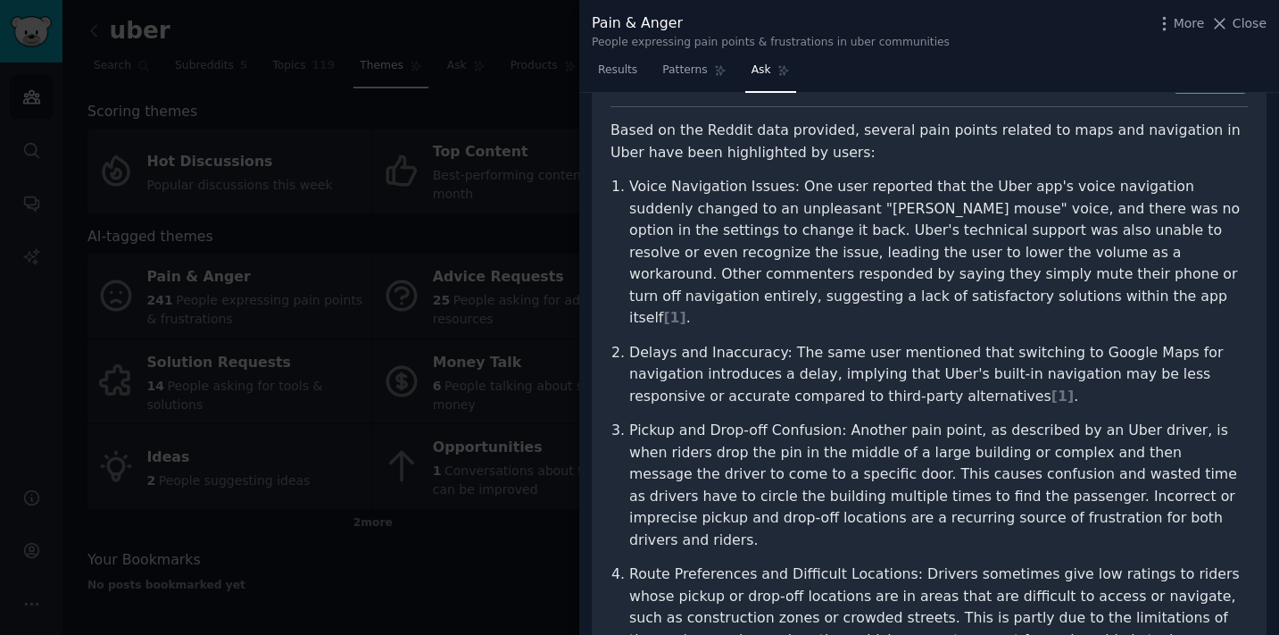
scroll to position [117, 0]
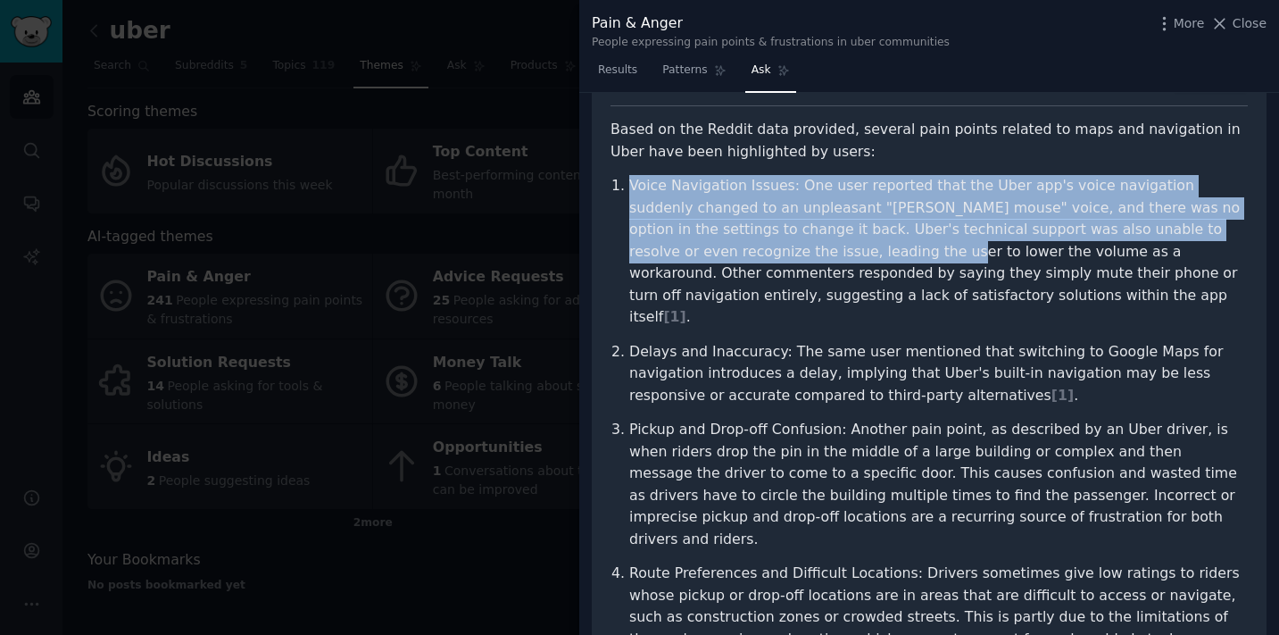
drag, startPoint x: 627, startPoint y: 181, endPoint x: 761, endPoint y: 267, distance: 159.0
click at [760, 266] on li "Voice Navigation Issues: One user reported that the Uber app's voice navigation…" at bounding box center [938, 252] width 619 height 154
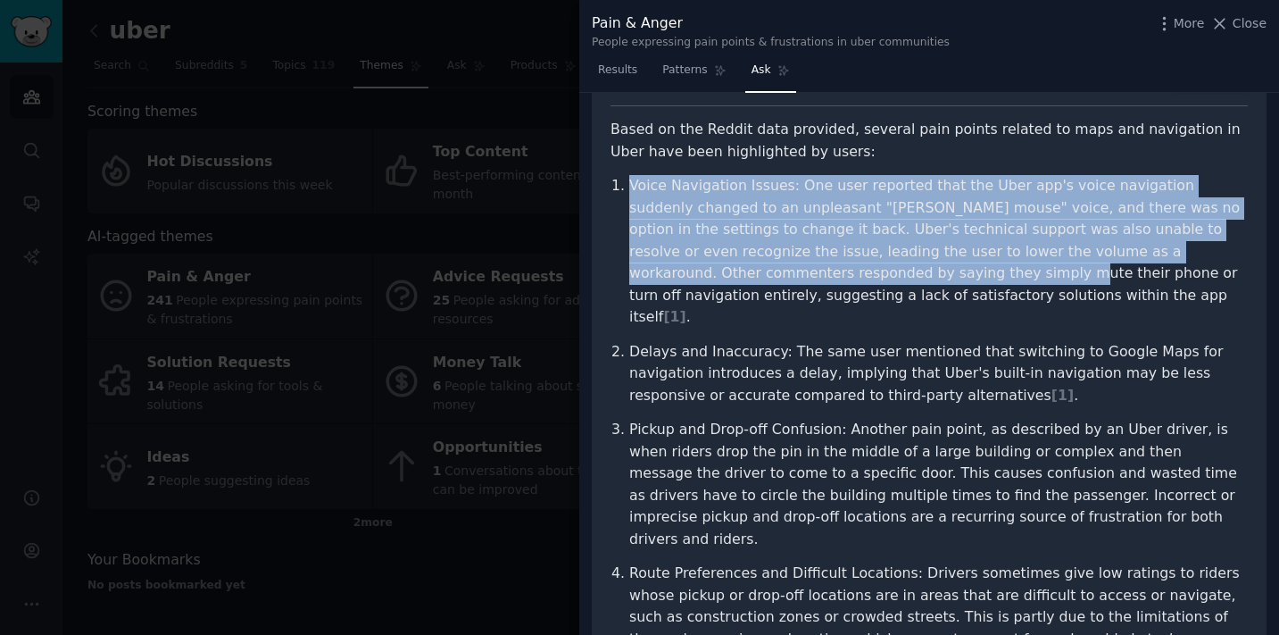
click at [761, 267] on p "Voice Navigation Issues: One user reported that the Uber app's voice navigation…" at bounding box center [938, 252] width 619 height 154
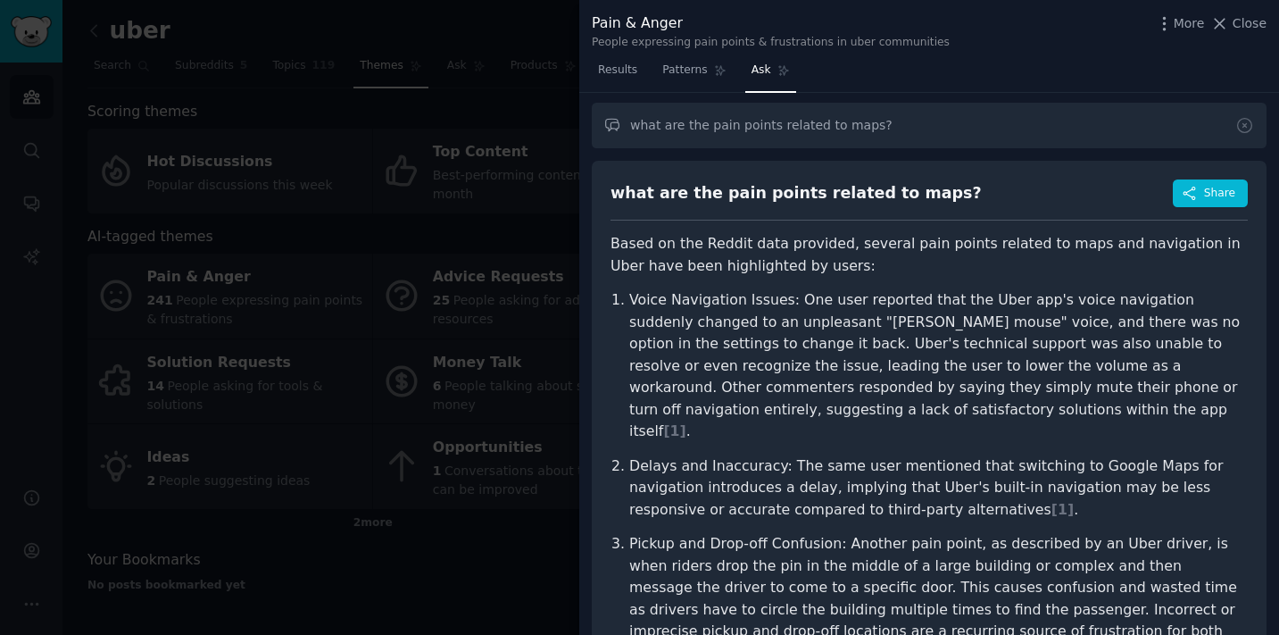
scroll to position [0, 0]
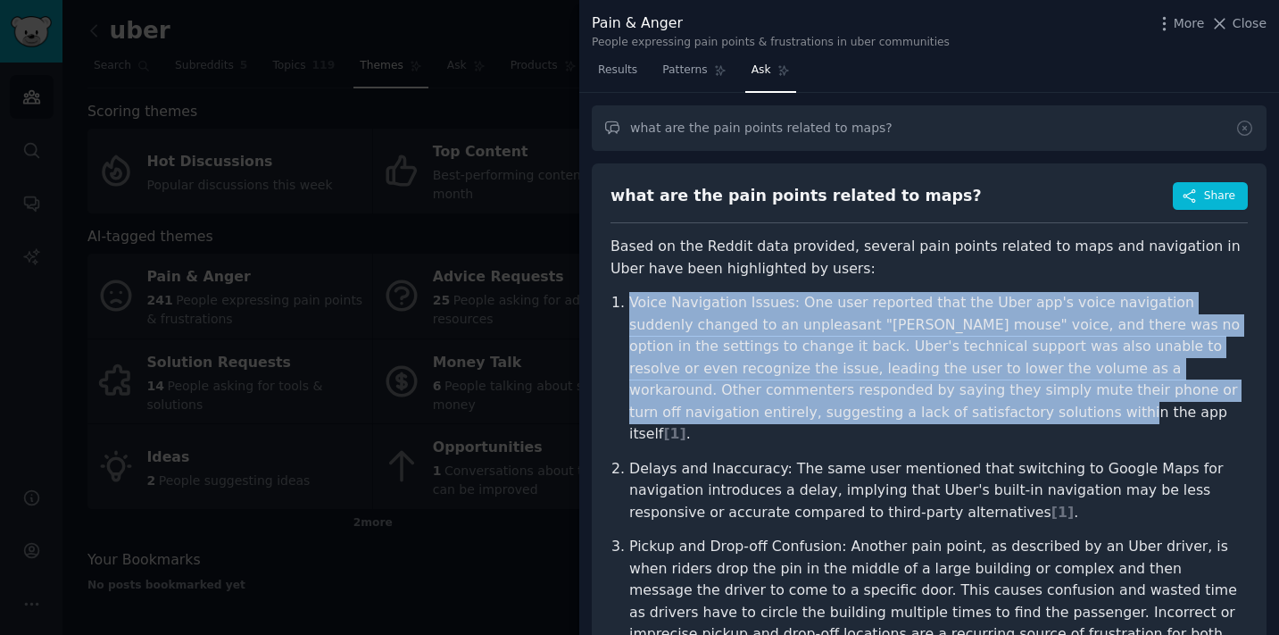
drag, startPoint x: 627, startPoint y: 296, endPoint x: 766, endPoint y: 416, distance: 182.9
click at [766, 416] on li "Voice Navigation Issues: One user reported that the Uber app's voice navigation…" at bounding box center [938, 369] width 619 height 154
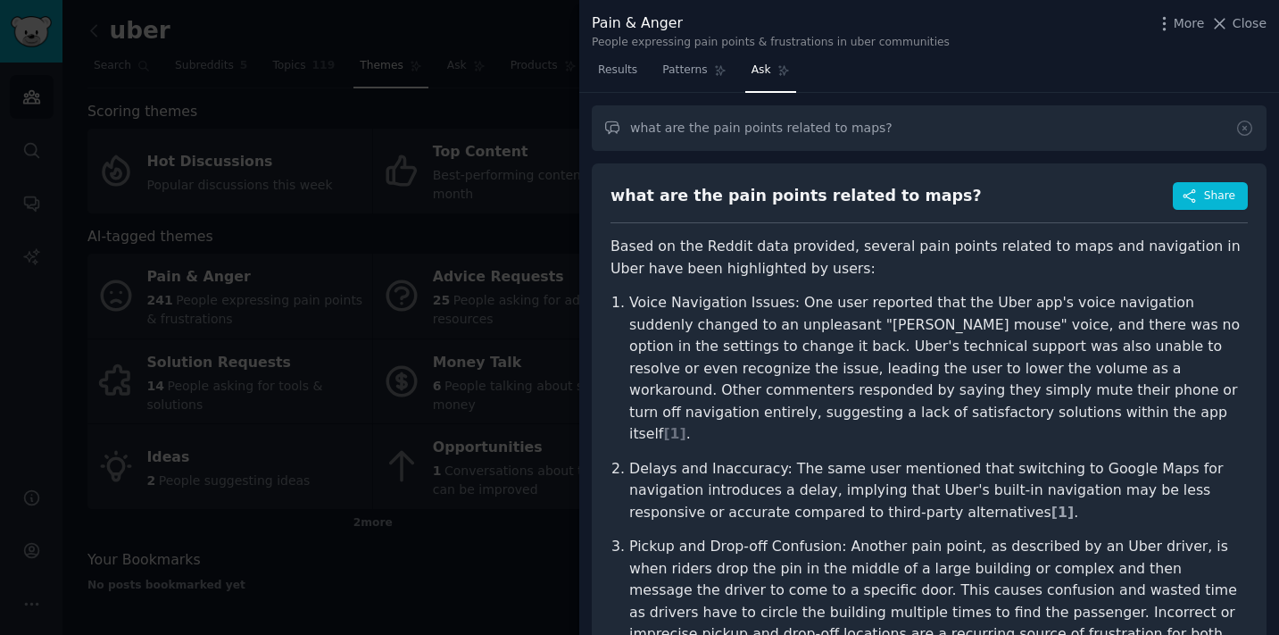
click at [1051, 503] on span "[ 1 ]" at bounding box center [1062, 511] width 22 height 17
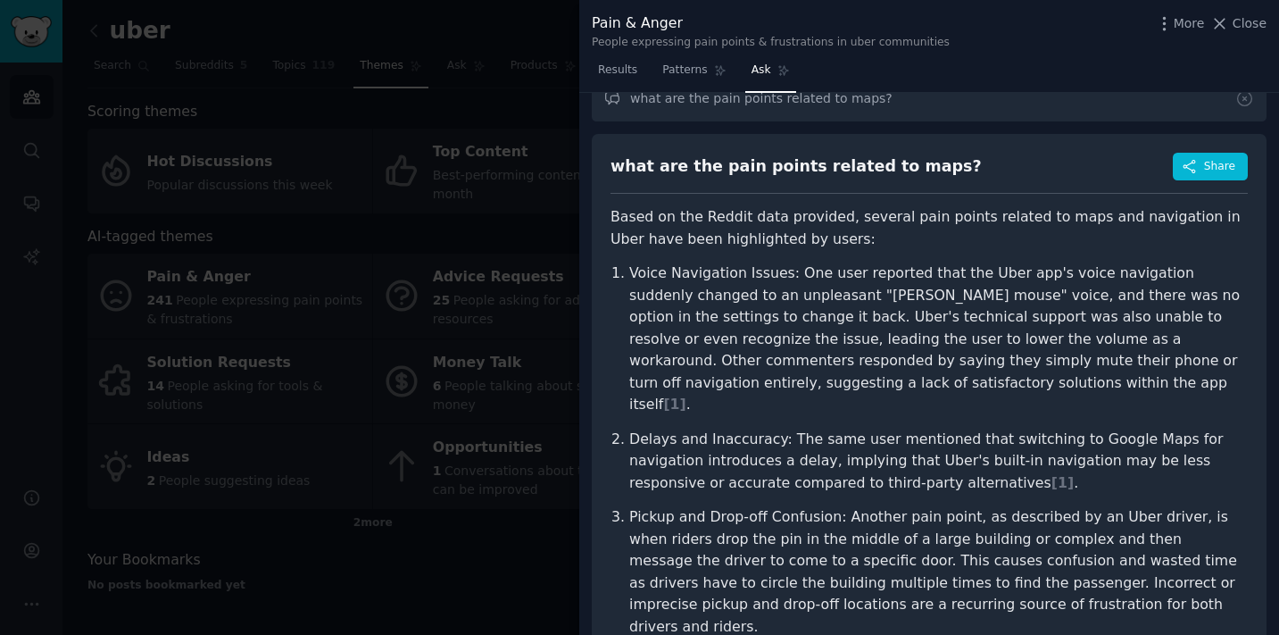
scroll to position [135, 0]
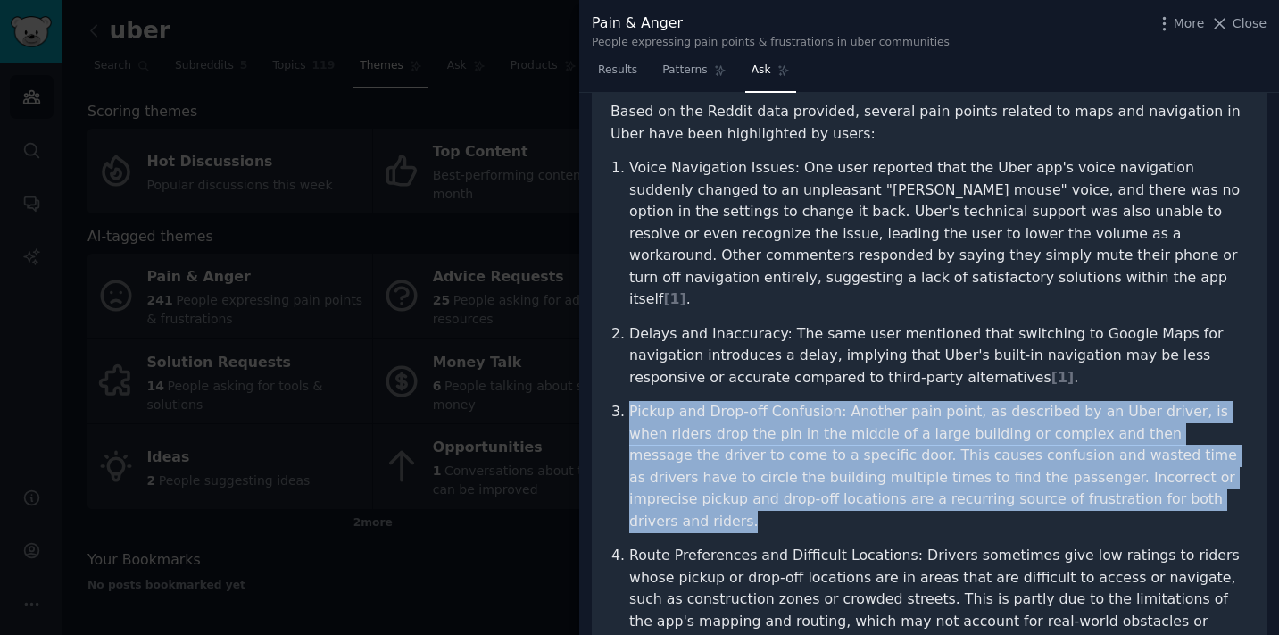
drag, startPoint x: 1103, startPoint y: 478, endPoint x: 631, endPoint y: 395, distance: 479.6
click at [631, 401] on p "Pickup and Drop-off Confusion: Another pain point, as described by an Uber driv…" at bounding box center [938, 466] width 619 height 131
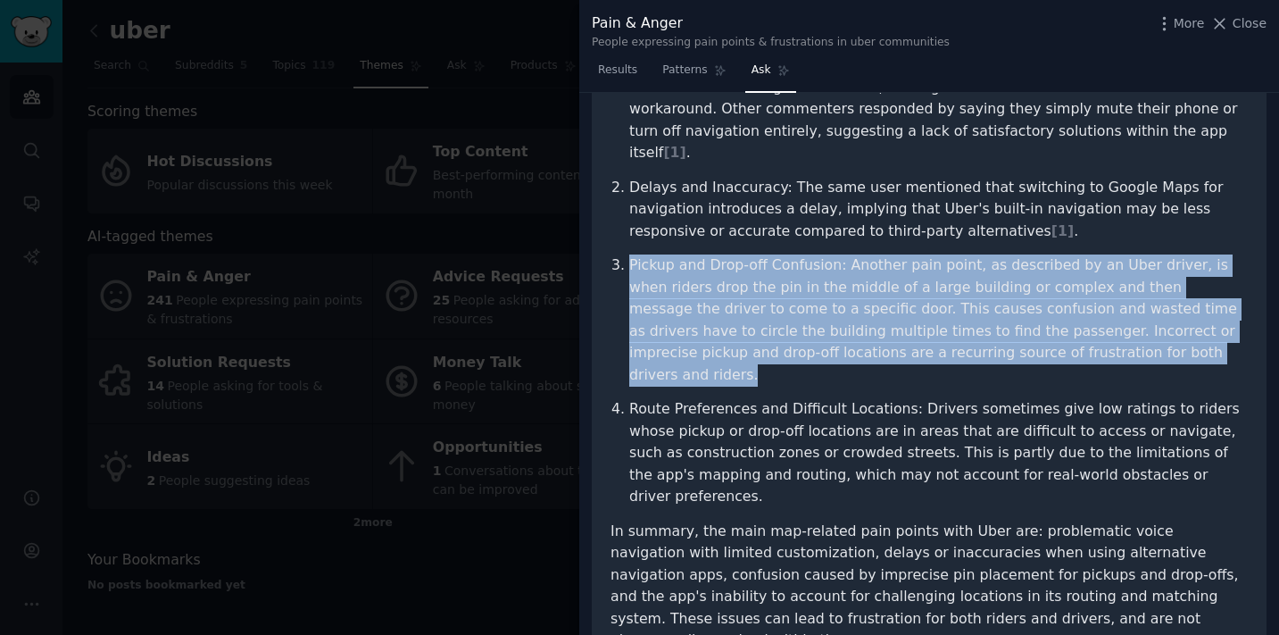
scroll to position [285, 0]
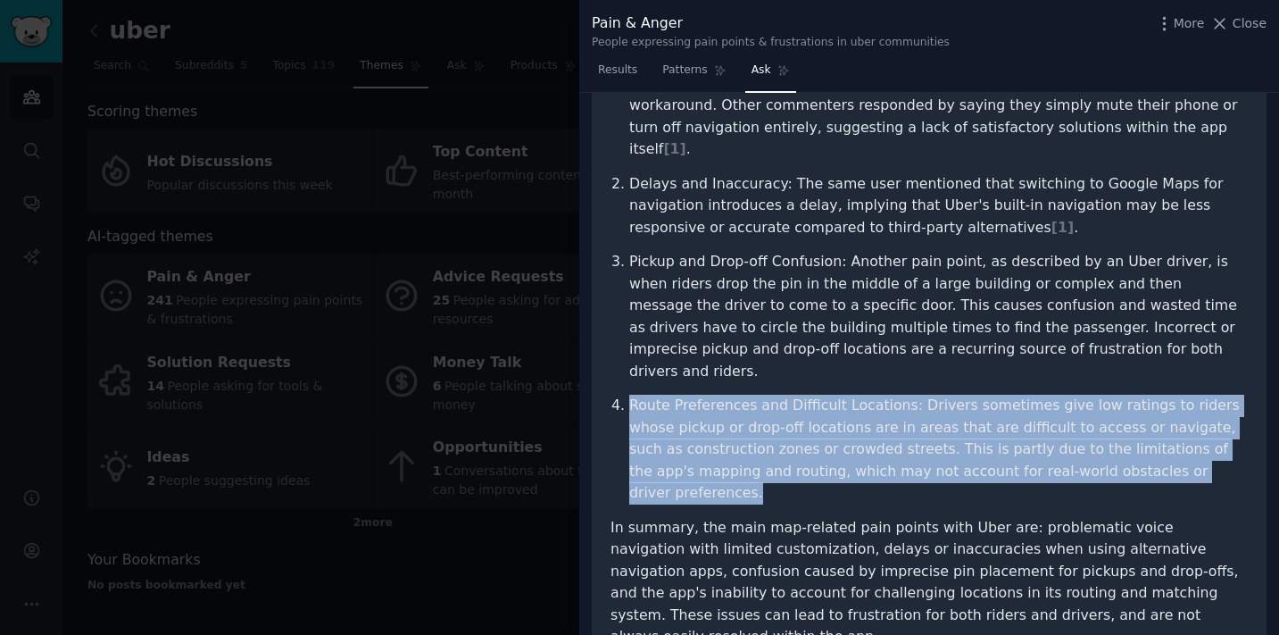
drag, startPoint x: 633, startPoint y: 362, endPoint x: 1196, endPoint y: 432, distance: 567.5
click at [1196, 432] on p "Route Preferences and Difficult Locations: Drivers sometimes give low ratings t…" at bounding box center [938, 450] width 619 height 110
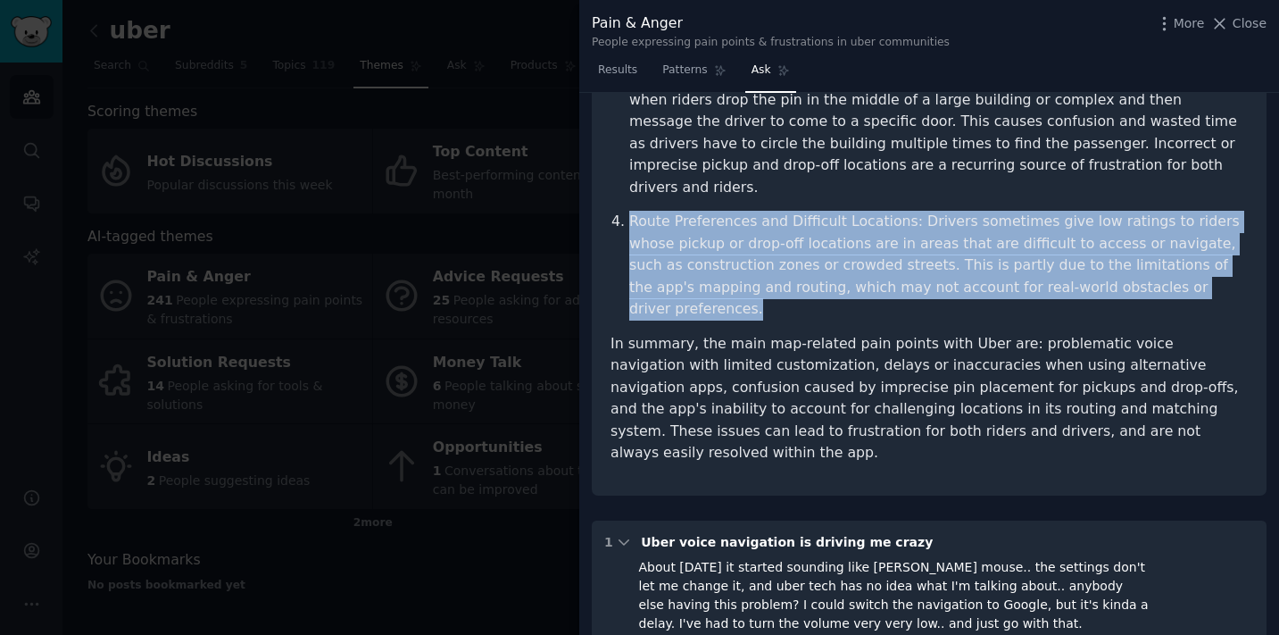
scroll to position [470, 0]
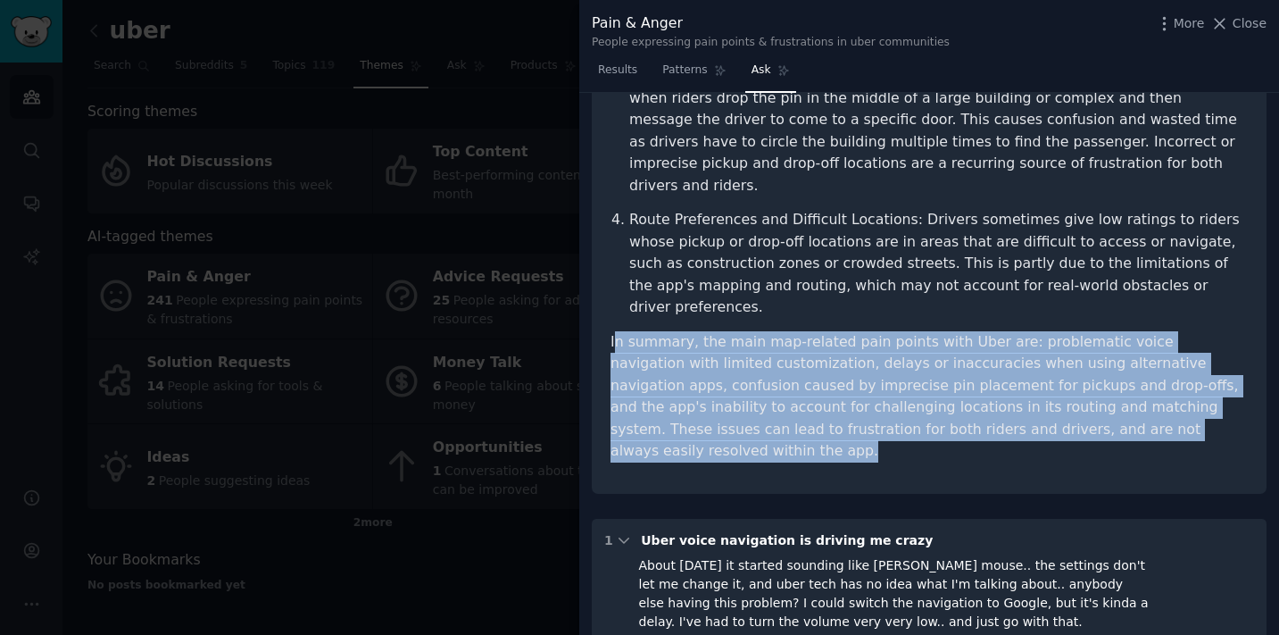
drag, startPoint x: 1059, startPoint y: 360, endPoint x: 612, endPoint y: 271, distance: 454.9
click at [612, 331] on p "In summary, the main map-related pain points with Uber are: problematic voice n…" at bounding box center [929, 396] width 637 height 131
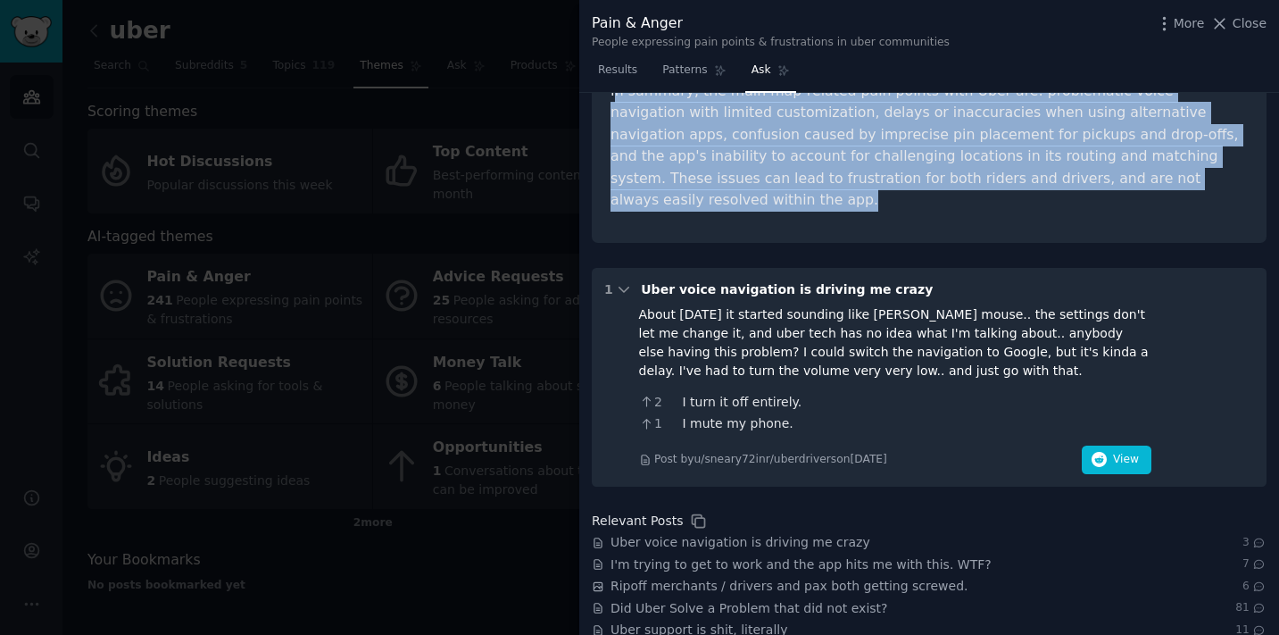
scroll to position [760, 0]
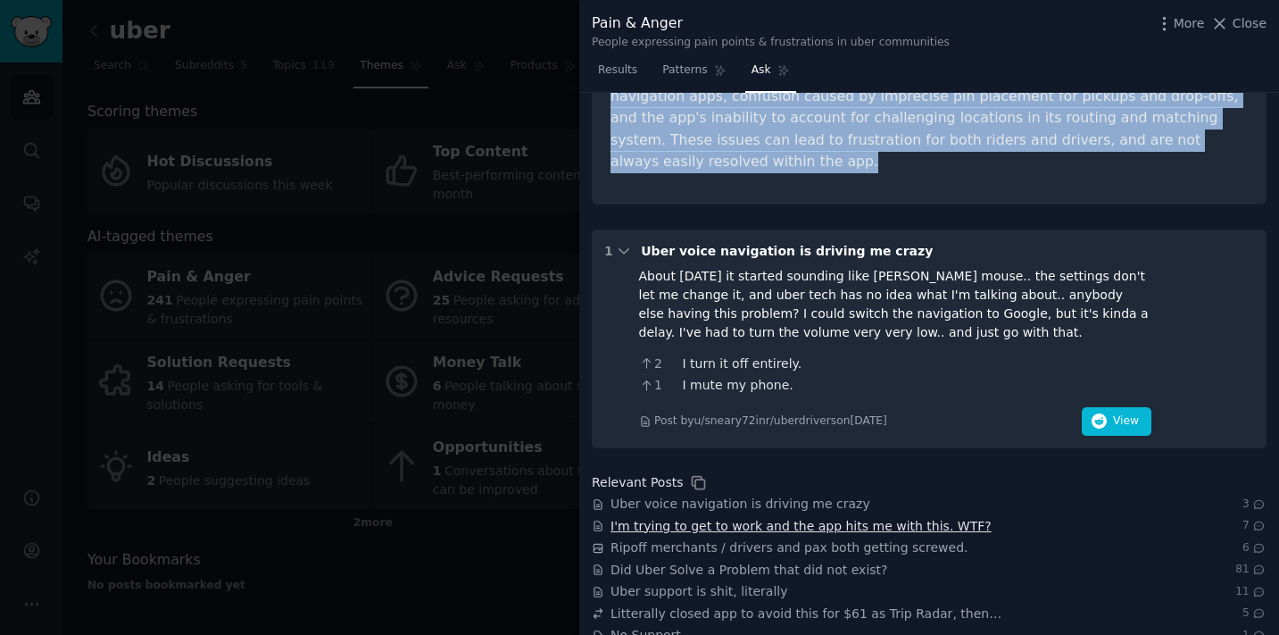
click at [654, 517] on span "I'm trying to get to work and the app hits me with this. WTF?" at bounding box center [801, 526] width 381 height 19
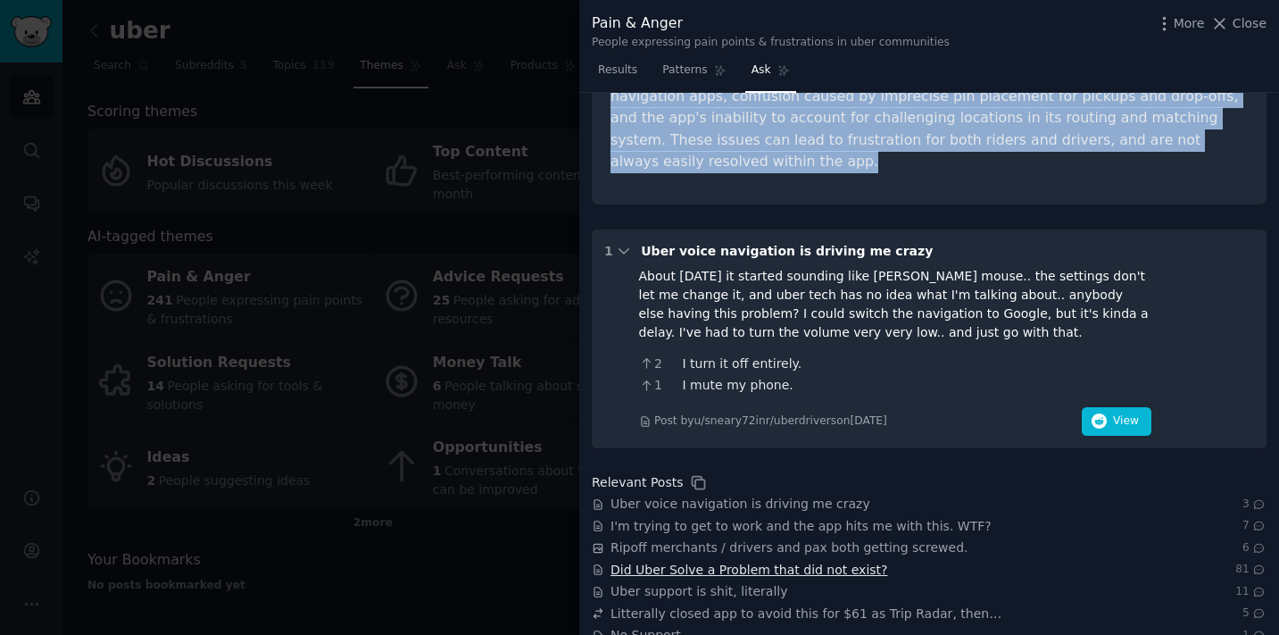
click at [801, 561] on span "Did Uber Solve a Problem that did not exist?" at bounding box center [750, 570] width 278 height 19
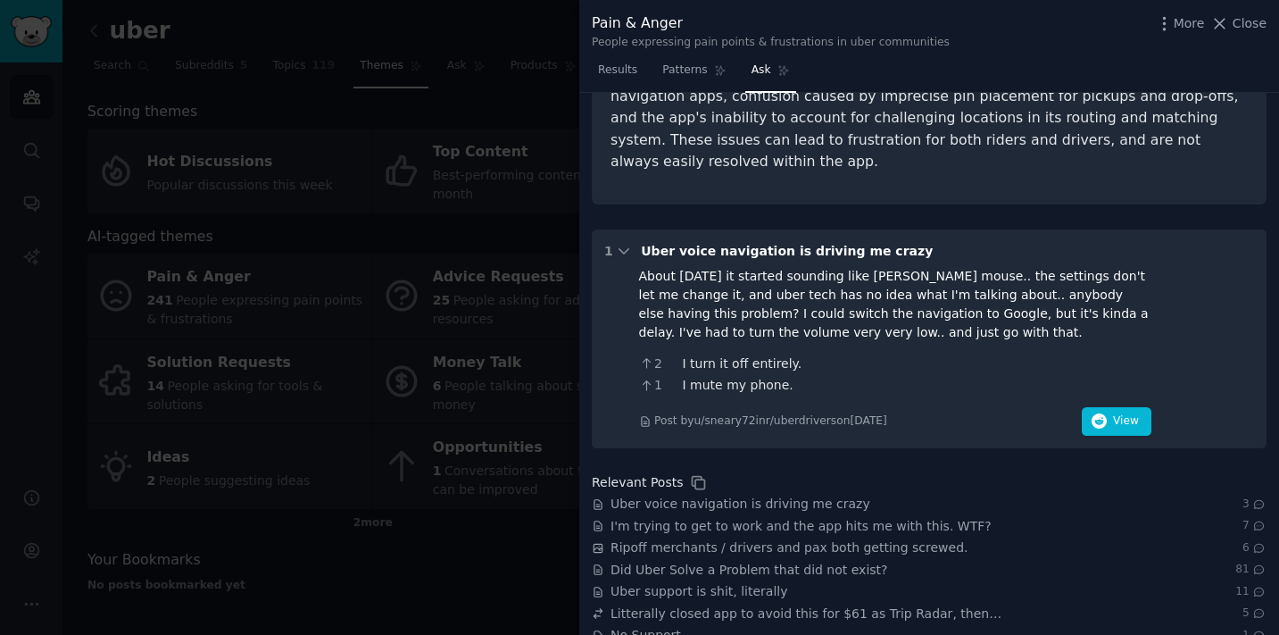
click at [532, 583] on div at bounding box center [639, 317] width 1279 height 635
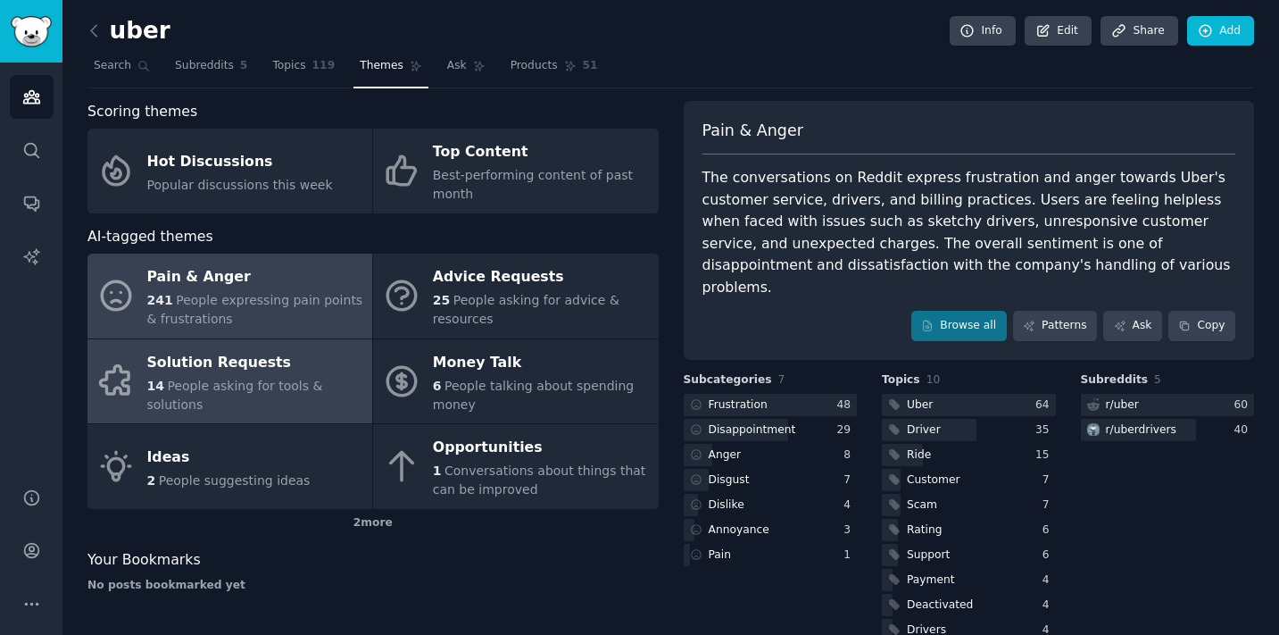
click at [296, 392] on span "People asking for tools & solutions" at bounding box center [235, 394] width 176 height 33
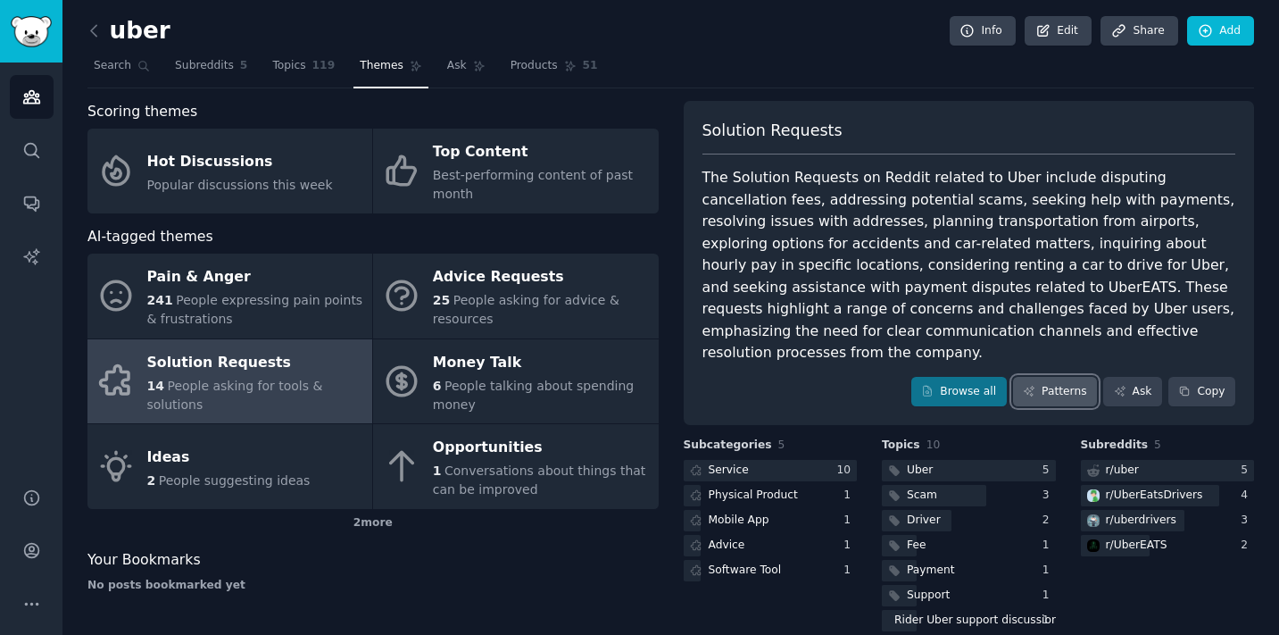
click at [1035, 377] on link "Patterns" at bounding box center [1055, 392] width 84 height 30
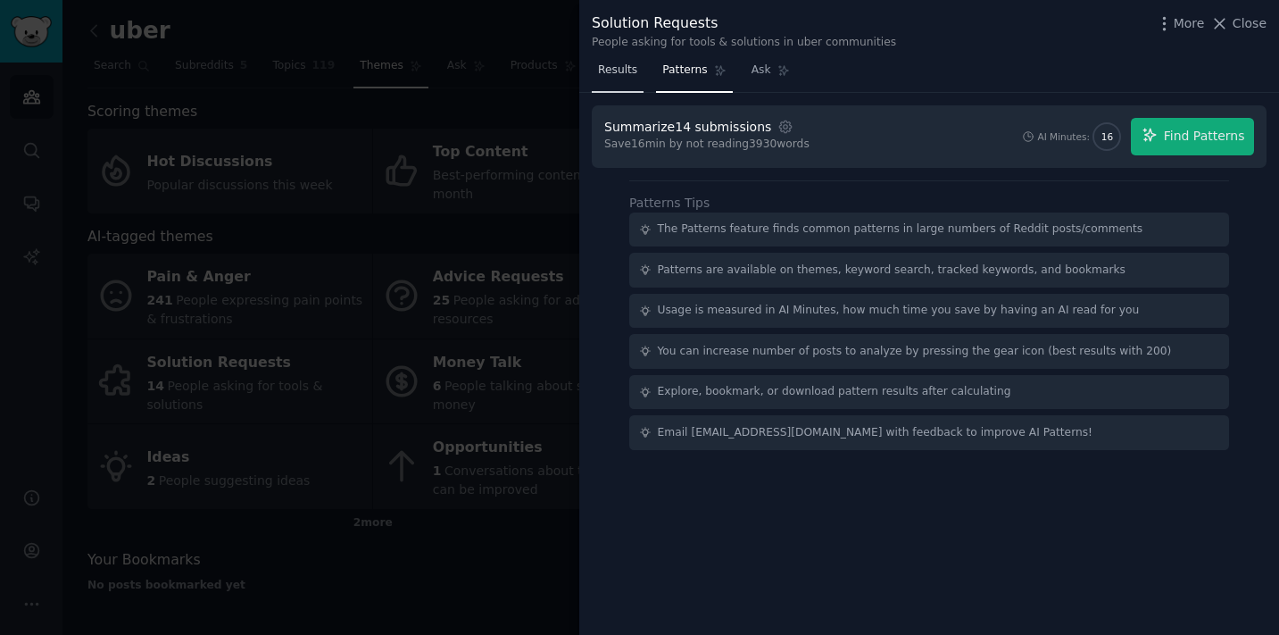
click at [632, 83] on link "Results" at bounding box center [618, 74] width 52 height 37
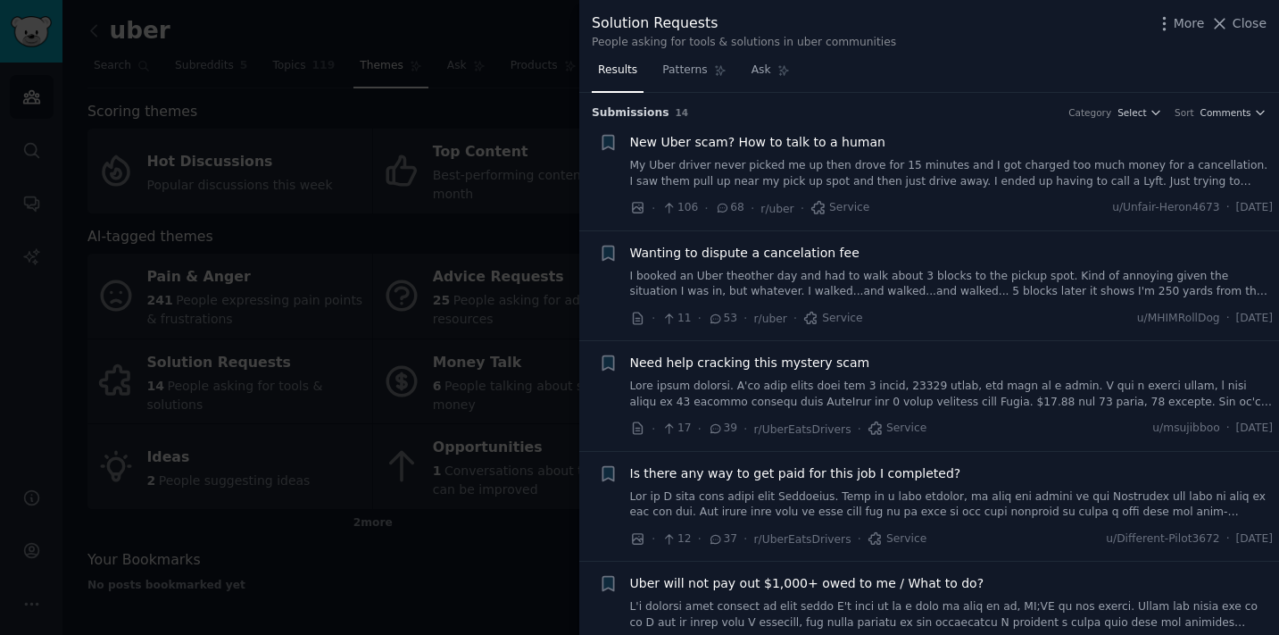
click at [475, 295] on div at bounding box center [639, 317] width 1279 height 635
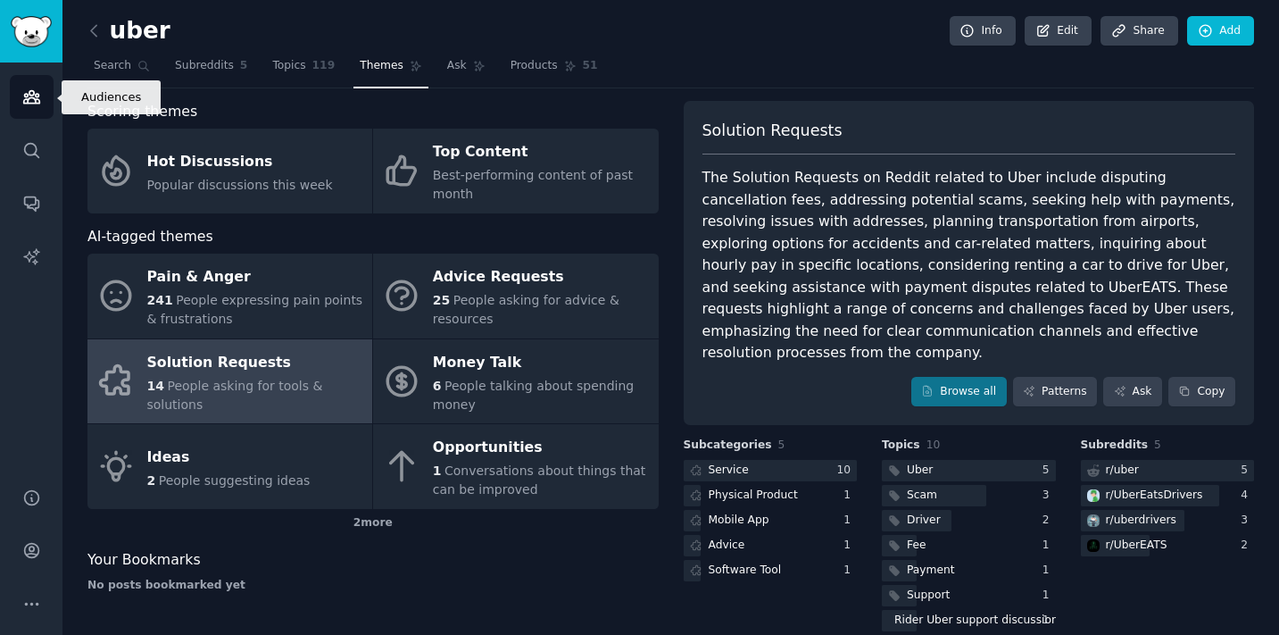
click at [29, 94] on icon "Sidebar" at bounding box center [31, 97] width 16 height 12
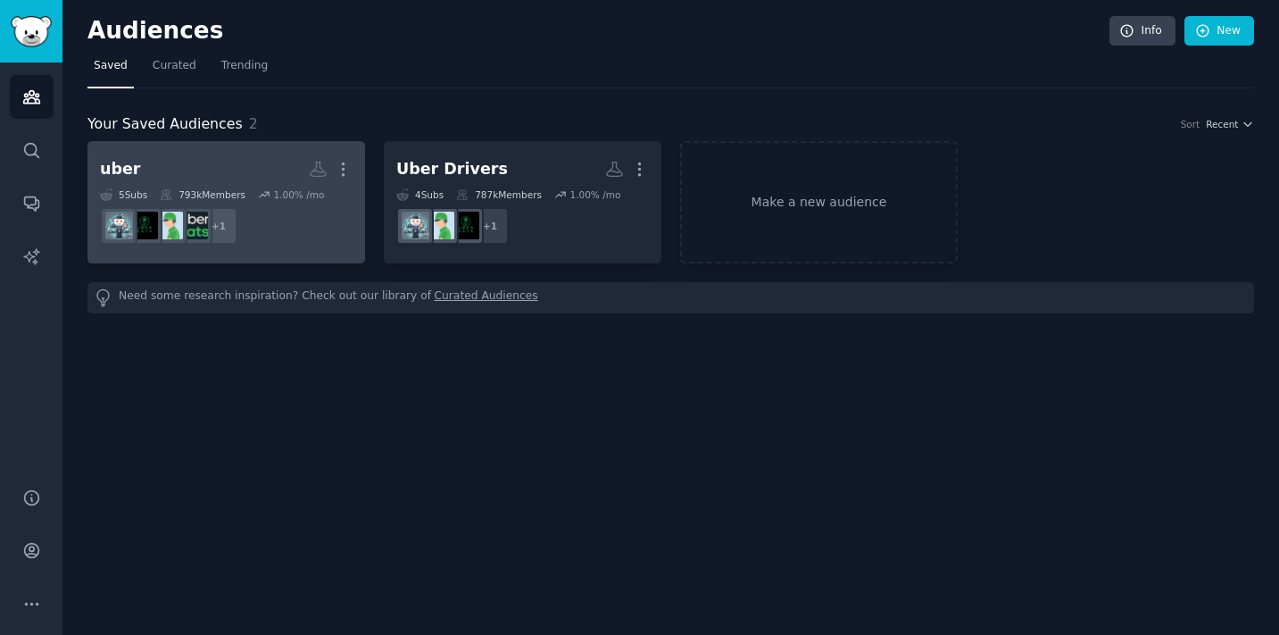
click at [270, 173] on h2 "uber More" at bounding box center [226, 169] width 253 height 31
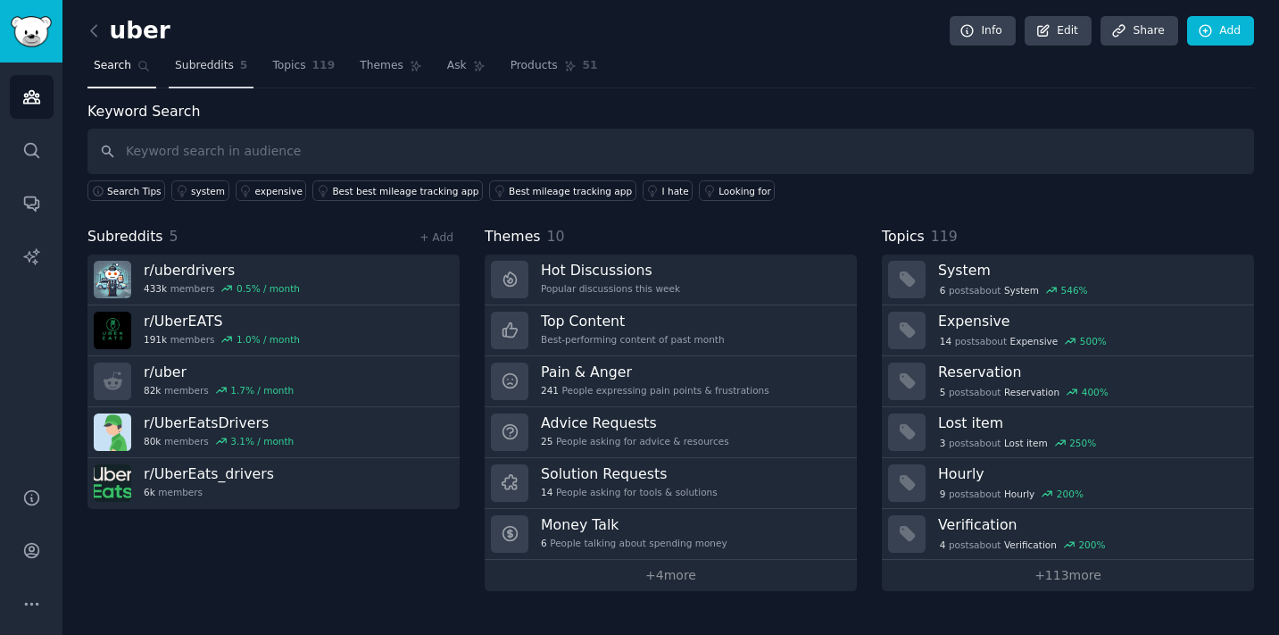
click at [219, 79] on link "Subreddits 5" at bounding box center [211, 70] width 85 height 37
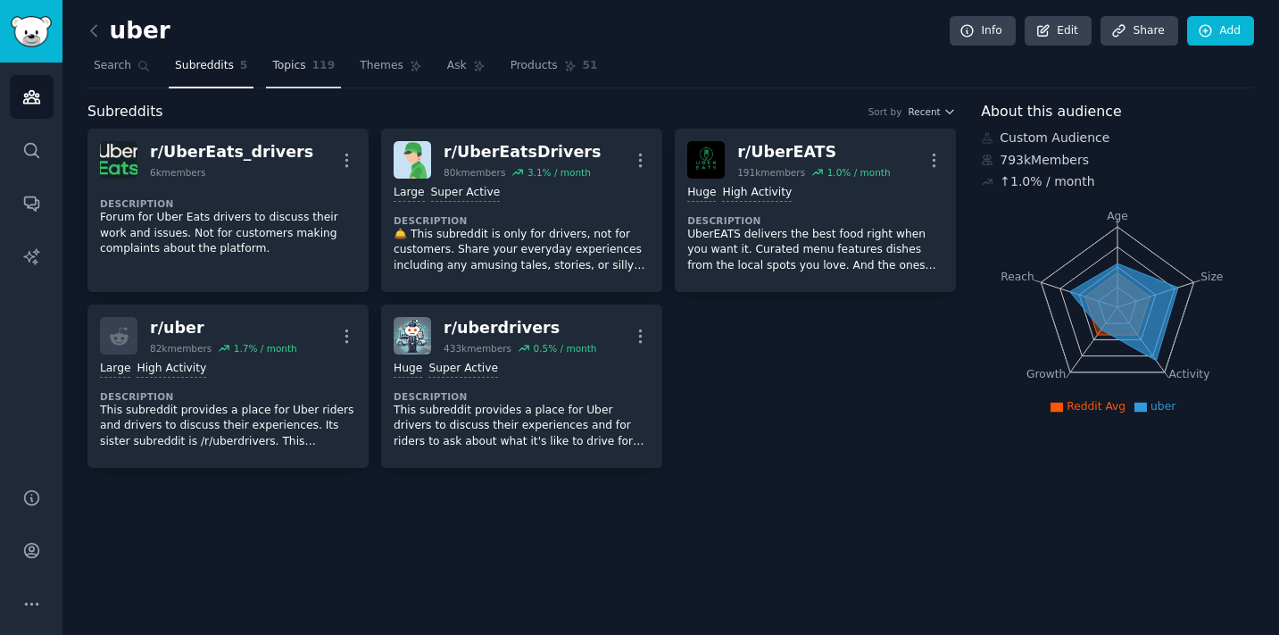
click at [318, 71] on span "119" at bounding box center [323, 66] width 23 height 16
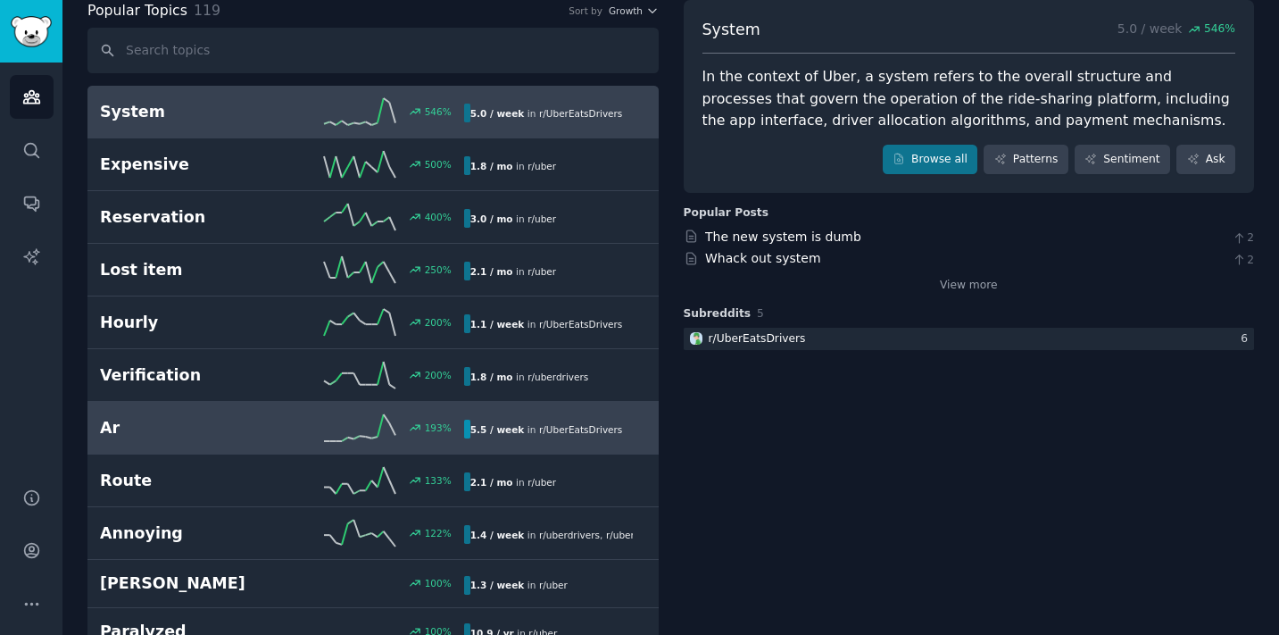
scroll to position [147, 0]
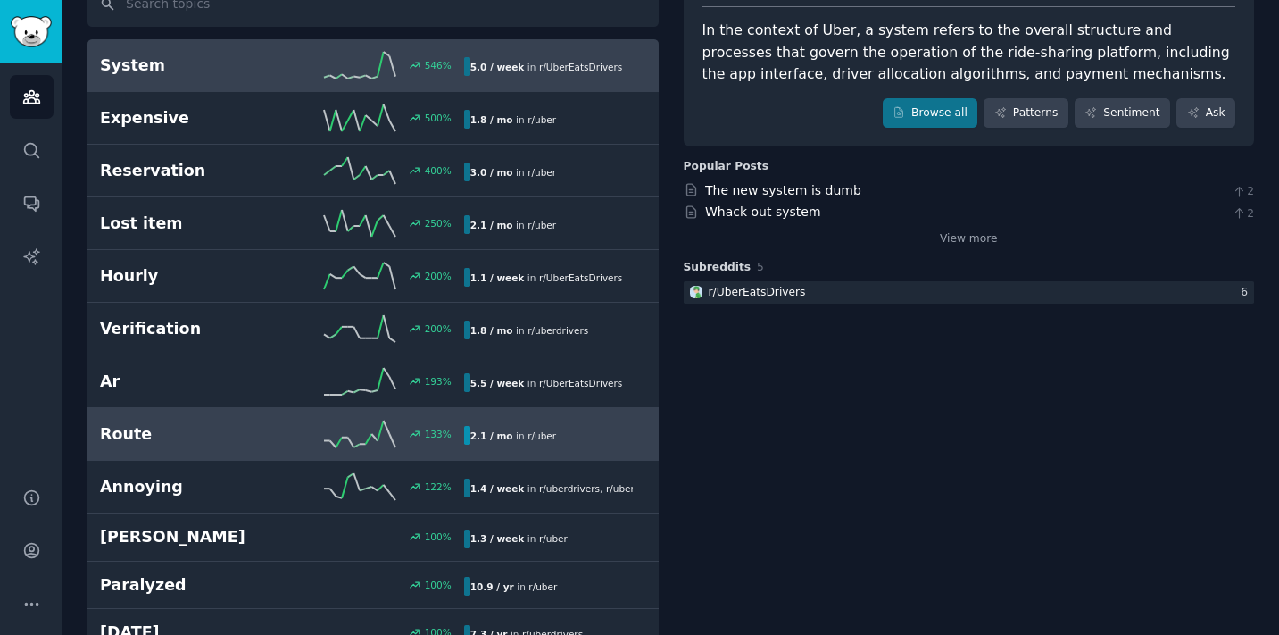
click at [232, 429] on h2 "Route" at bounding box center [191, 434] width 182 height 22
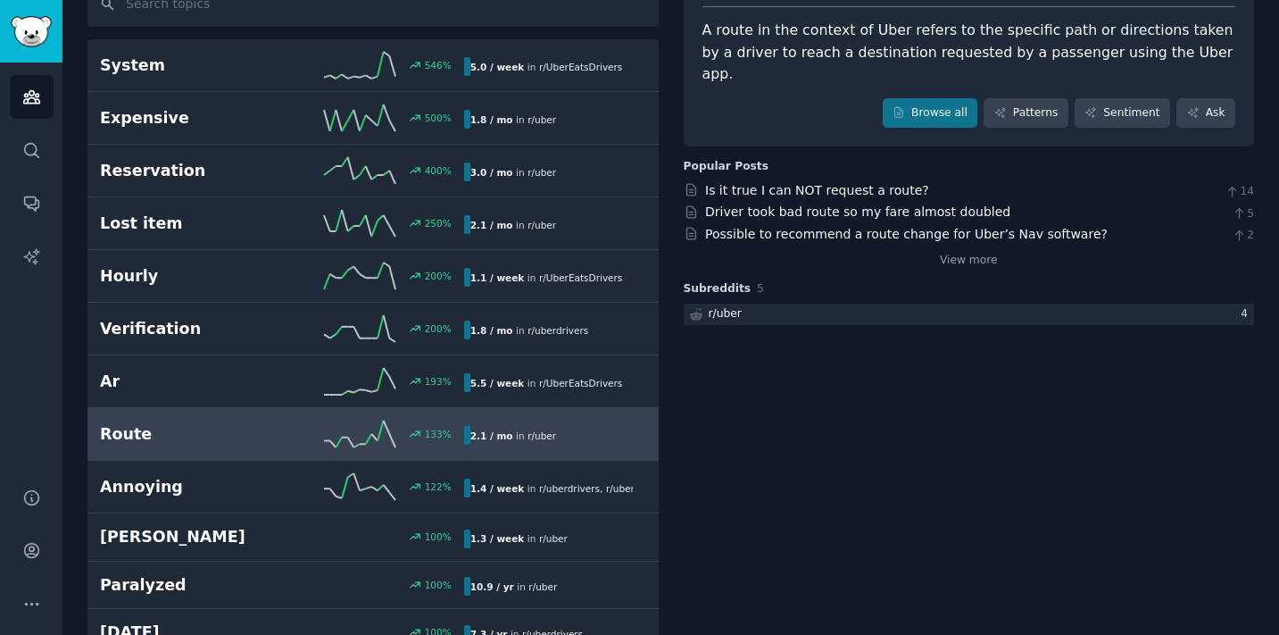
click at [821, 203] on div "Driver took bad route so my fare almost doubled" at bounding box center [857, 212] width 305 height 19
click at [822, 204] on link "Driver took bad route so my fare almost doubled" at bounding box center [857, 211] width 305 height 14
click at [34, 549] on icon "Sidebar" at bounding box center [31, 550] width 19 height 19
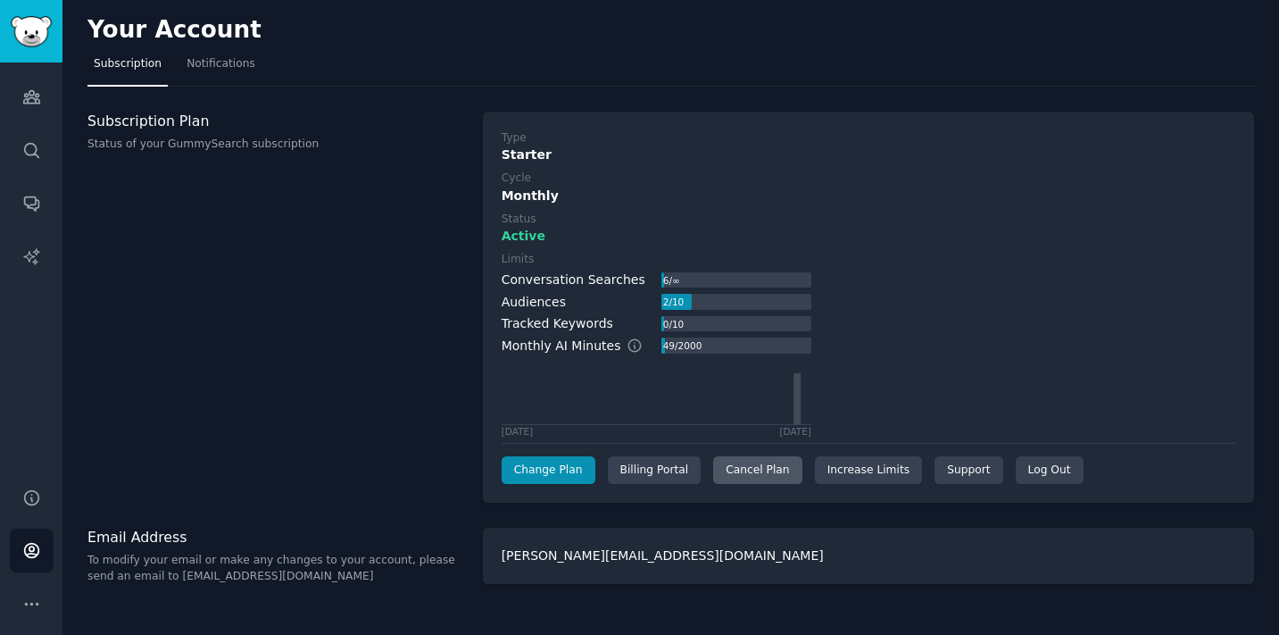
click at [737, 467] on div "Cancel Plan" at bounding box center [757, 470] width 88 height 29
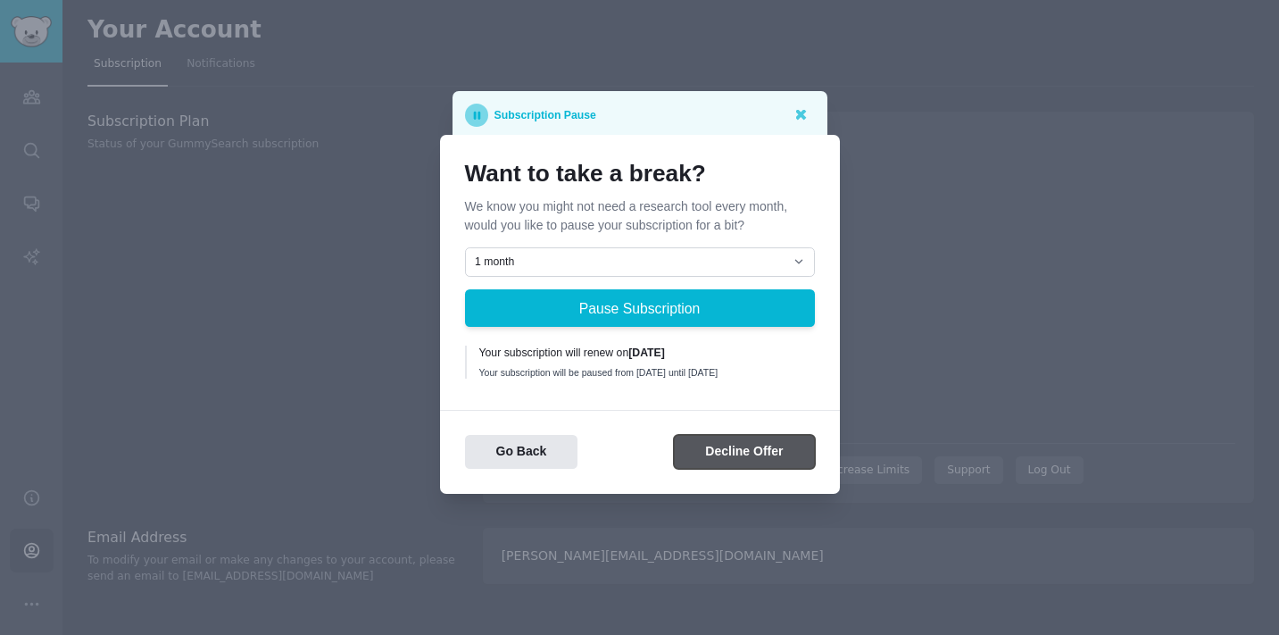
click at [738, 453] on button "Decline Offer" at bounding box center [744, 452] width 140 height 35
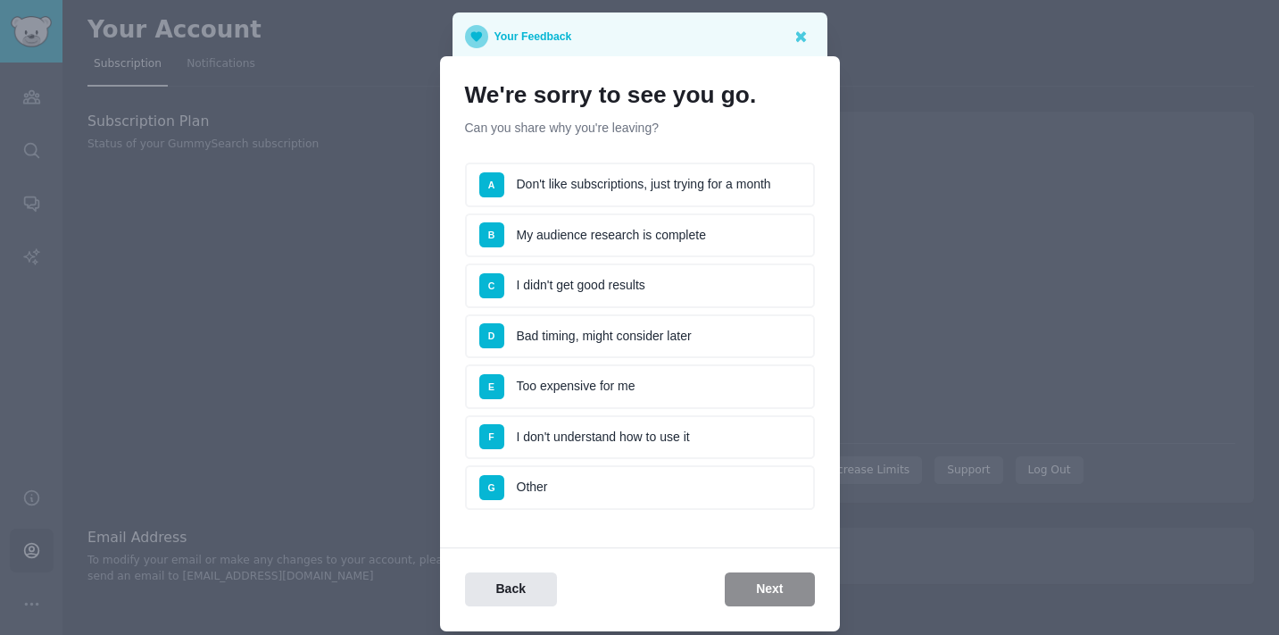
click at [721, 388] on li "E Too expensive for me" at bounding box center [640, 386] width 350 height 45
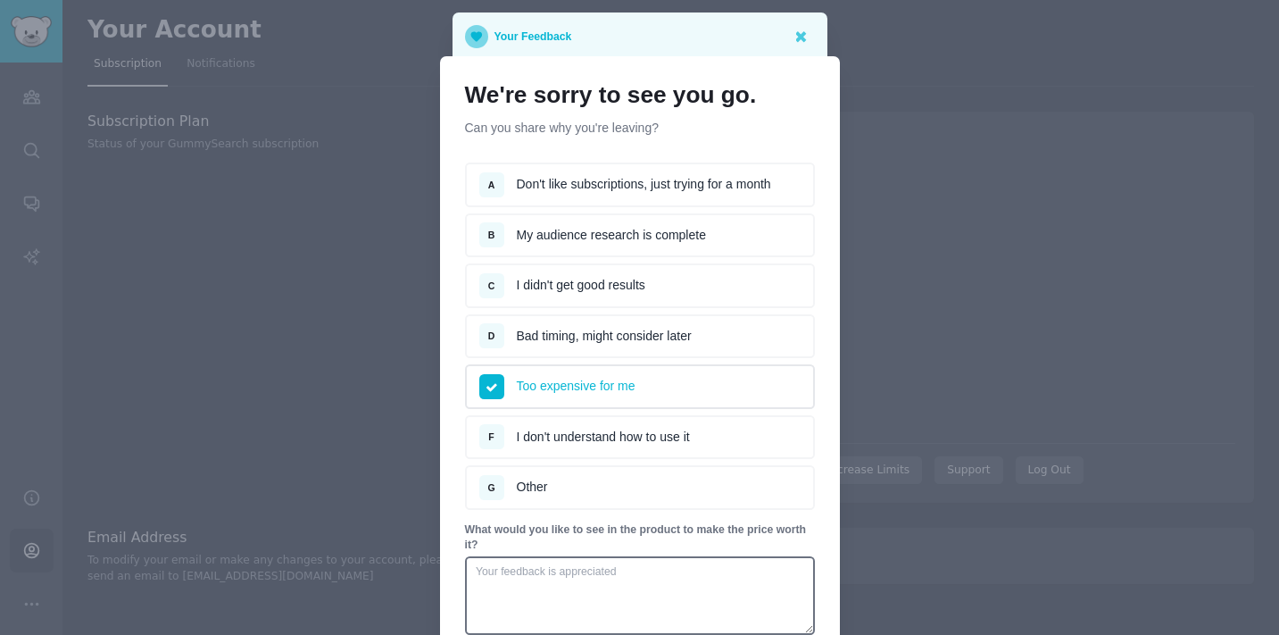
scroll to position [171, 0]
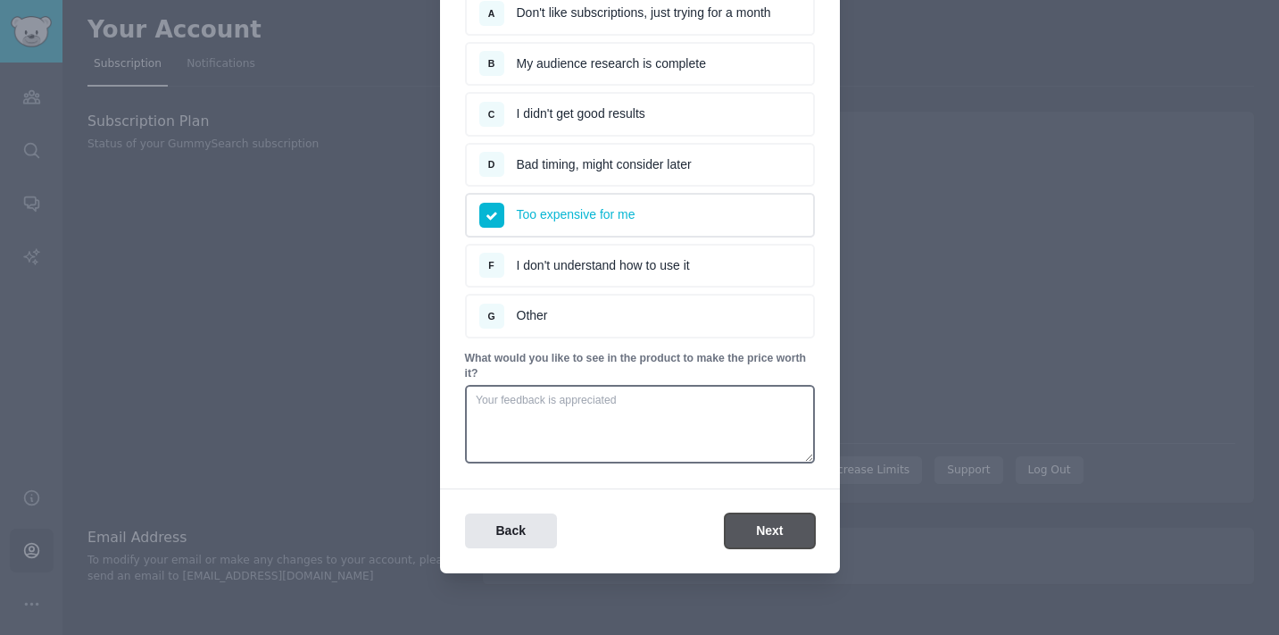
click at [769, 527] on button "Next" at bounding box center [769, 530] width 89 height 35
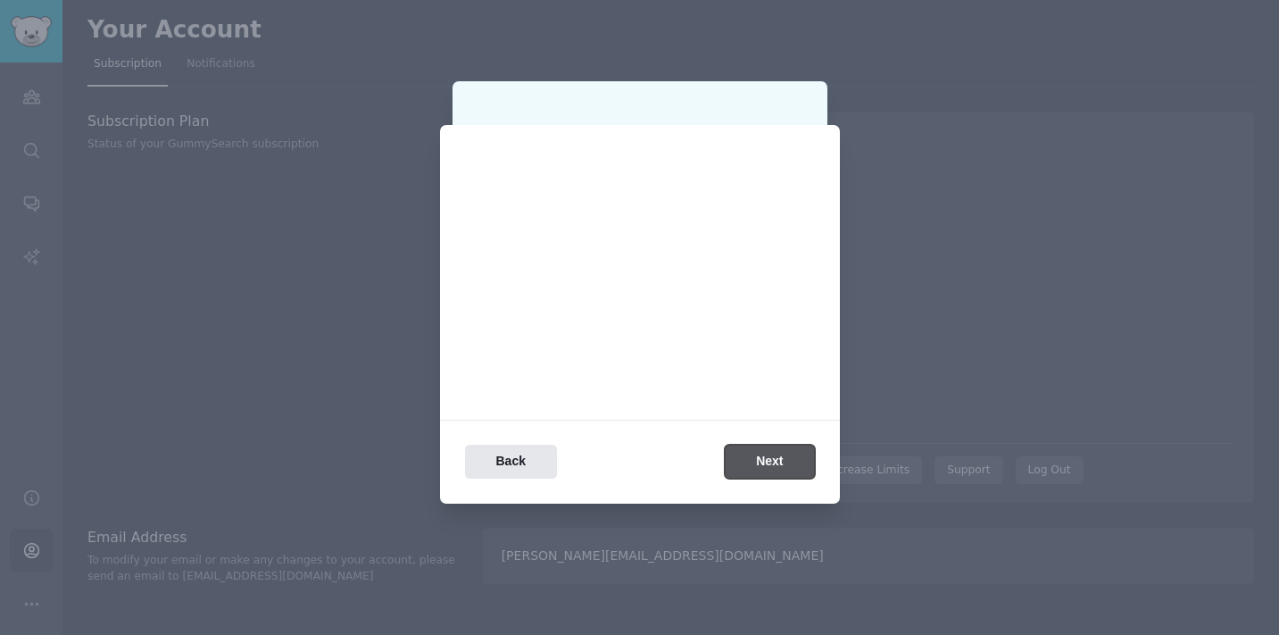
scroll to position [0, 0]
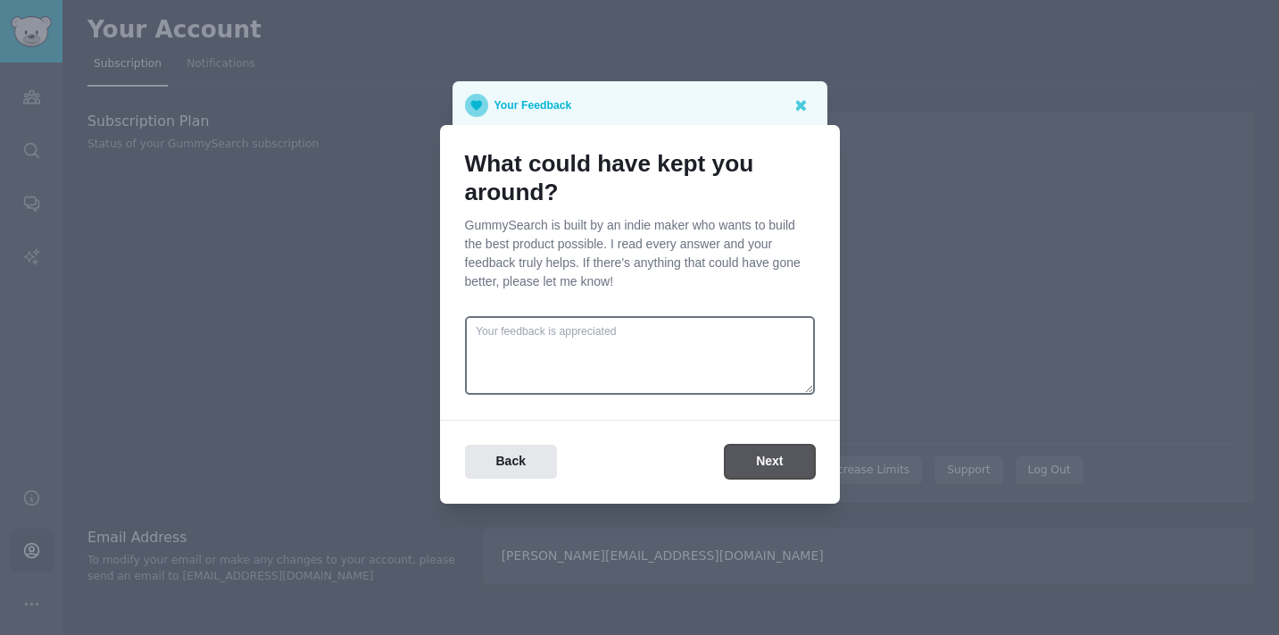
click at [750, 473] on button "Next" at bounding box center [769, 461] width 89 height 35
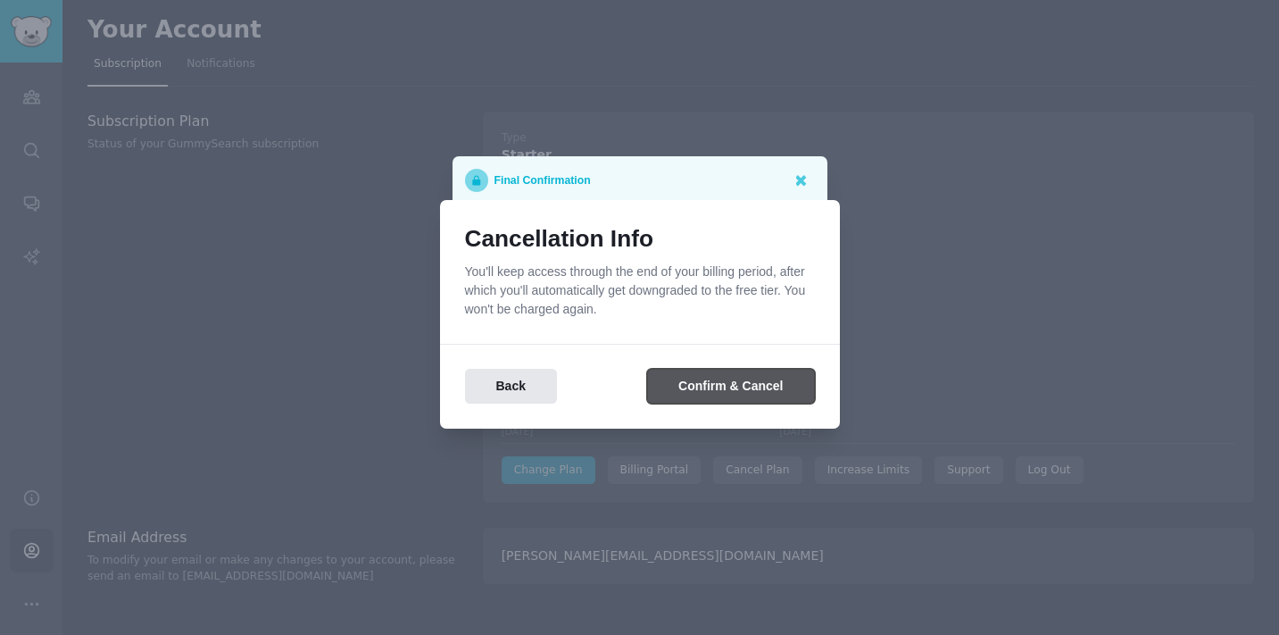
click at [716, 386] on button "Confirm & Cancel" at bounding box center [730, 386] width 167 height 35
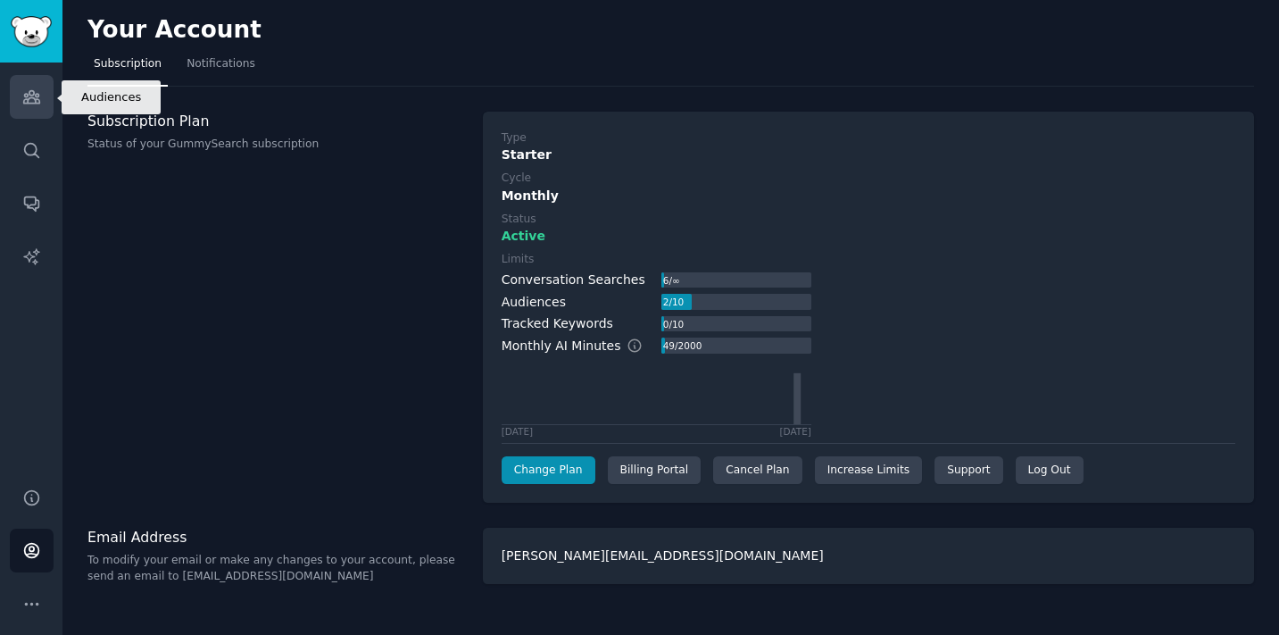
click at [22, 105] on icon "Sidebar" at bounding box center [31, 96] width 19 height 19
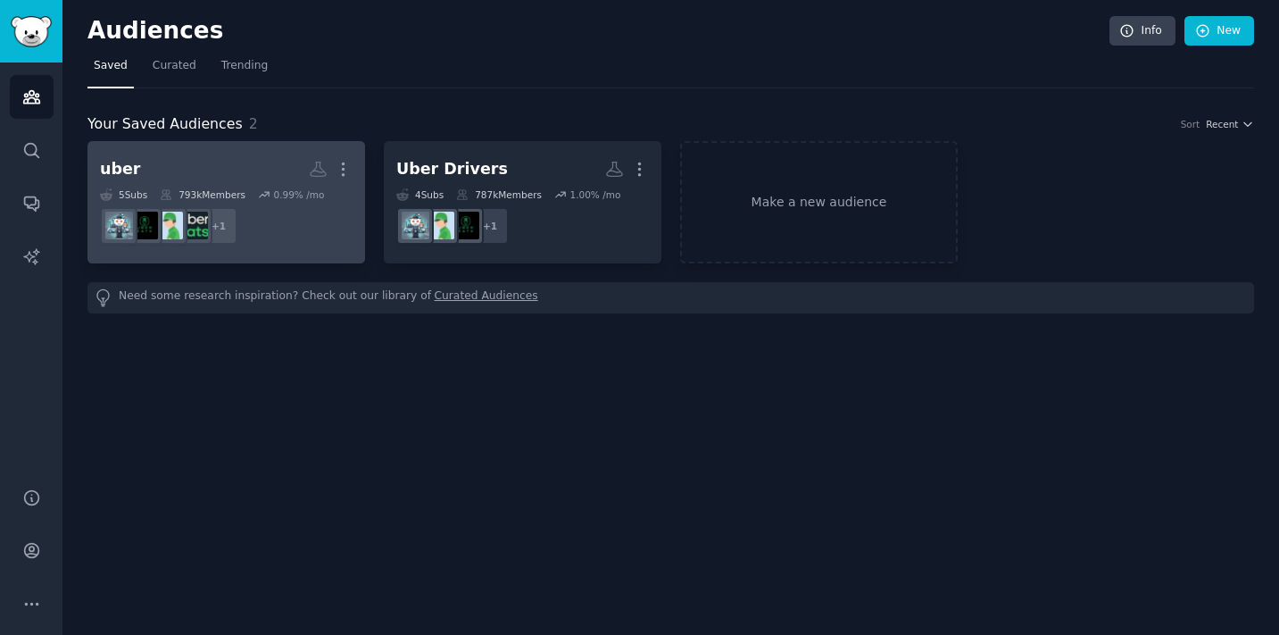
click at [242, 174] on h2 "uber Custom Audience More" at bounding box center [226, 169] width 253 height 31
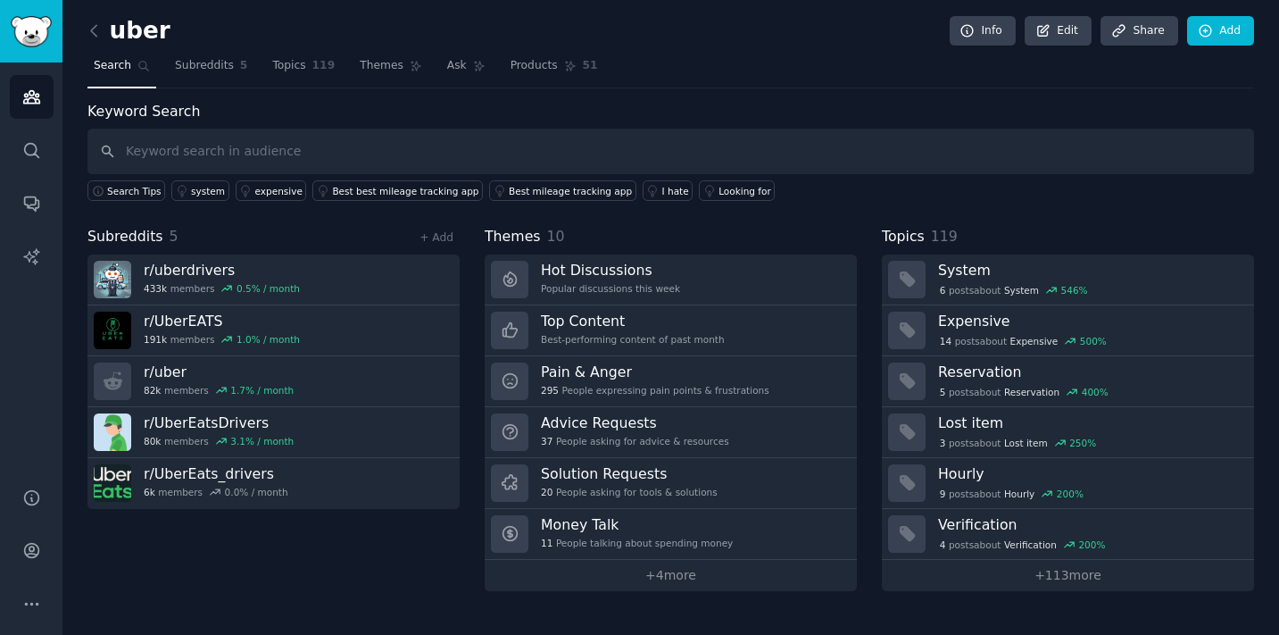
click at [227, 157] on input "text" at bounding box center [670, 152] width 1167 height 46
type input "Maps"
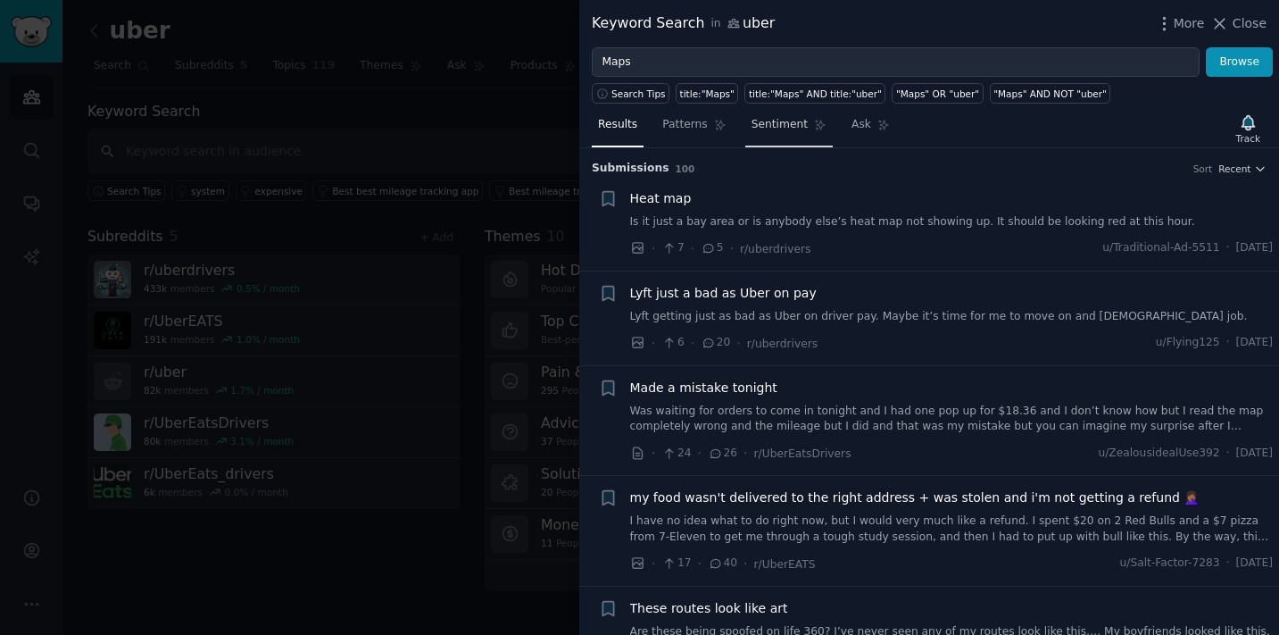
click at [770, 123] on span "Sentiment" at bounding box center [780, 125] width 56 height 16
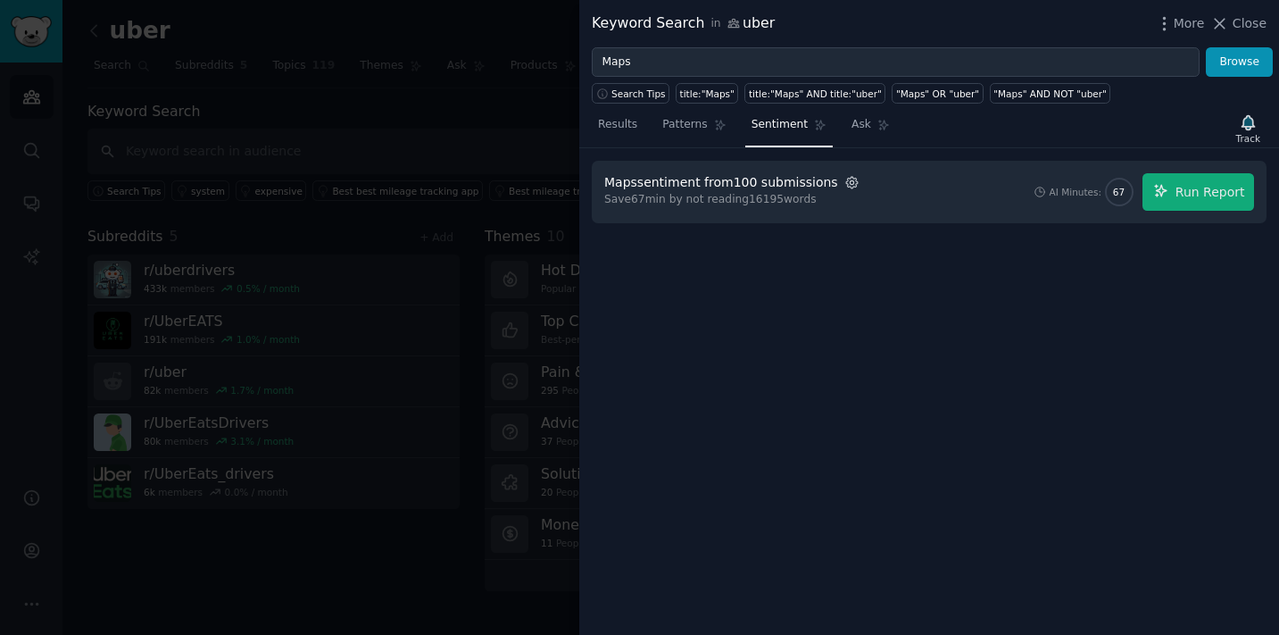
click at [844, 185] on icon "button" at bounding box center [852, 183] width 16 height 16
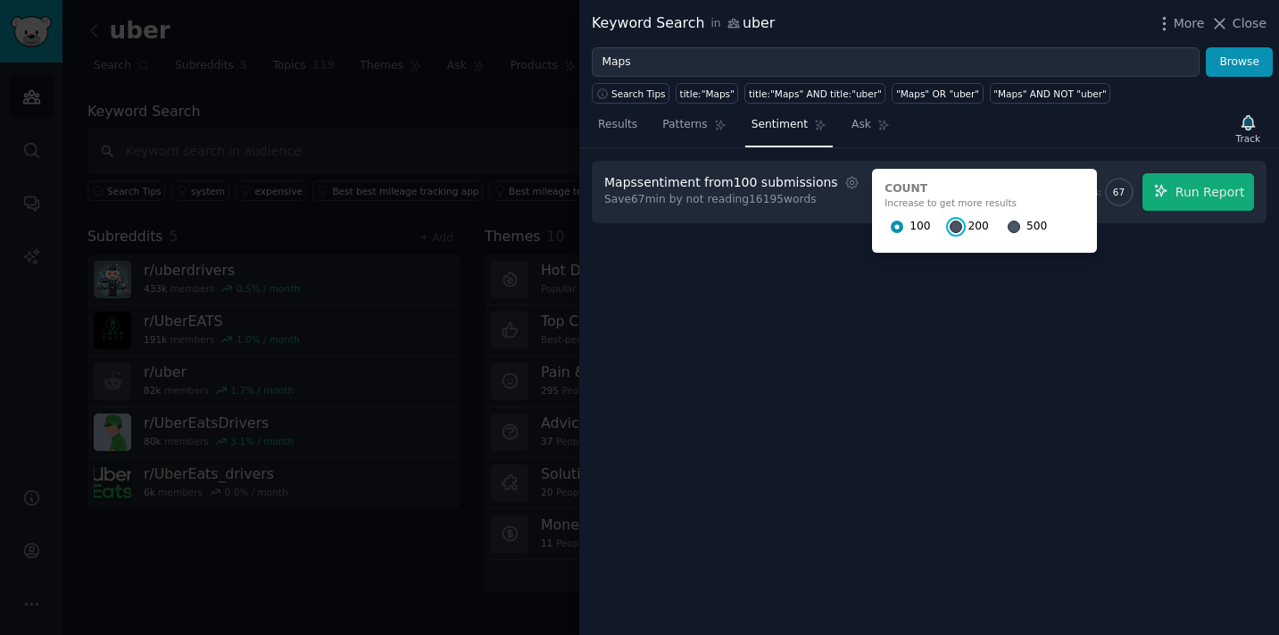
click at [950, 227] on input "200" at bounding box center [956, 226] width 12 height 12
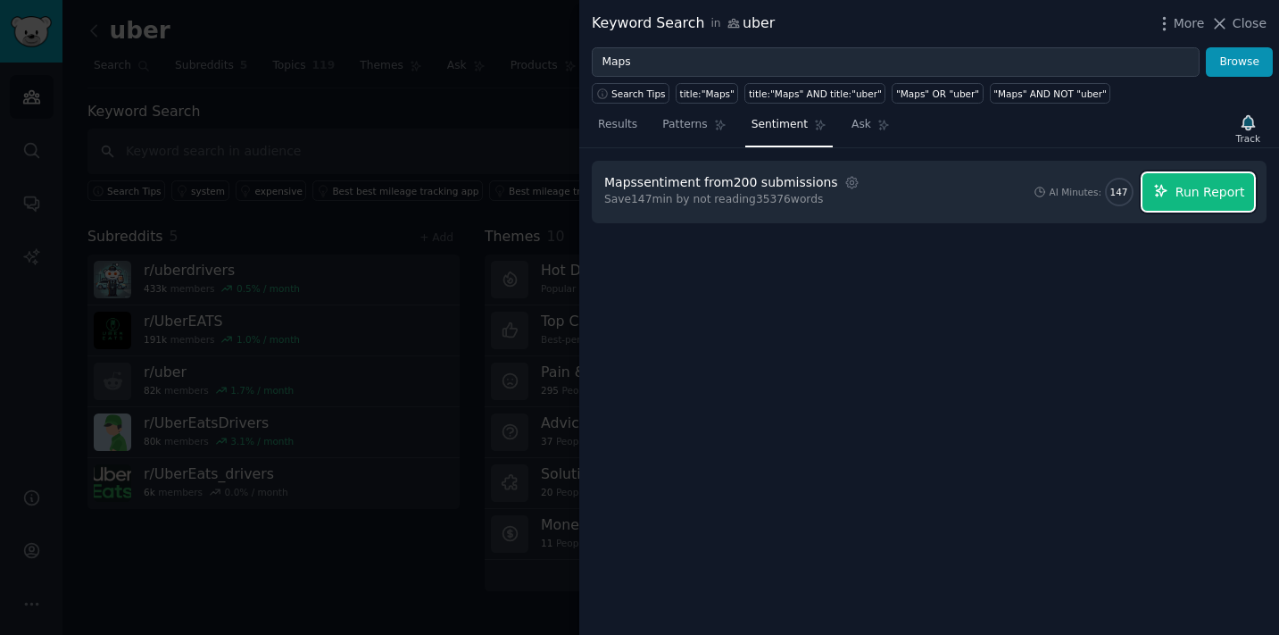
click at [1184, 206] on button "Run Report" at bounding box center [1198, 191] width 112 height 37
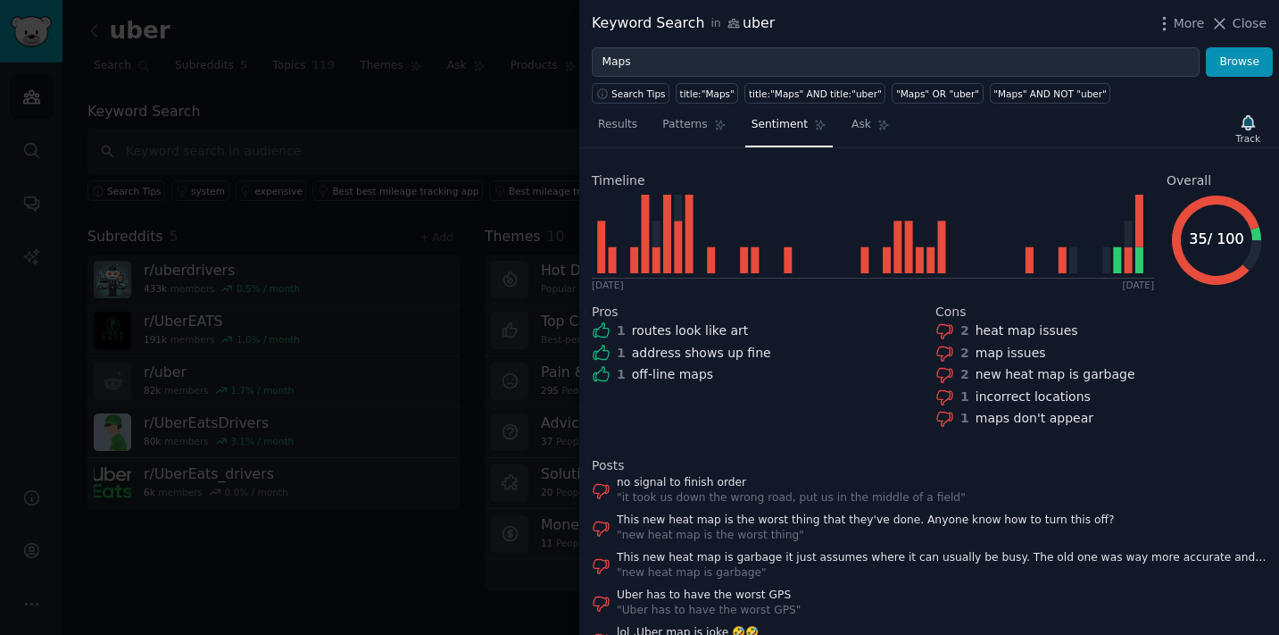
scroll to position [248, 0]
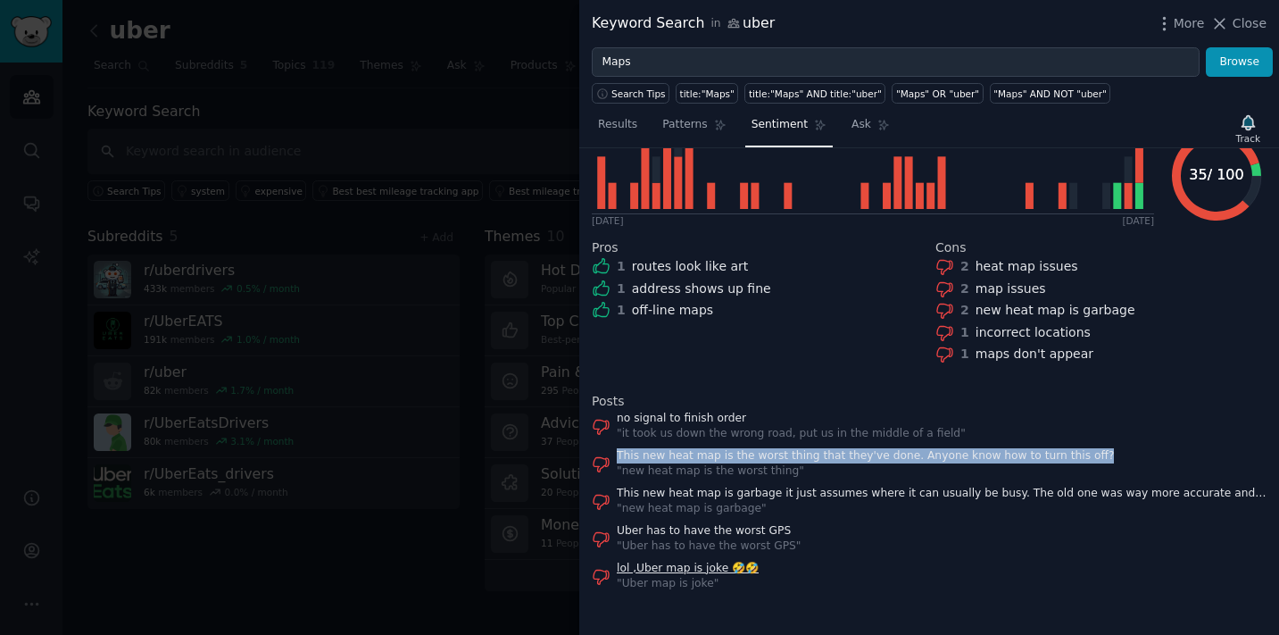
click at [727, 566] on link "lol ,Uber map is joke 🤣🤣" at bounding box center [688, 569] width 142 height 16
click at [712, 534] on link "Uber has to have the worst GPS" at bounding box center [709, 531] width 184 height 16
click at [702, 531] on link "Uber has to have the worst GPS" at bounding box center [709, 531] width 184 height 16
click at [701, 422] on link "no signal to finish order" at bounding box center [791, 419] width 349 height 16
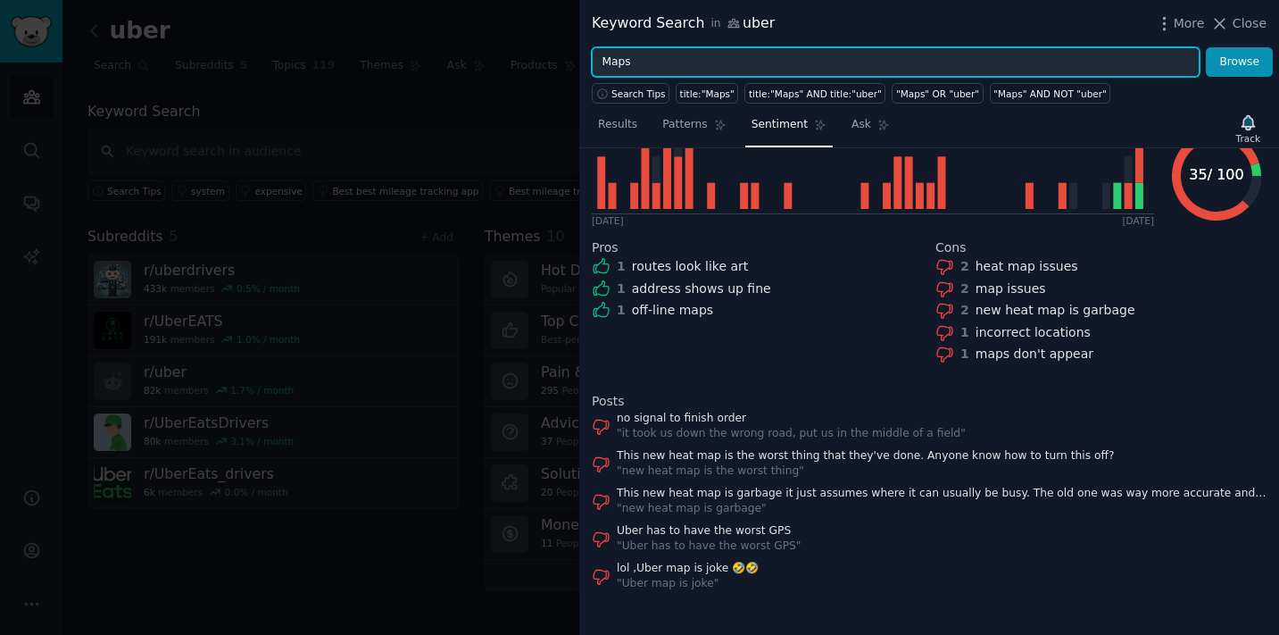
click at [624, 62] on input "Maps" at bounding box center [896, 62] width 608 height 30
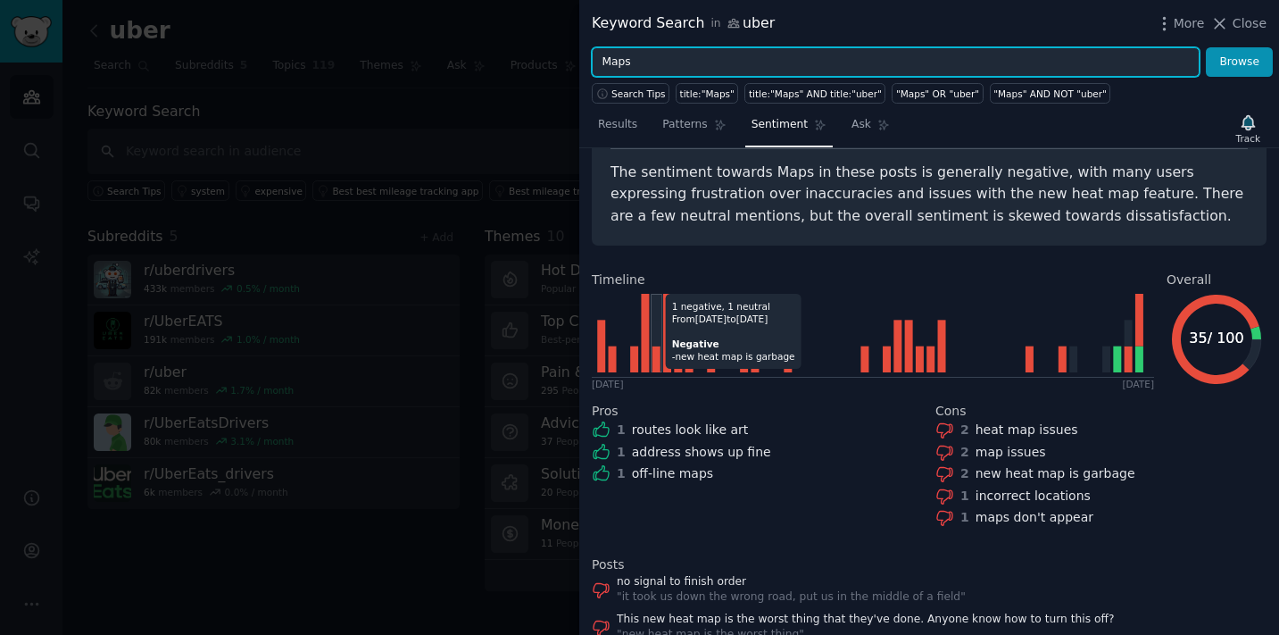
scroll to position [72, 0]
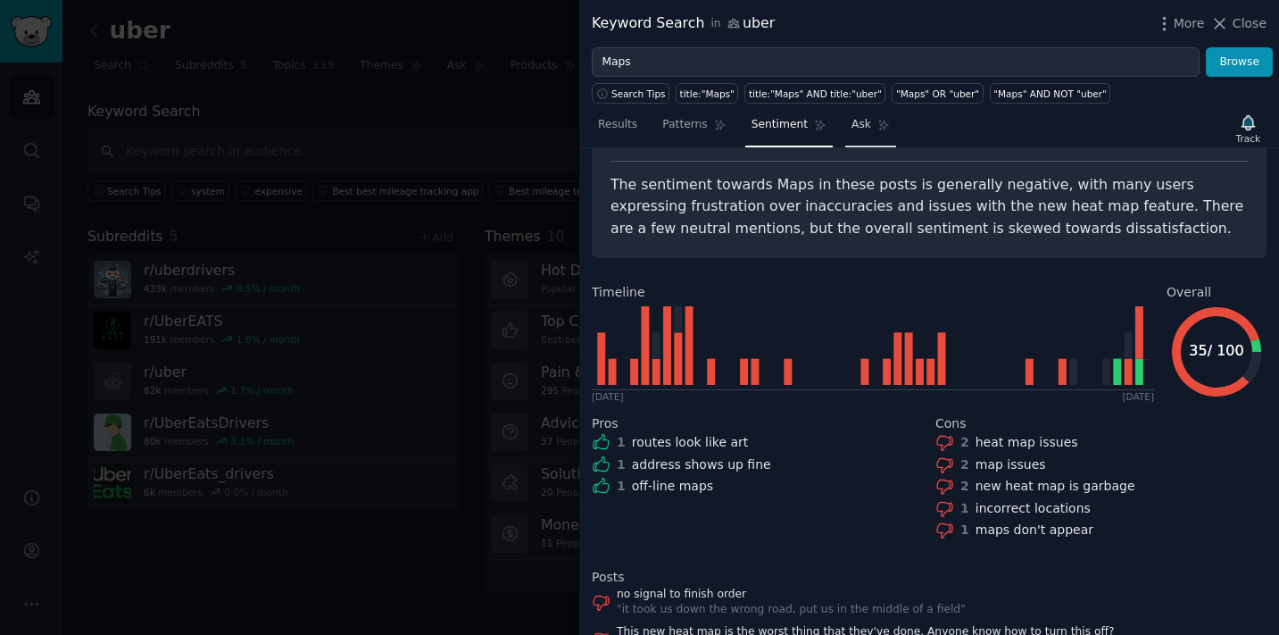
click at [867, 117] on link "Ask" at bounding box center [870, 129] width 51 height 37
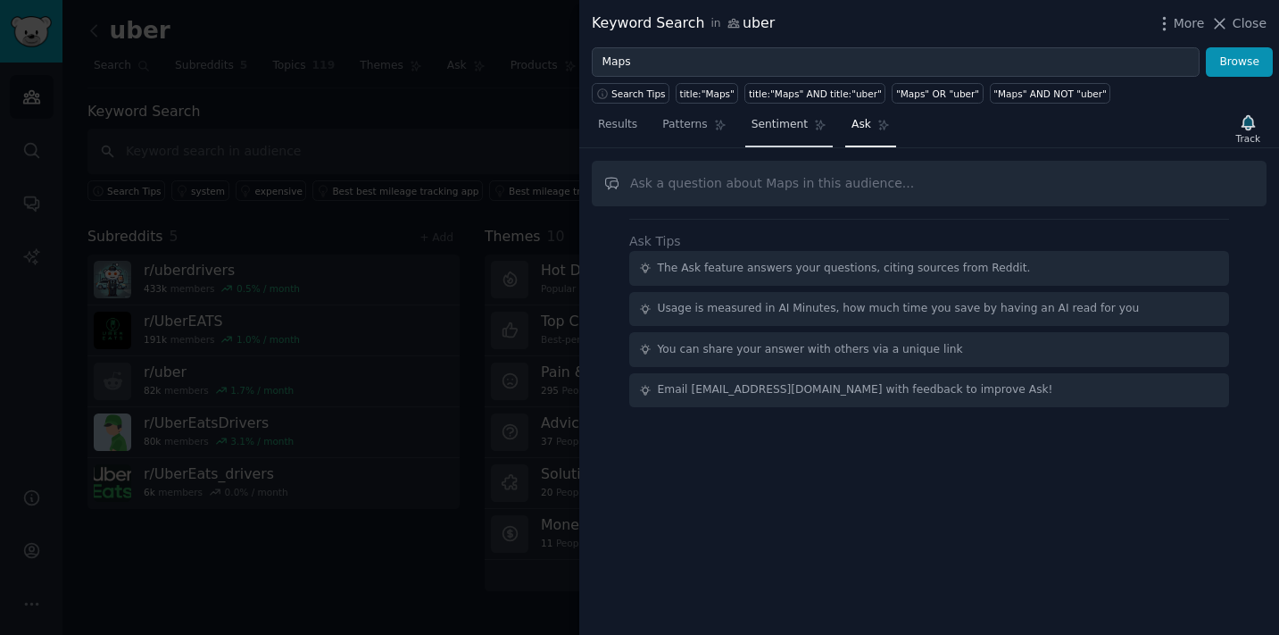
click at [797, 127] on span "Sentiment" at bounding box center [780, 125] width 56 height 16
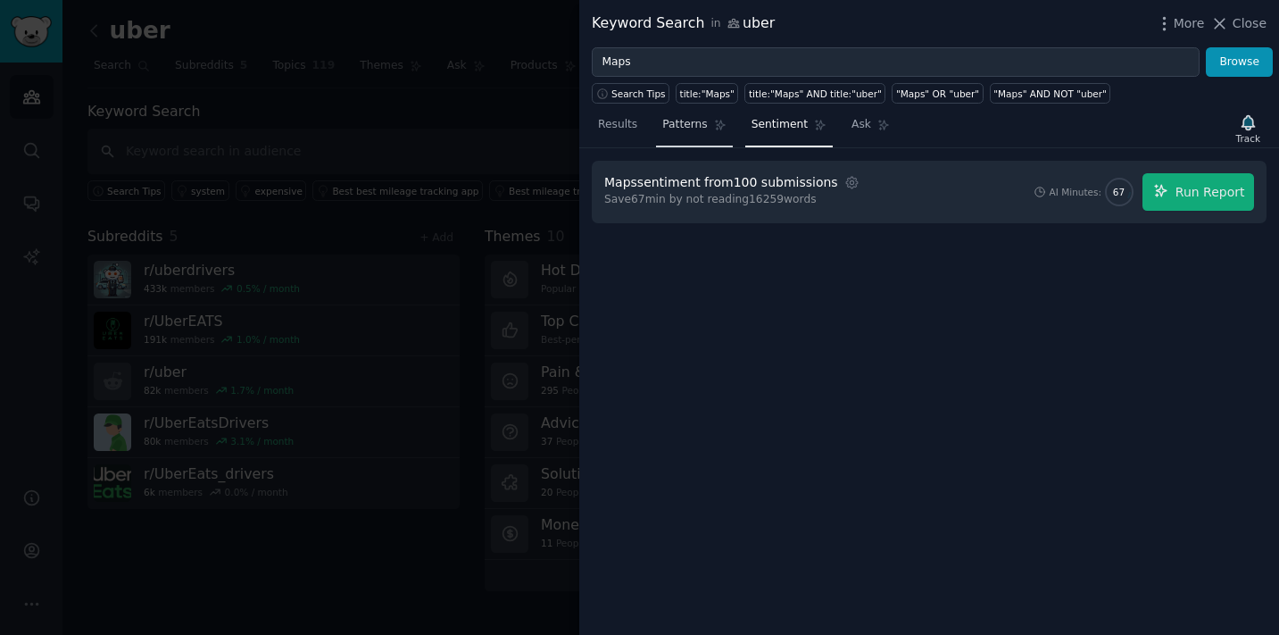
click at [676, 131] on span "Patterns" at bounding box center [684, 125] width 45 height 16
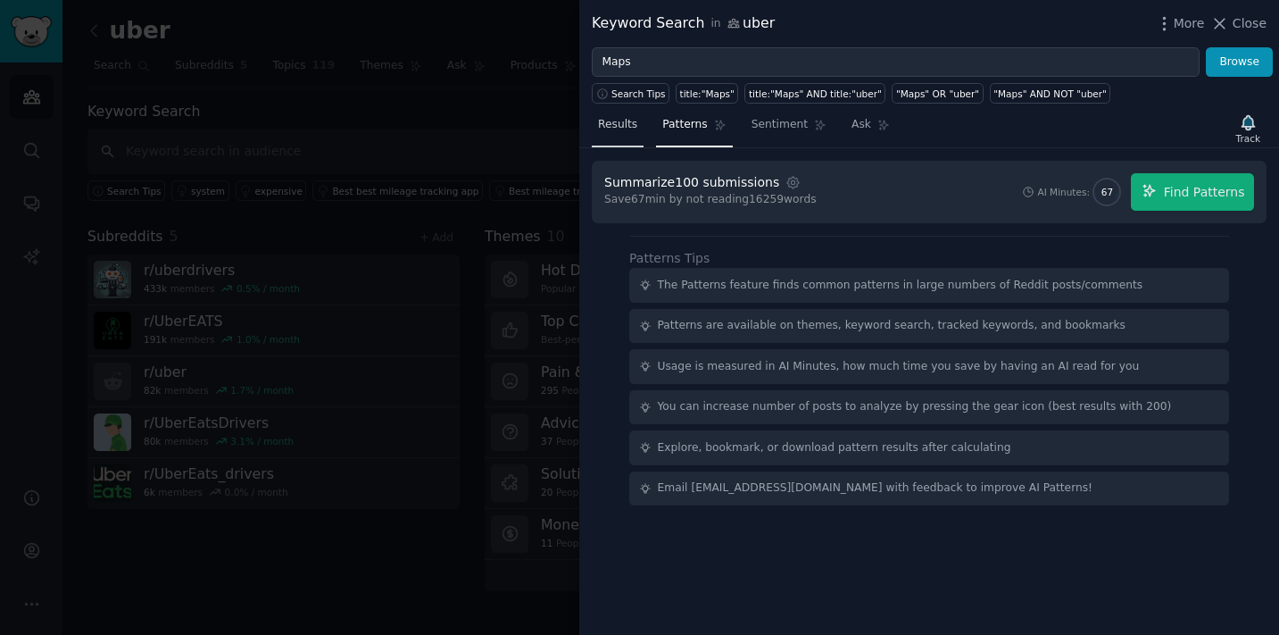
click at [611, 134] on link "Results" at bounding box center [618, 129] width 52 height 37
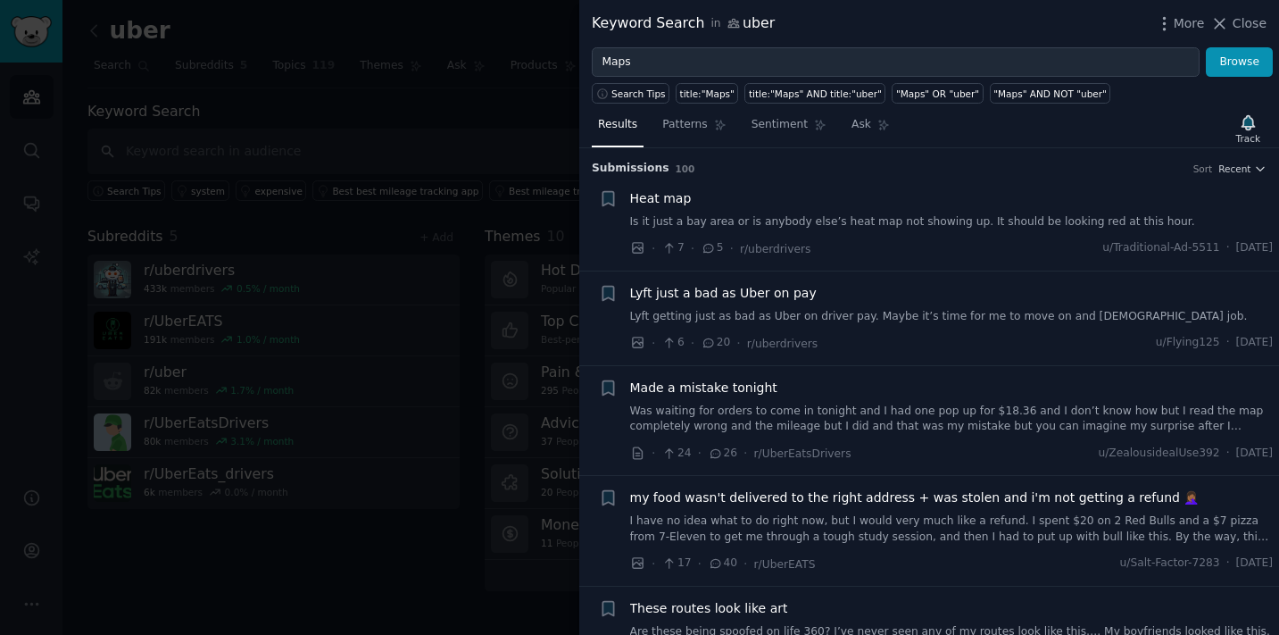
click at [669, 195] on span "Heat map" at bounding box center [661, 198] width 62 height 19
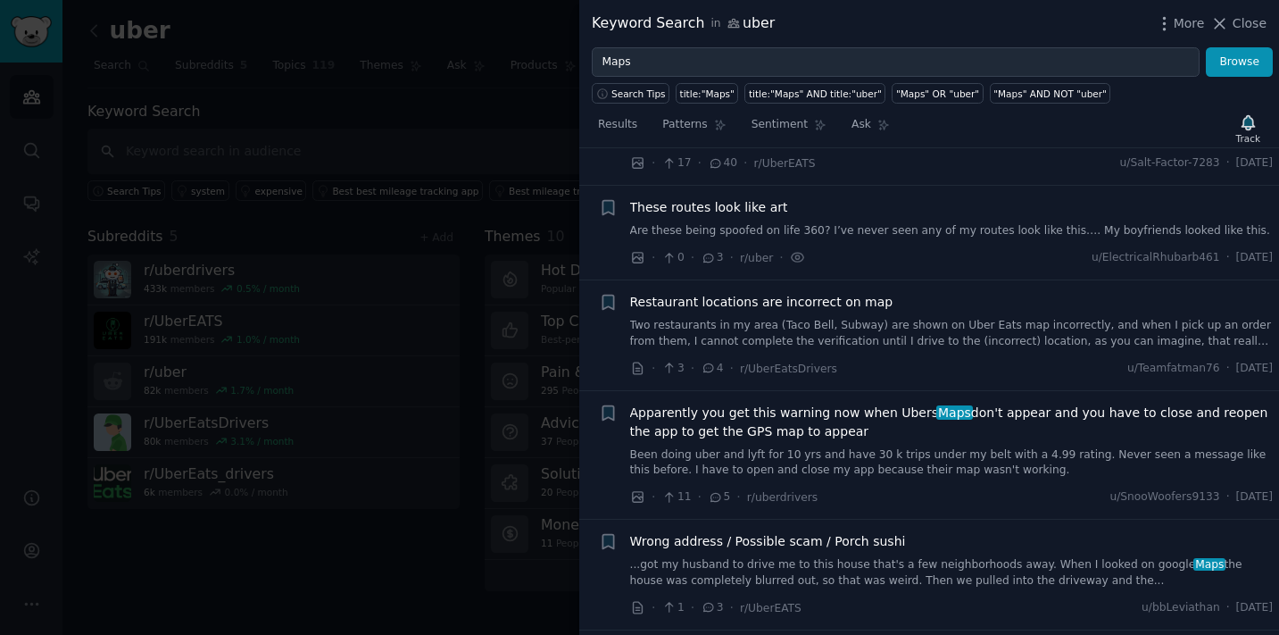
scroll to position [1227, 0]
click at [483, 391] on div at bounding box center [639, 317] width 1279 height 635
